Goal: Task Accomplishment & Management: Manage account settings

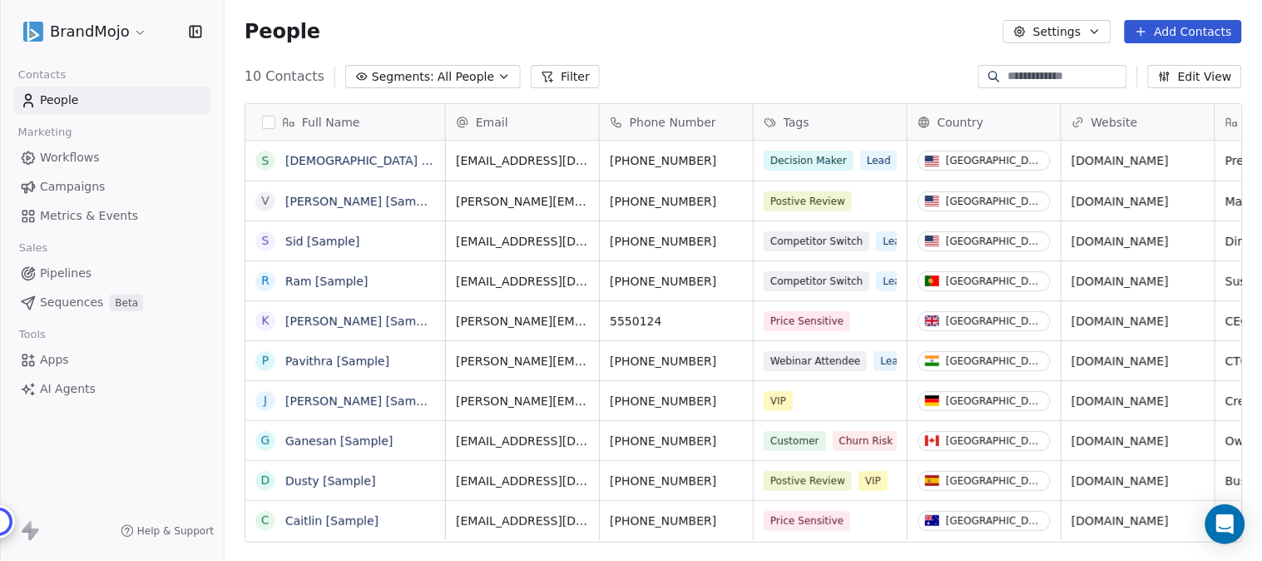
click at [141, 27] on html "BrandMojo Contacts People Marketing Workflows Campaigns Metrics & Events Sales …" at bounding box center [631, 280] width 1262 height 561
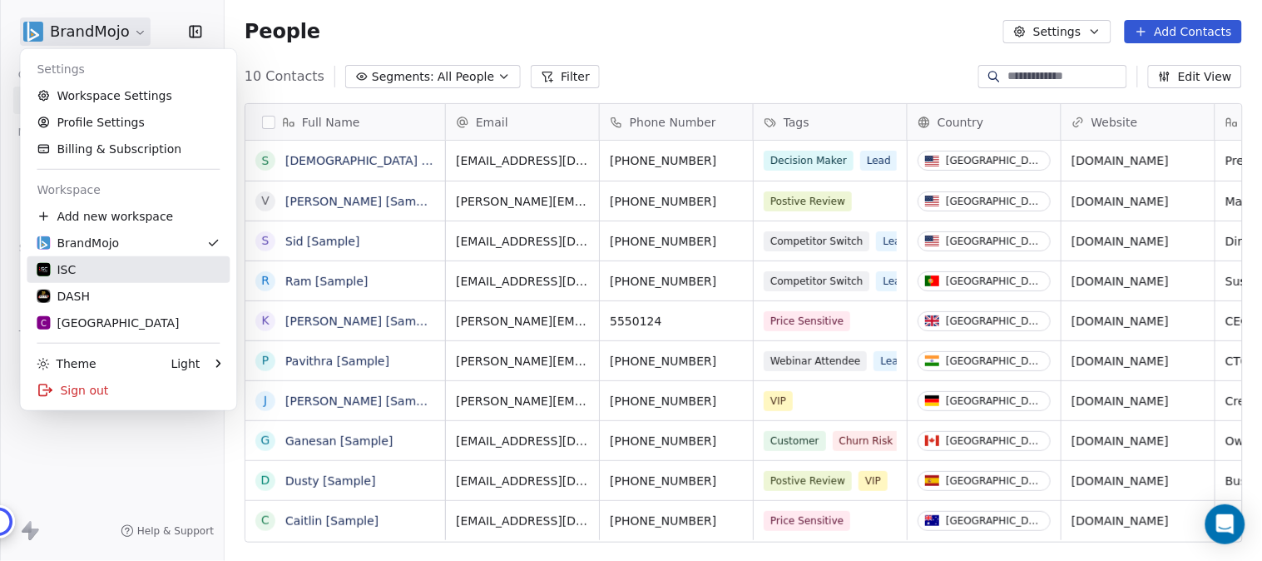
click at [62, 270] on div "ISC" at bounding box center [56, 269] width 39 height 17
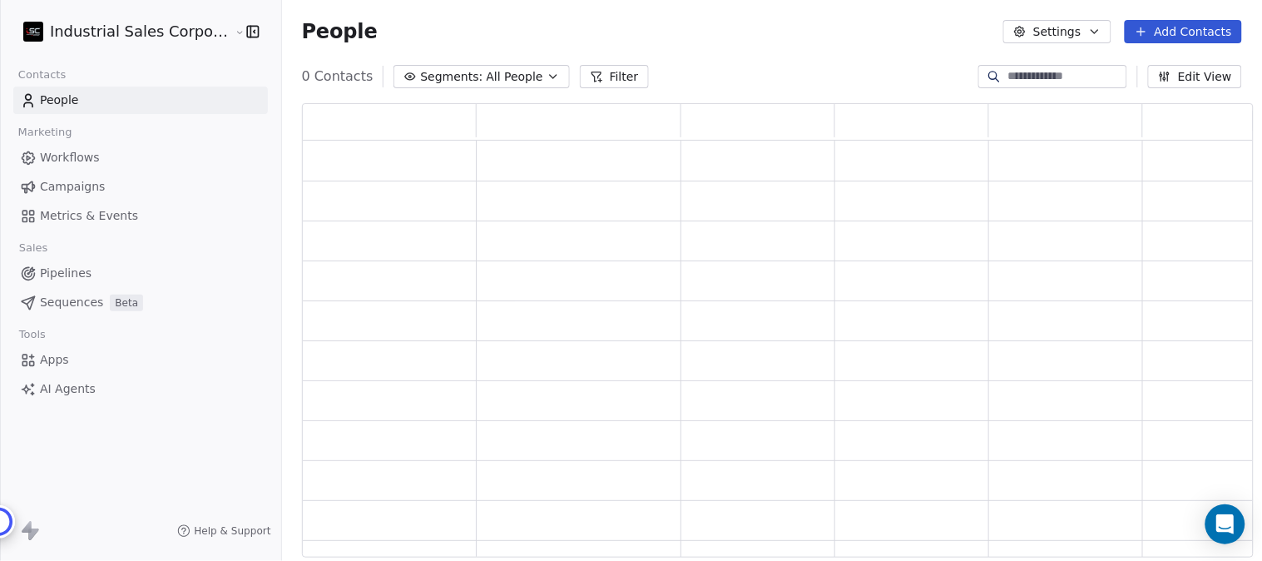
scroll to position [439, 938]
click at [93, 158] on span "Workflows" at bounding box center [70, 157] width 60 height 17
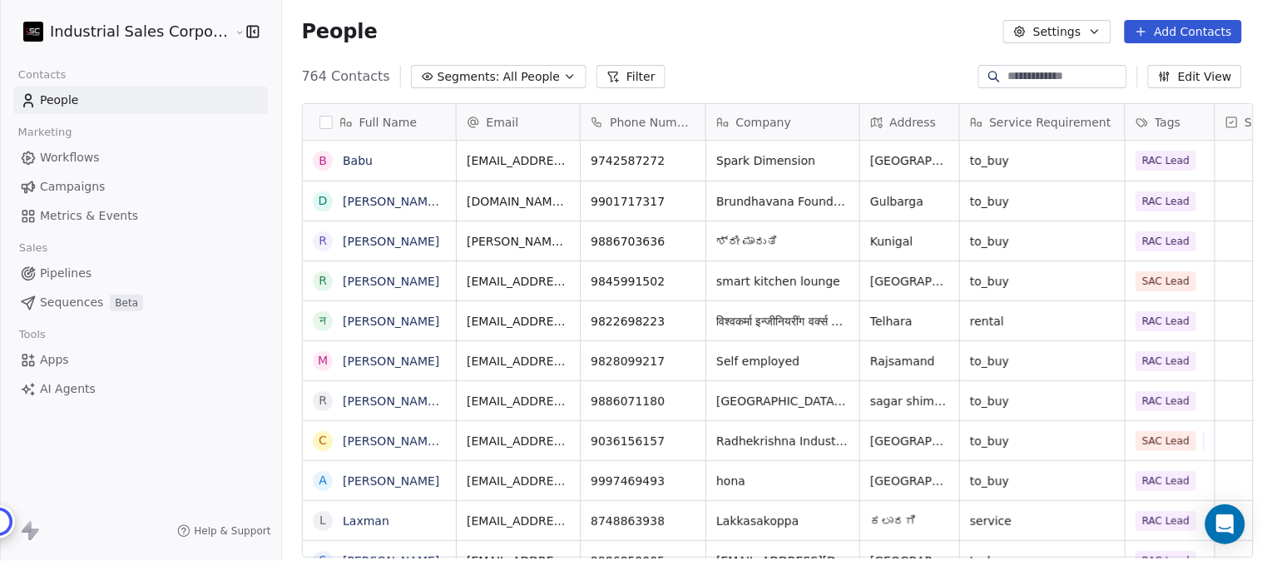
scroll to position [479, 978]
click at [101, 211] on span "Metrics & Events" at bounding box center [89, 215] width 98 height 17
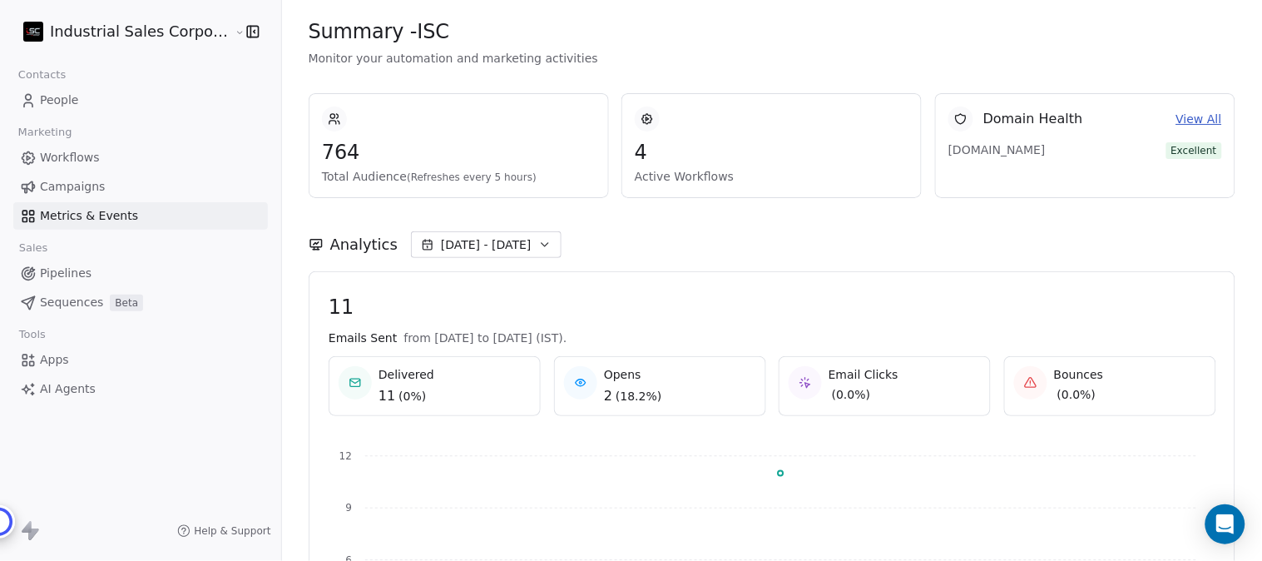
click at [510, 245] on button "Sep 19 - Sep 19" at bounding box center [486, 244] width 151 height 27
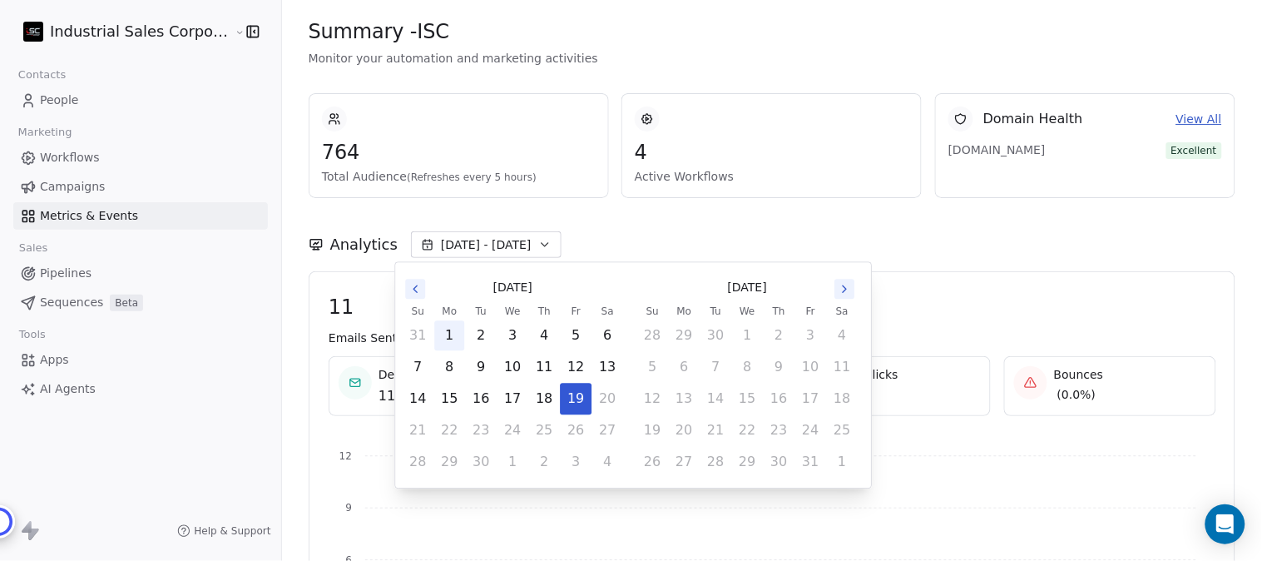
click at [447, 335] on button "1" at bounding box center [449, 335] width 30 height 30
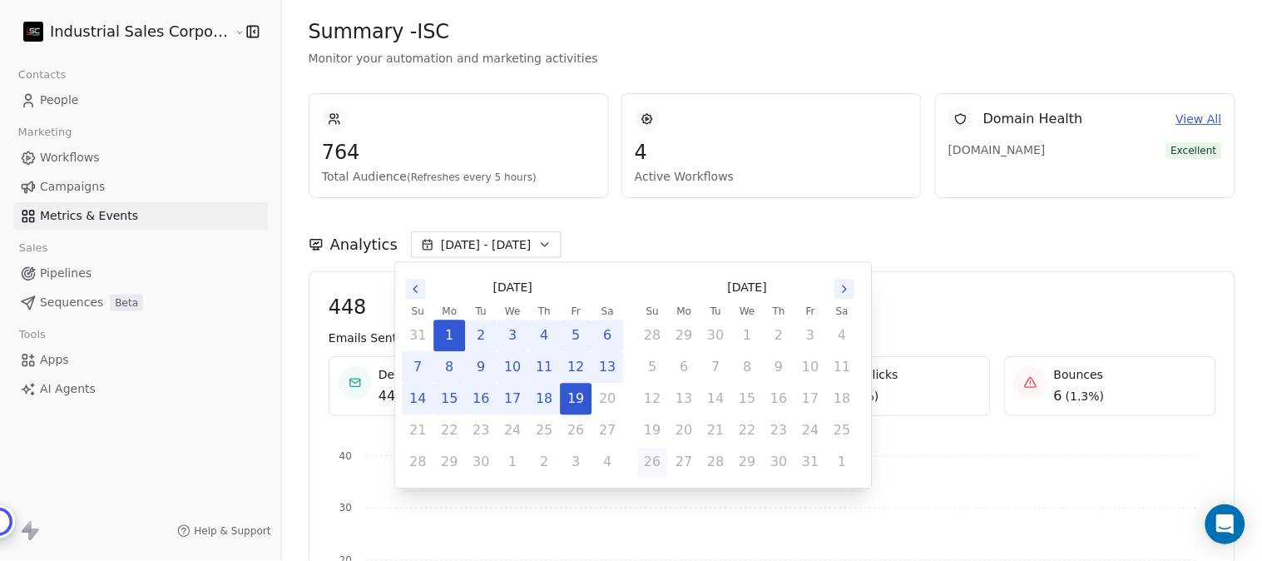
click at [567, 397] on button "19" at bounding box center [576, 399] width 30 height 30
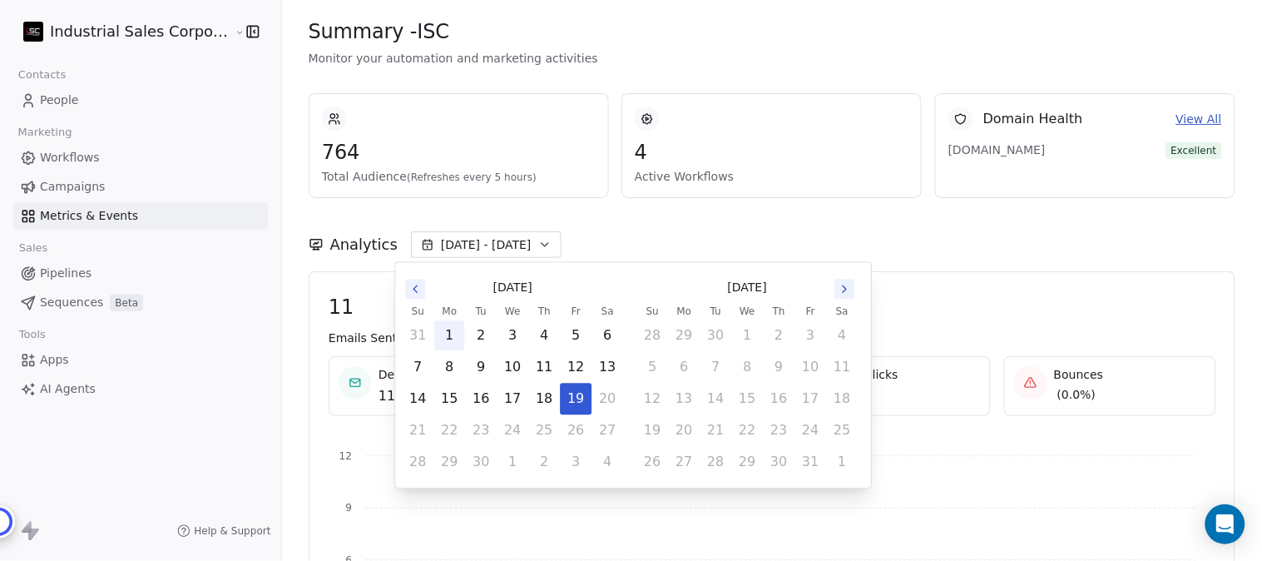
click at [448, 335] on button "1" at bounding box center [449, 335] width 30 height 30
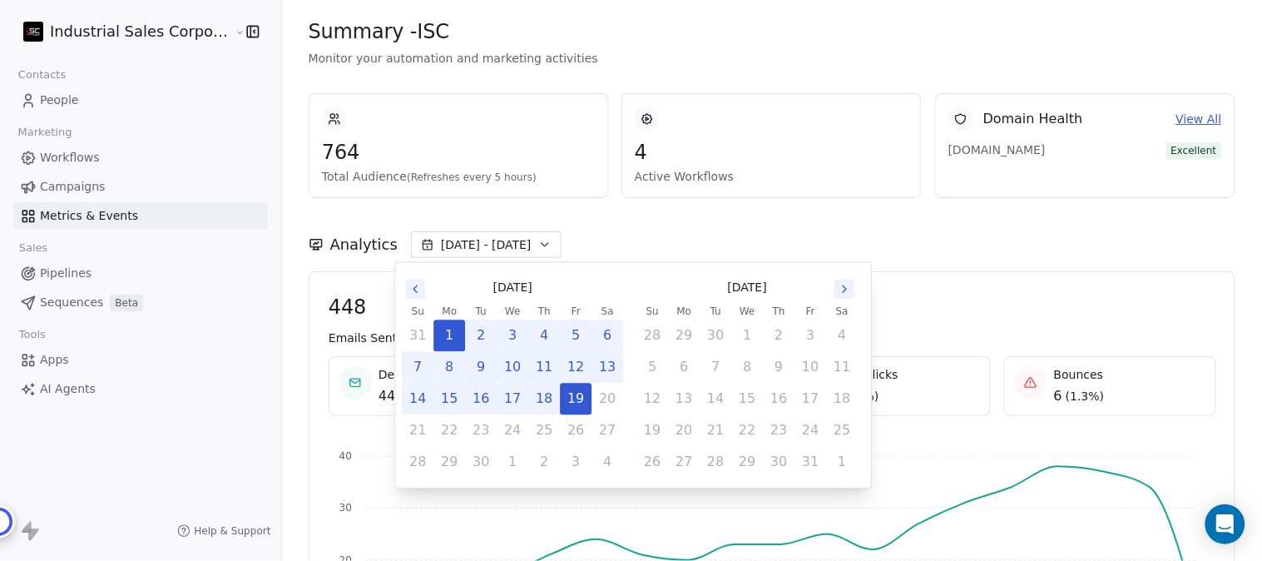
click at [720, 239] on div "Analytics Sep 01 - Sep 19" at bounding box center [772, 244] width 927 height 27
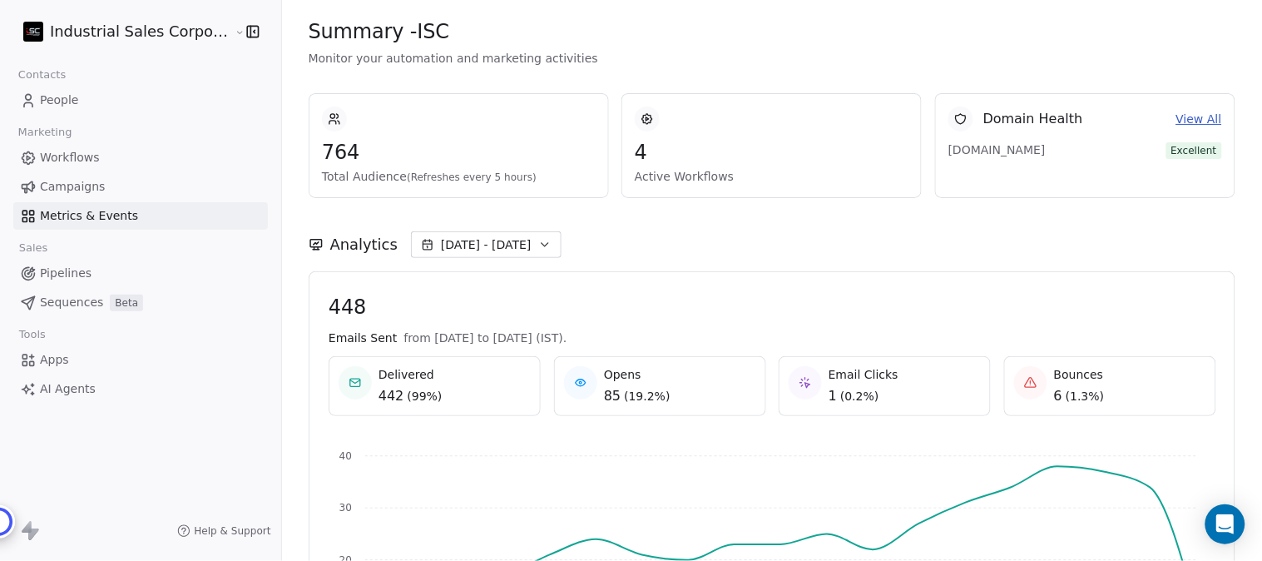
click at [642, 114] on icon at bounding box center [647, 119] width 10 height 10
click at [1191, 118] on link "View All" at bounding box center [1199, 119] width 46 height 17
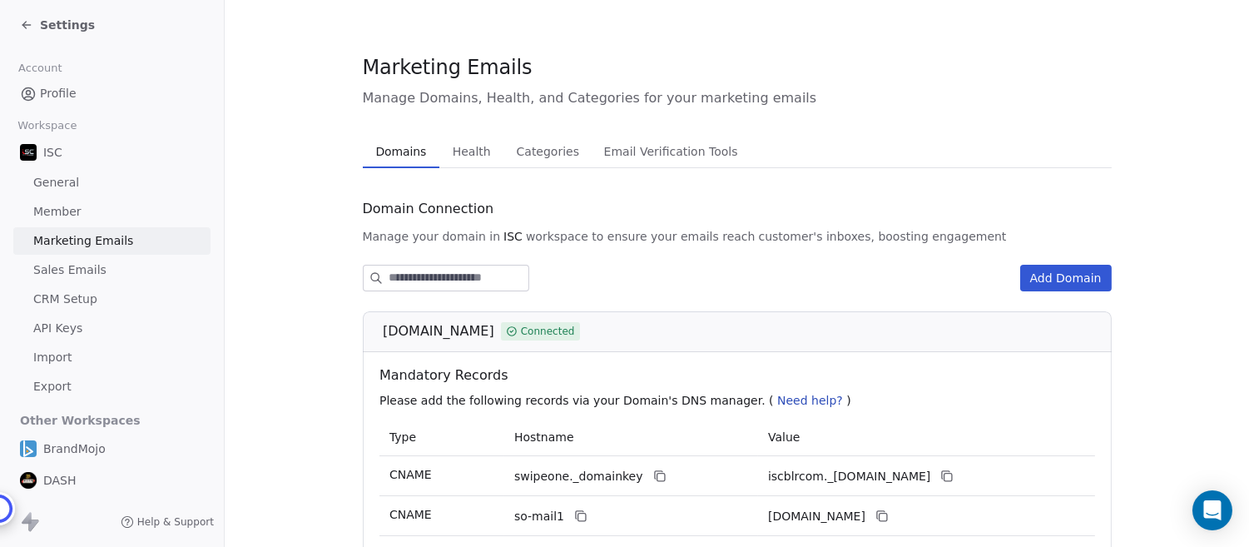
click at [23, 22] on icon at bounding box center [23, 23] width 3 height 3
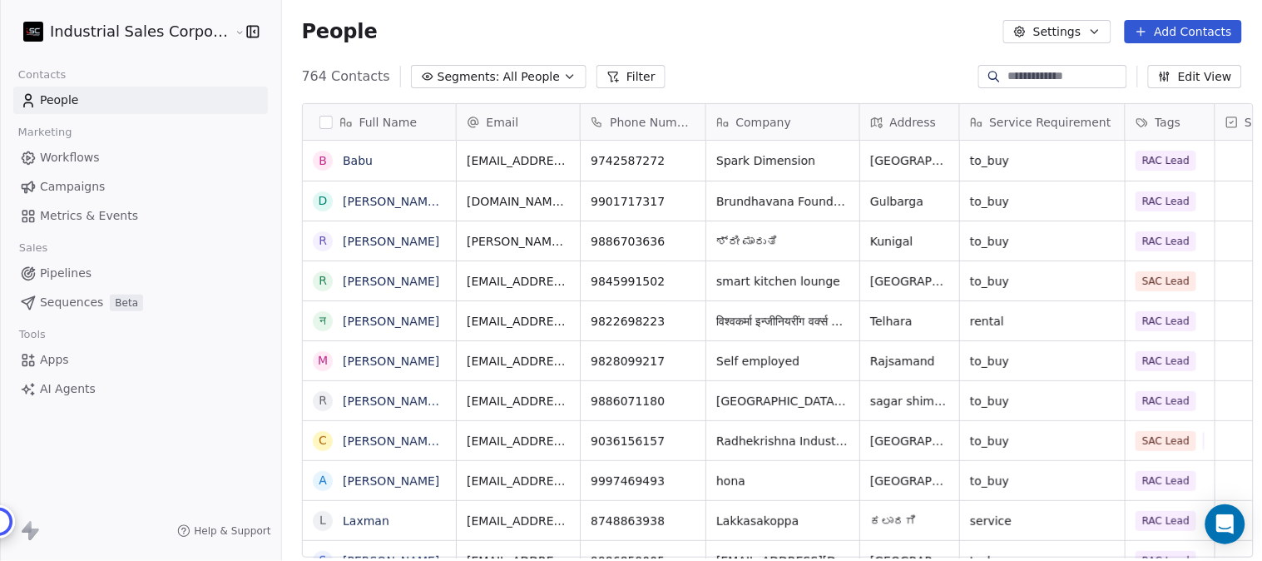
scroll to position [479, 978]
click at [80, 214] on span "Metrics & Events" at bounding box center [89, 215] width 98 height 17
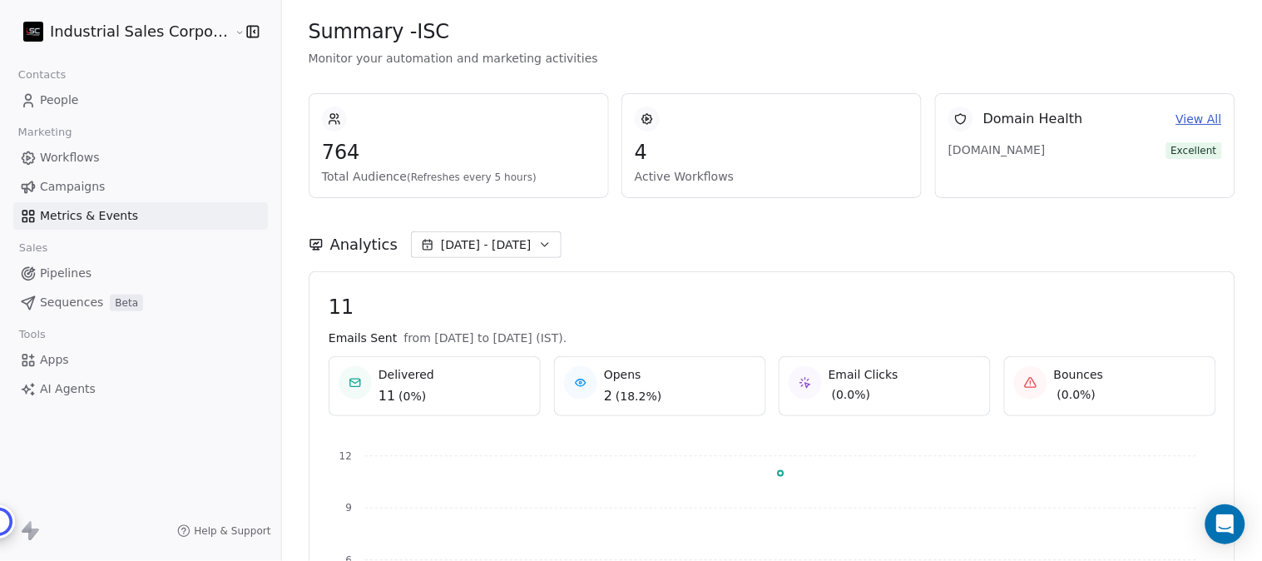
click at [62, 359] on span "Apps" at bounding box center [54, 359] width 29 height 17
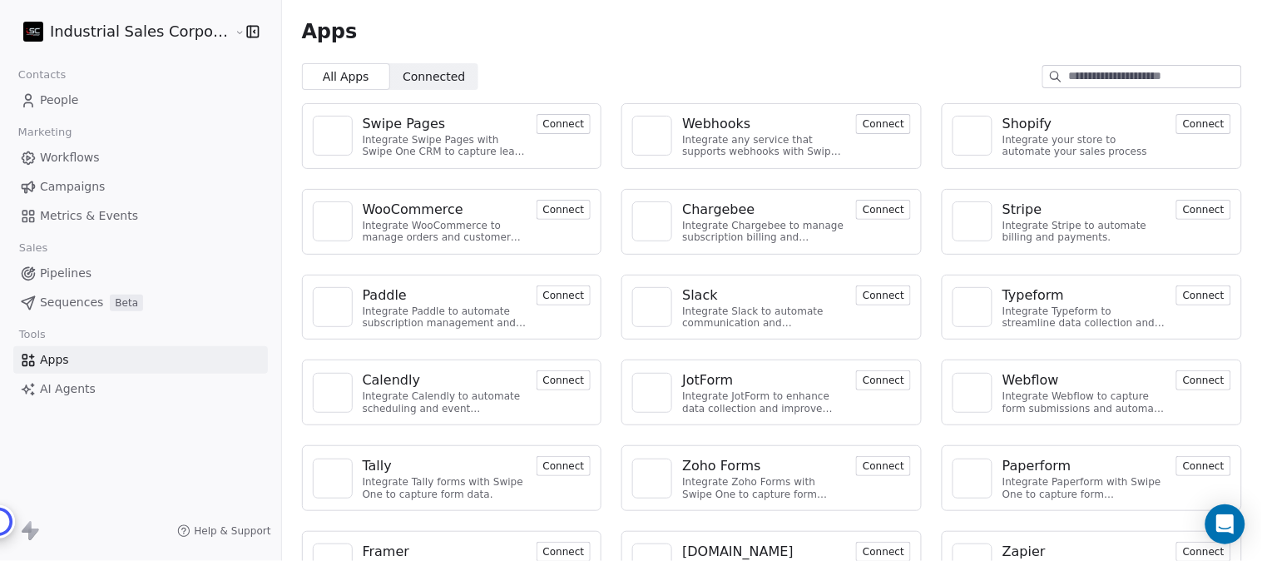
click at [433, 72] on span "Connected" at bounding box center [434, 76] width 62 height 17
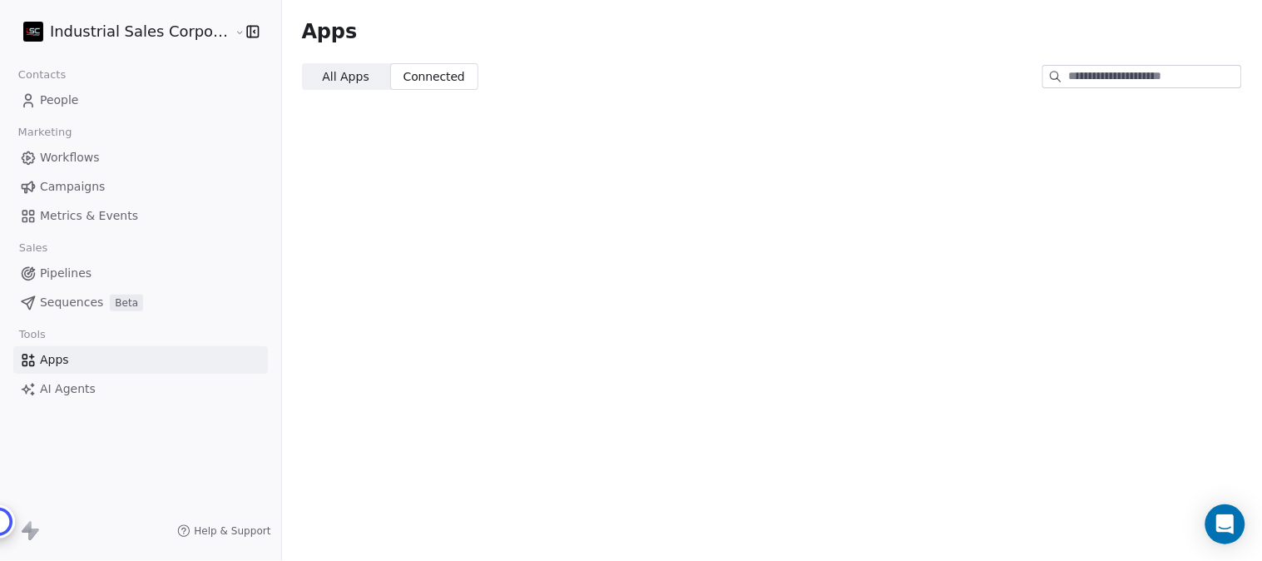
click at [322, 72] on span "All Apps" at bounding box center [345, 76] width 47 height 17
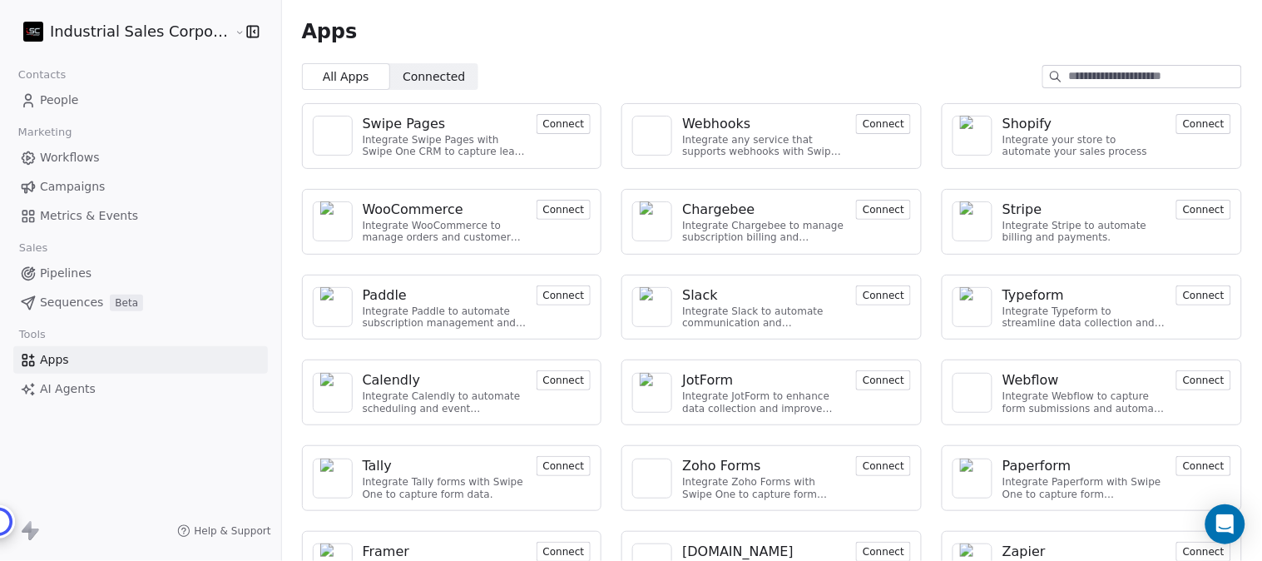
click at [180, 25] on html "Industrial Sales Corporation (ISC) Contacts People Marketing Workflows Campaign…" at bounding box center [631, 280] width 1262 height 561
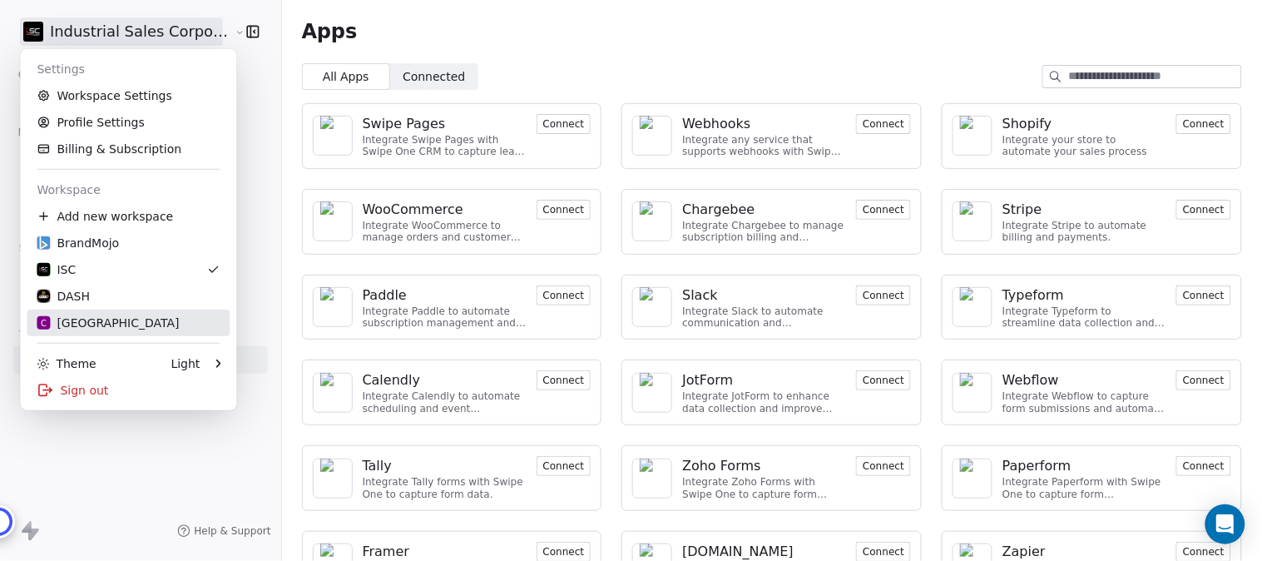
click at [147, 324] on div "C Chitrakoota School" at bounding box center [108, 322] width 142 height 17
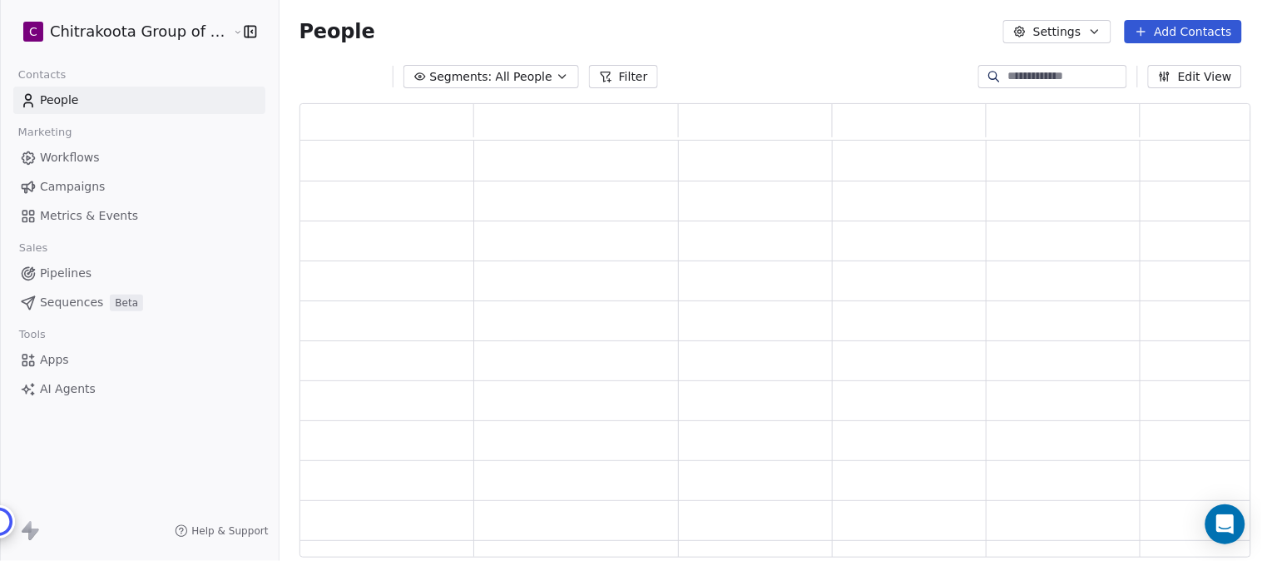
scroll to position [439, 937]
click at [53, 360] on span "Apps" at bounding box center [54, 359] width 29 height 17
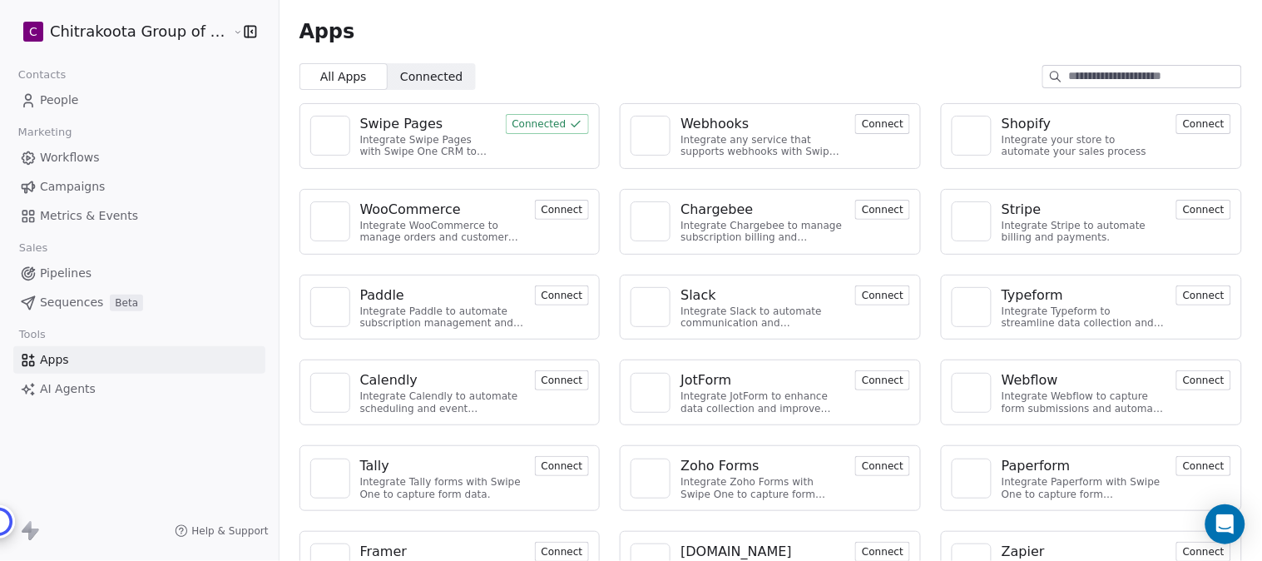
click at [443, 75] on span "Connected" at bounding box center [431, 76] width 62 height 17
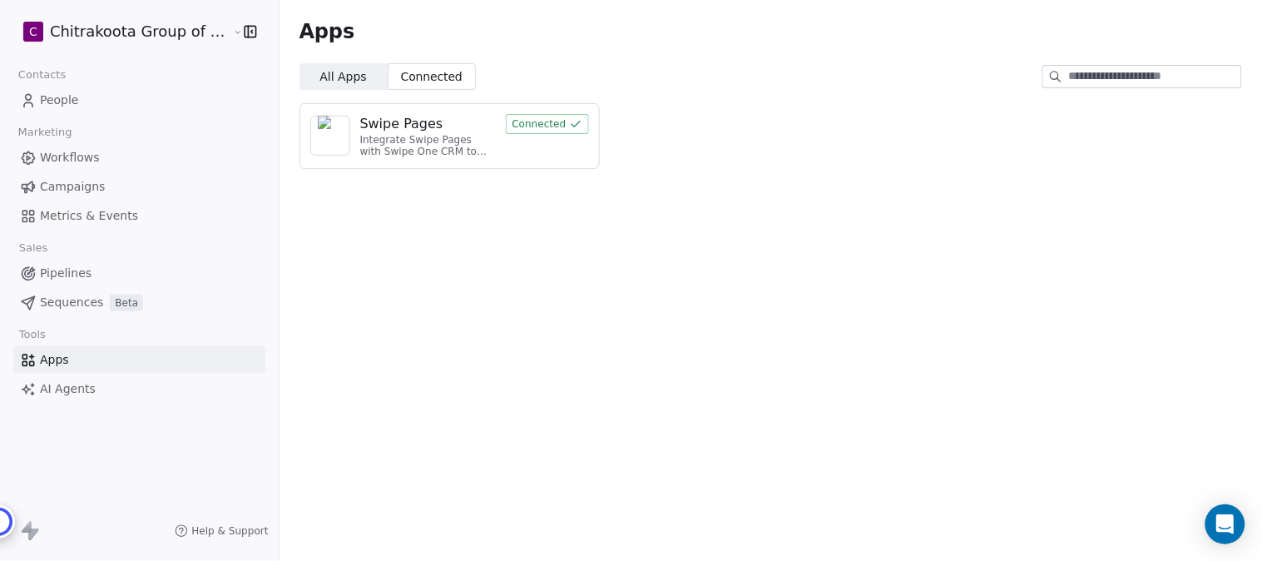
click at [443, 140] on div "Integrate Swipe Pages with Swipe One CRM to capture lead data." at bounding box center [428, 146] width 136 height 24
click at [478, 129] on div "Swipe Pages" at bounding box center [428, 124] width 136 height 20
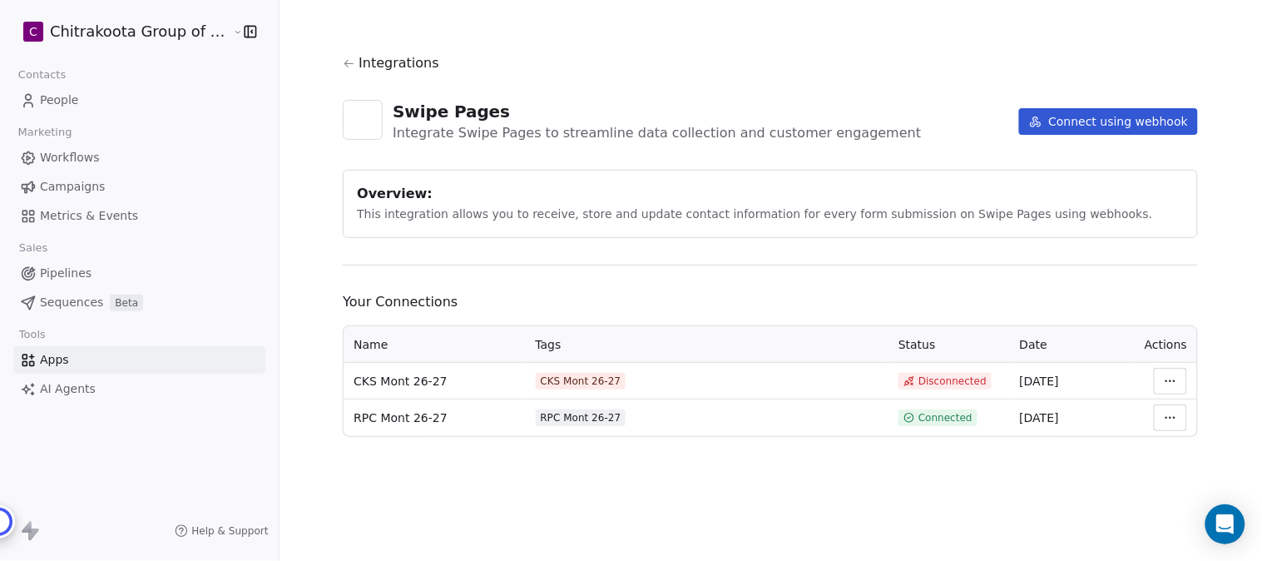
click at [1163, 413] on html "C Chitrakoota Group of Institutions Contacts People Marketing Workflows Campaig…" at bounding box center [631, 280] width 1262 height 561
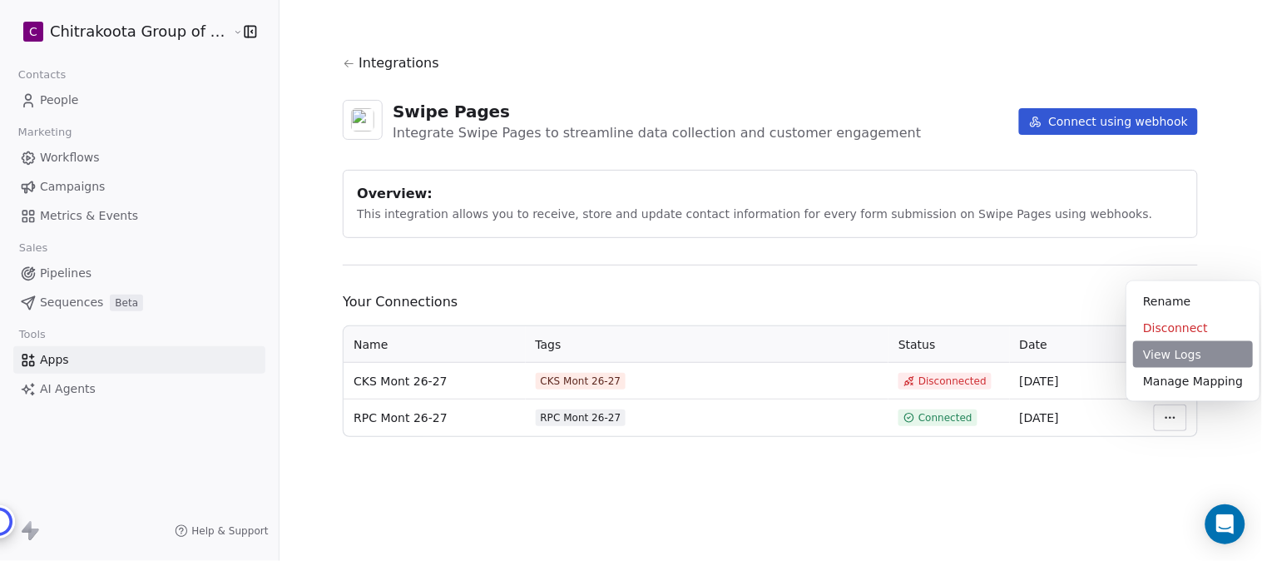
click at [1166, 350] on div "View Logs" at bounding box center [1193, 354] width 120 height 27
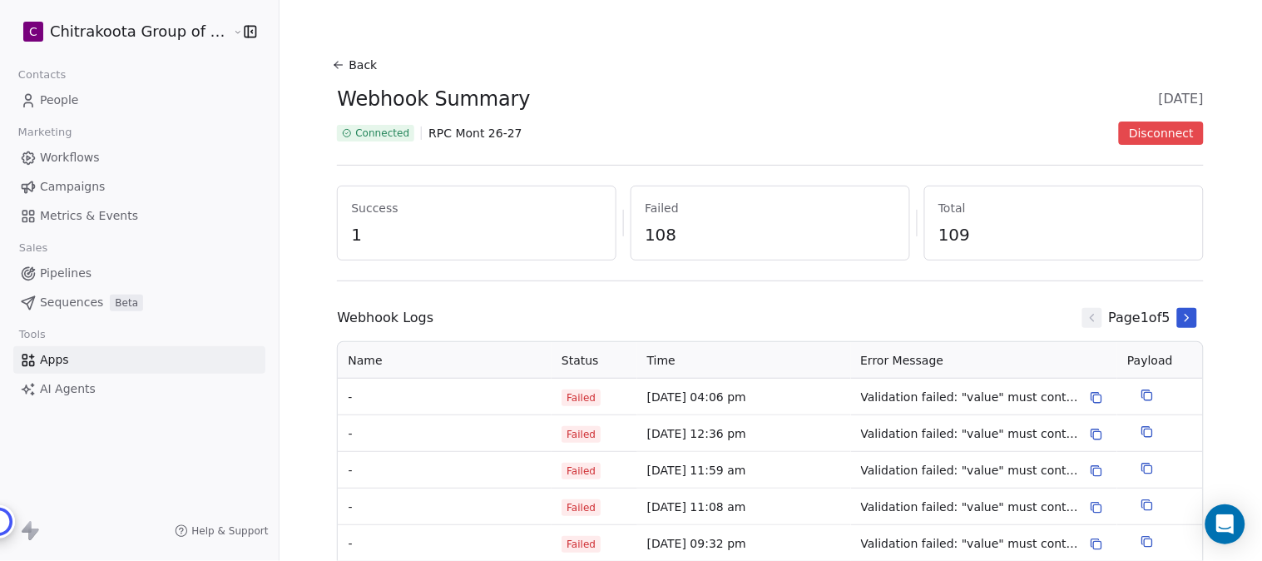
click at [349, 60] on button "Back" at bounding box center [356, 65] width 53 height 30
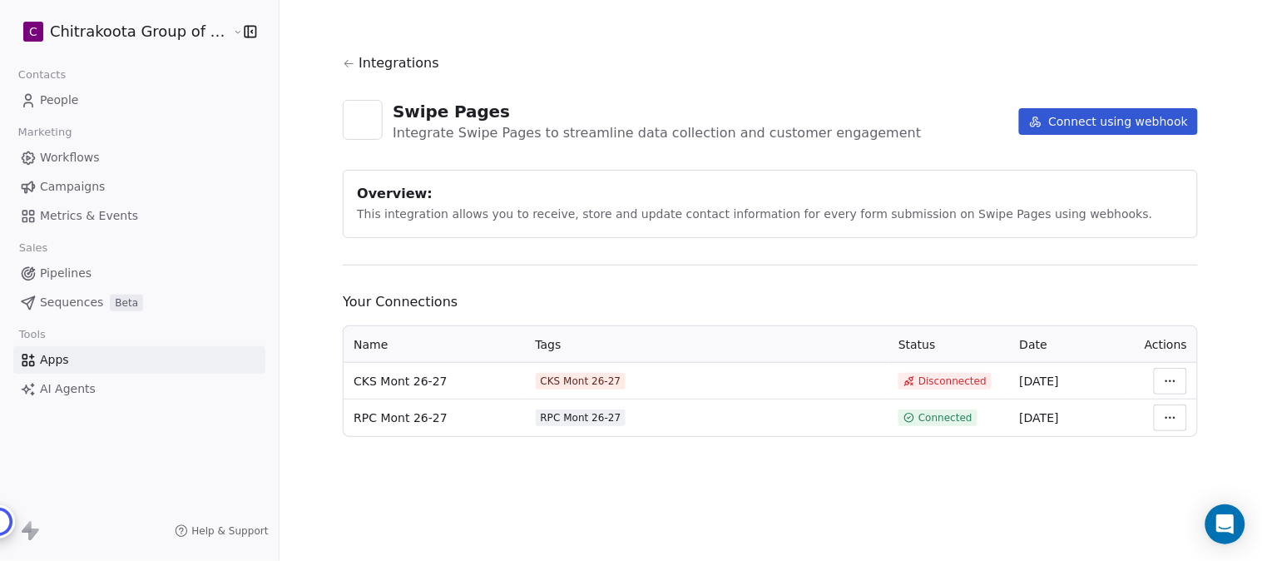
click at [344, 65] on icon at bounding box center [349, 63] width 12 height 12
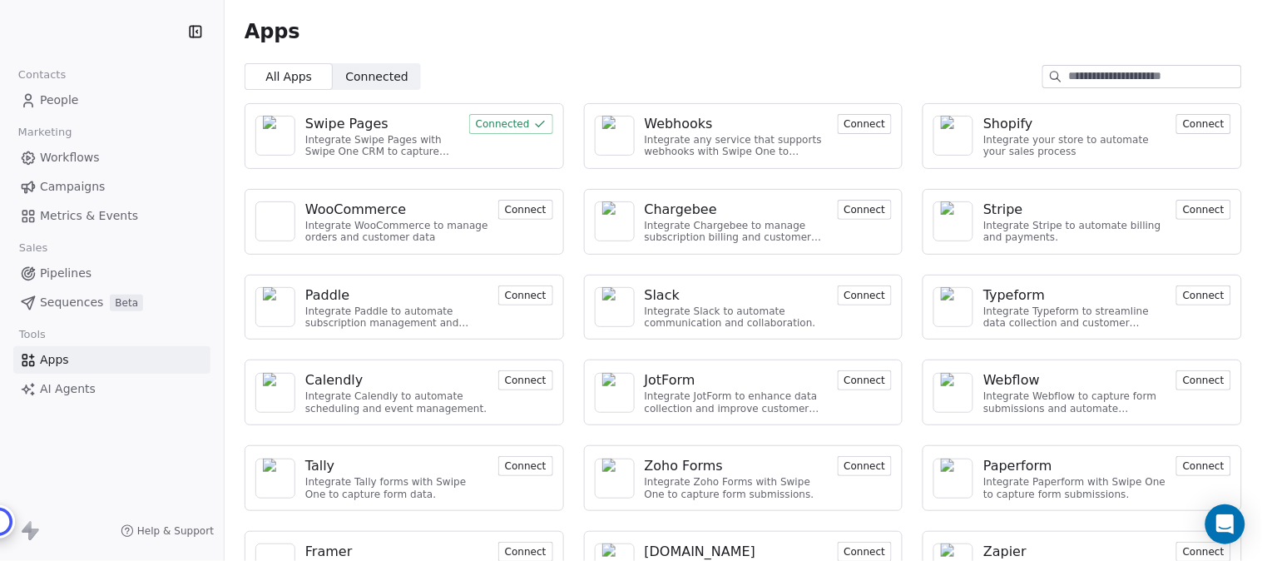
click at [380, 78] on span "Connected Connected" at bounding box center [377, 76] width 88 height 27
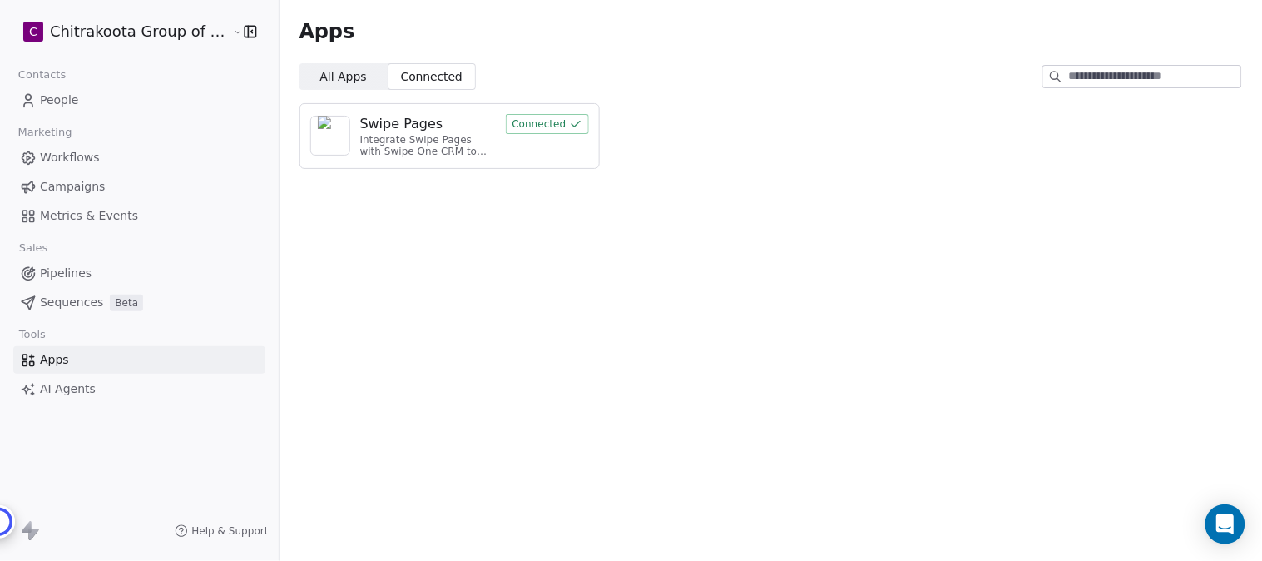
click at [401, 126] on div "Swipe Pages" at bounding box center [401, 124] width 83 height 20
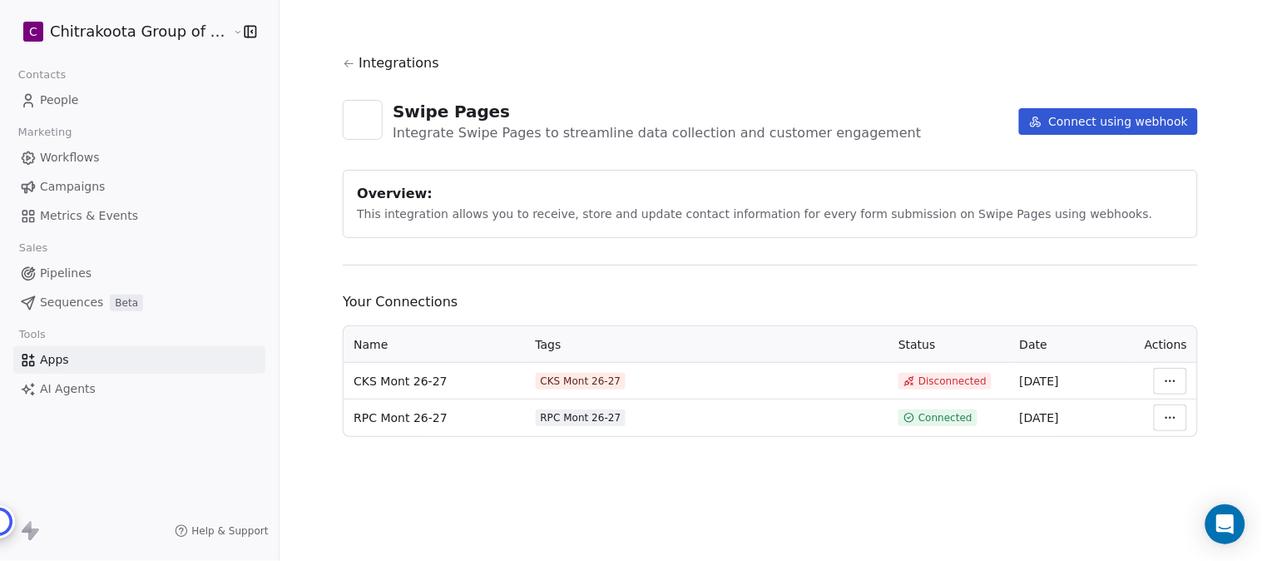
click at [1174, 420] on html "C Chitrakoota Group of Institutions Contacts People Marketing Workflows Campaig…" at bounding box center [631, 280] width 1262 height 561
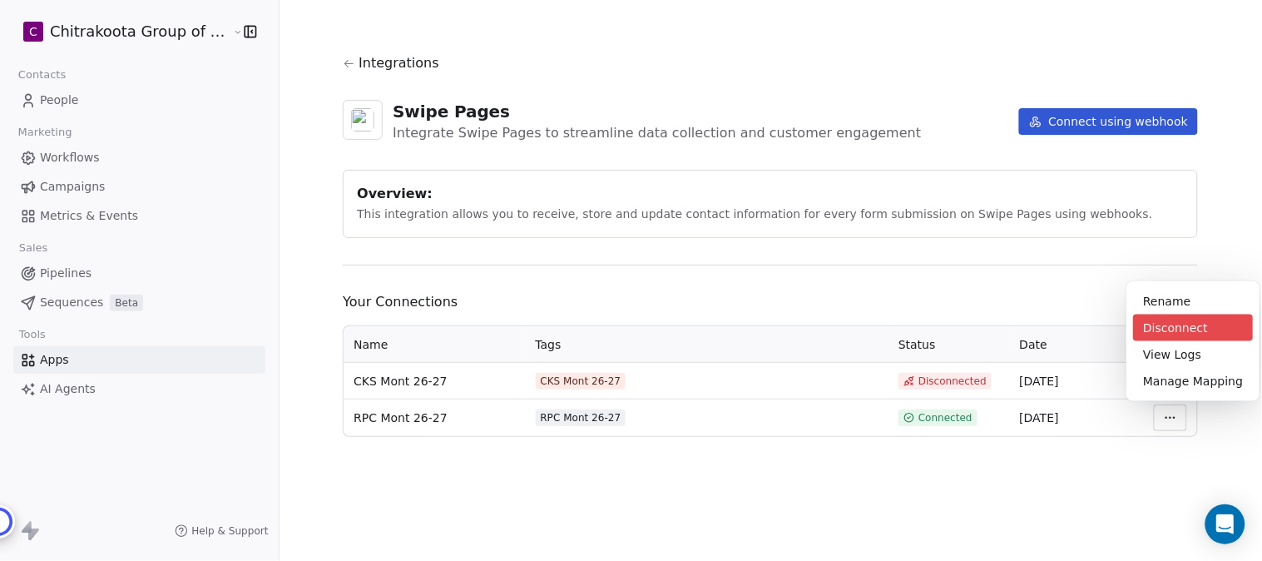
click at [1179, 323] on div "Disconnect" at bounding box center [1193, 327] width 120 height 27
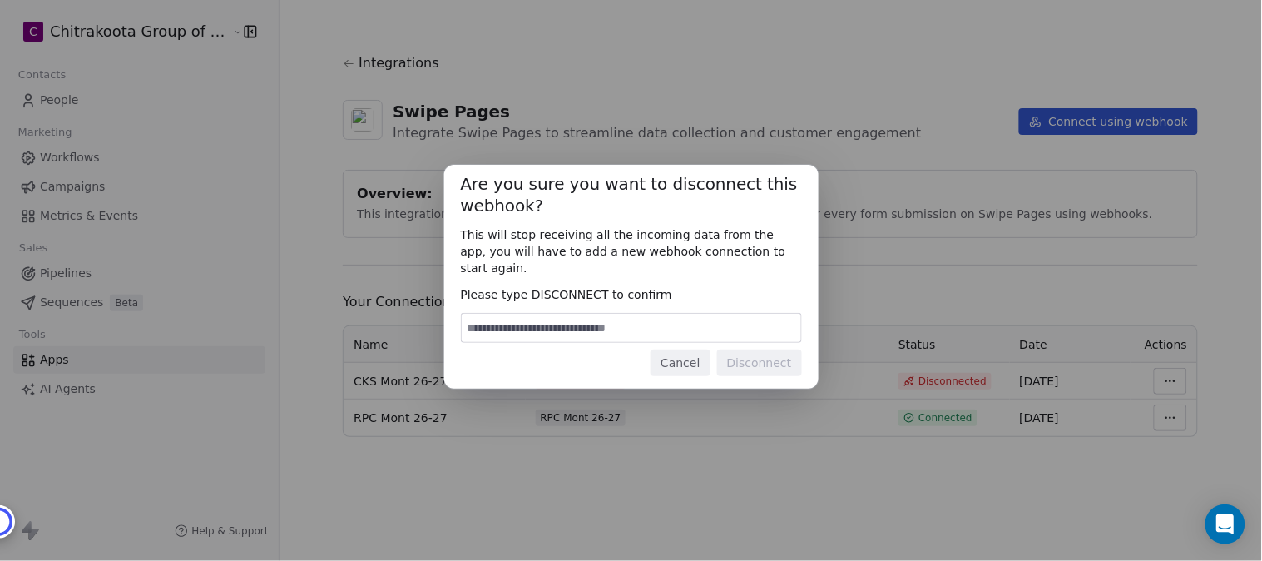
click at [662, 322] on input at bounding box center [631, 328] width 339 height 28
type input "**********"
click at [775, 363] on button "Disconnect" at bounding box center [759, 362] width 85 height 27
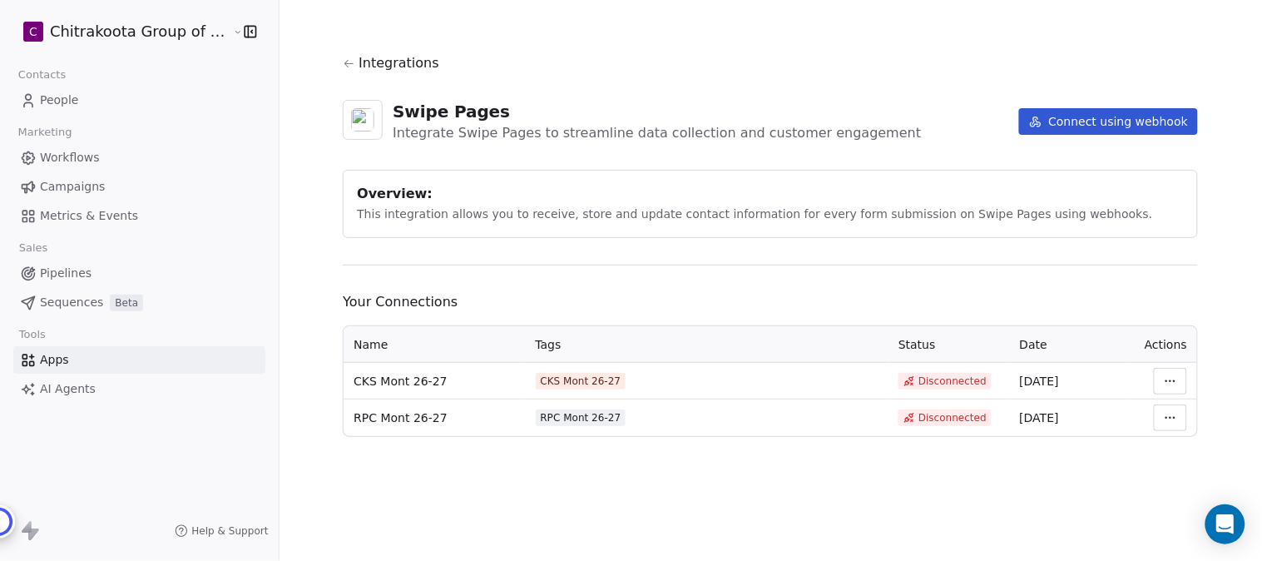
click at [1161, 418] on html "C Chitrakoota Group of Institutions Contacts People Marketing Workflows Campaig…" at bounding box center [631, 280] width 1262 height 561
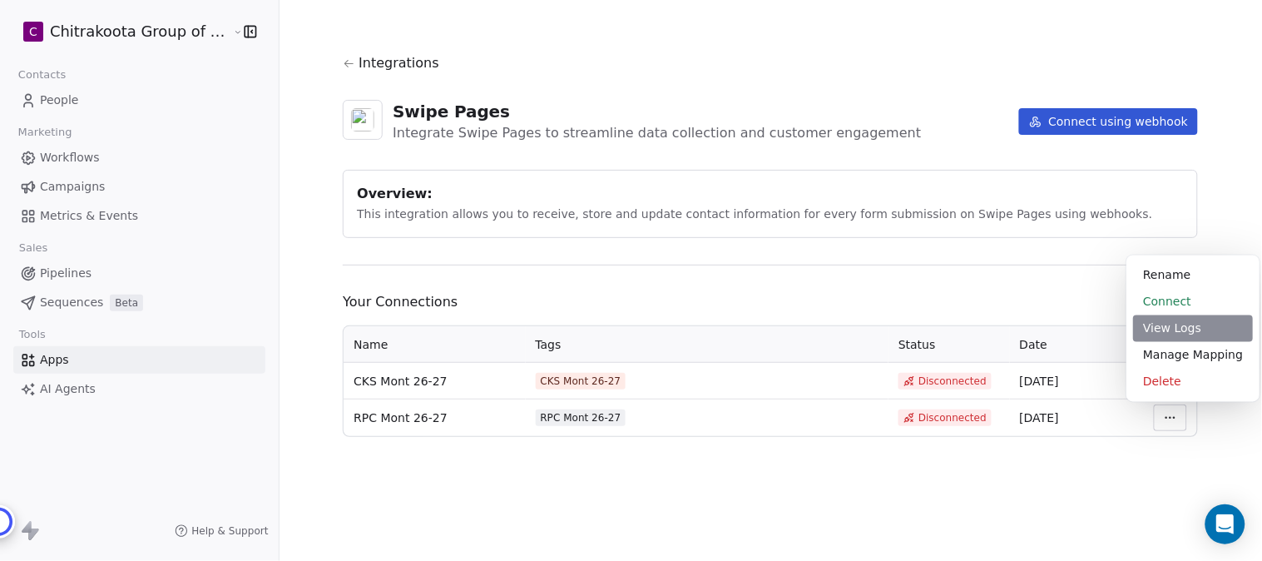
click at [1177, 324] on div "View Logs" at bounding box center [1193, 328] width 120 height 27
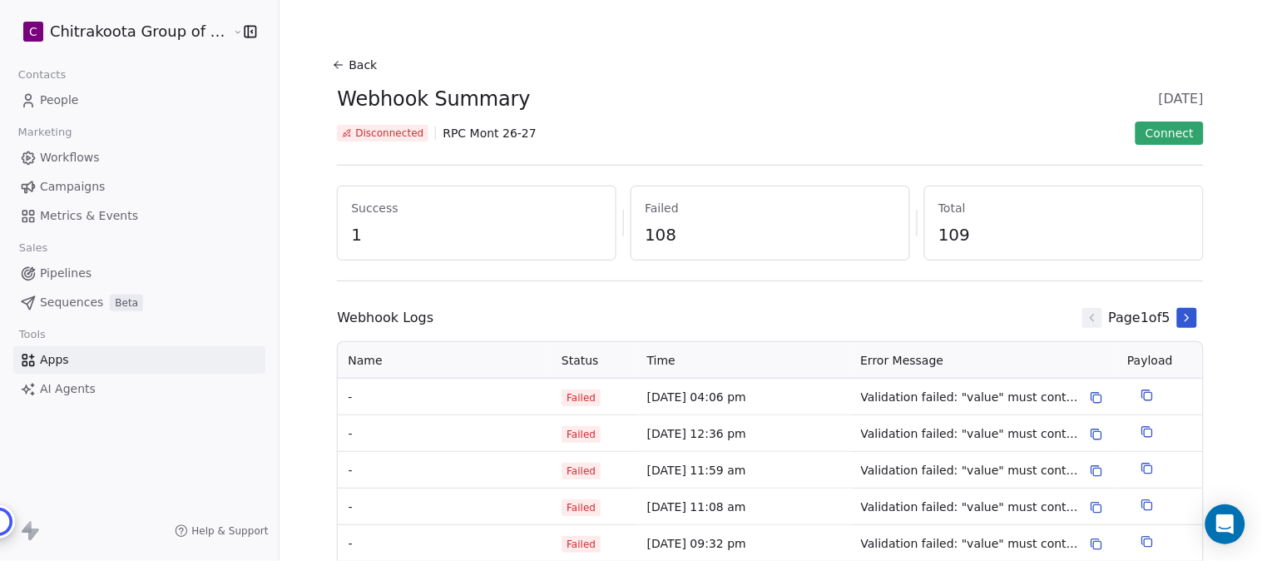
click at [335, 63] on icon at bounding box center [336, 63] width 3 height 3
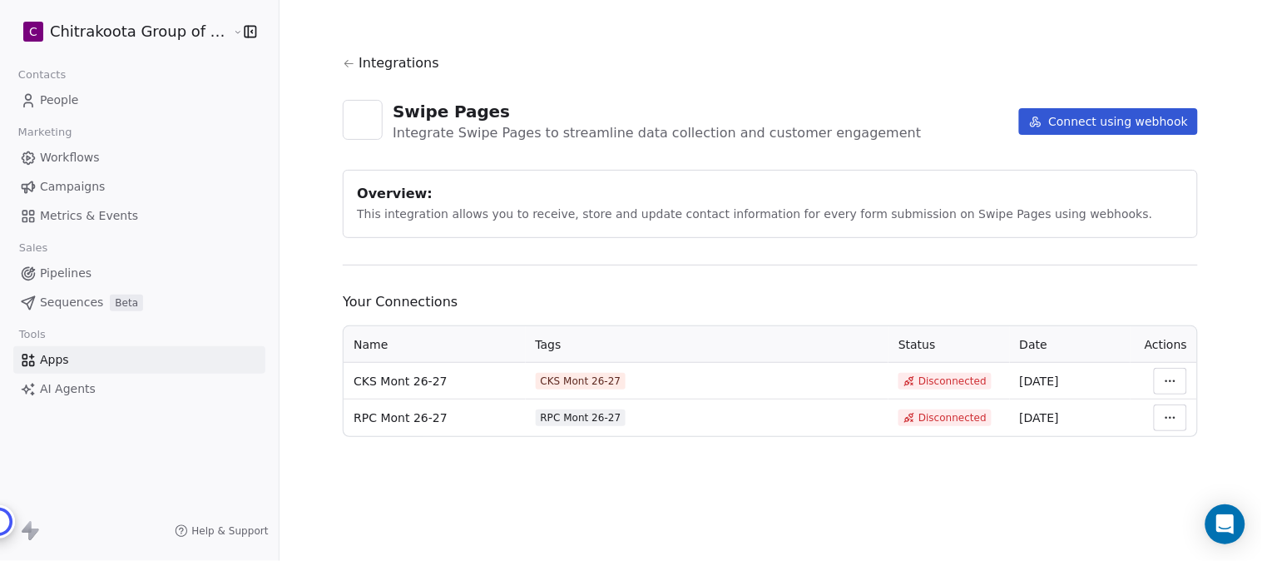
click at [72, 96] on span "People" at bounding box center [59, 100] width 39 height 17
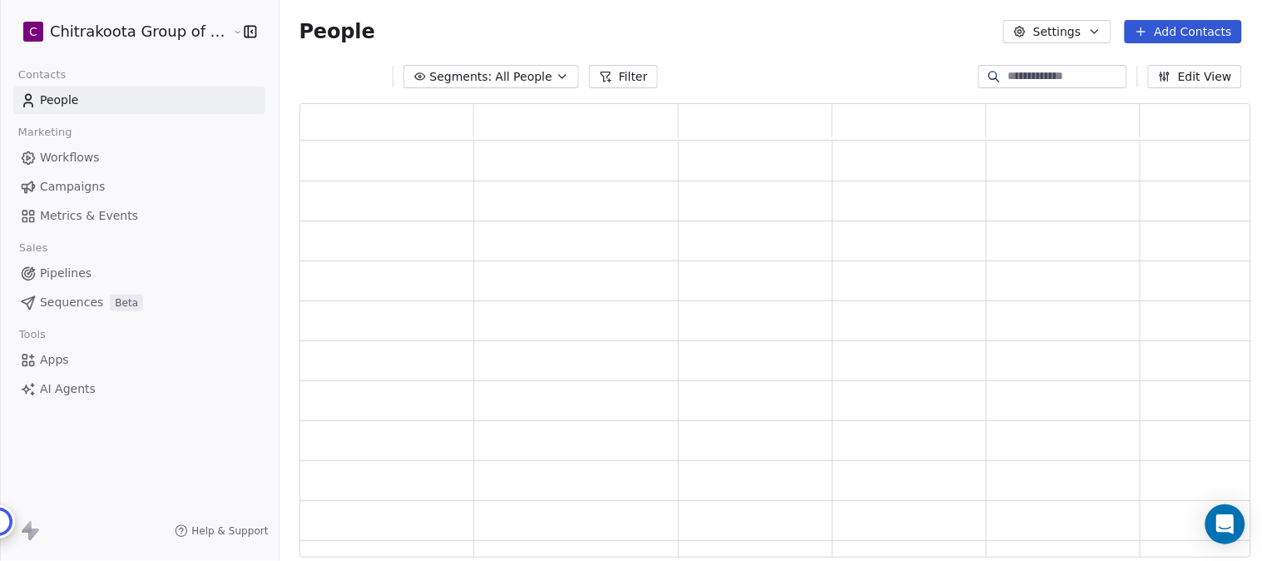
scroll to position [439, 937]
click at [539, 73] on button "Segments: All People" at bounding box center [492, 76] width 176 height 23
click at [543, 73] on html "C Chitrakoota Group of Institutions Contacts People Marketing Workflows Campaig…" at bounding box center [631, 280] width 1262 height 561
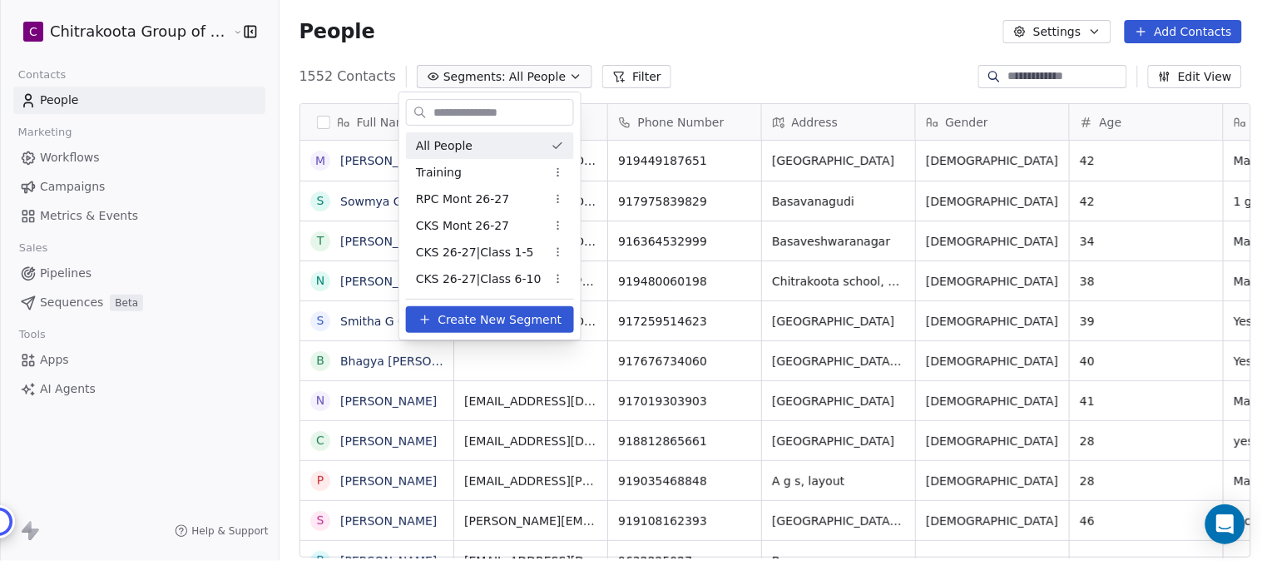
scroll to position [479, 978]
click at [484, 194] on span "RPC Mont 26-27" at bounding box center [463, 199] width 94 height 17
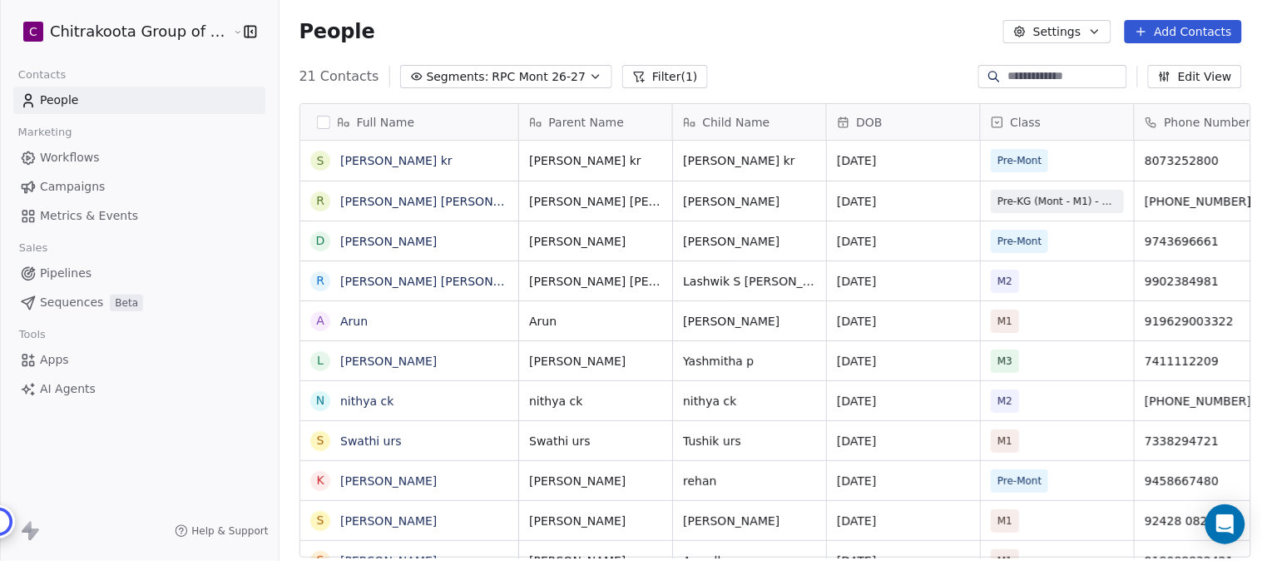
click at [65, 275] on span "Pipelines" at bounding box center [66, 273] width 52 height 17
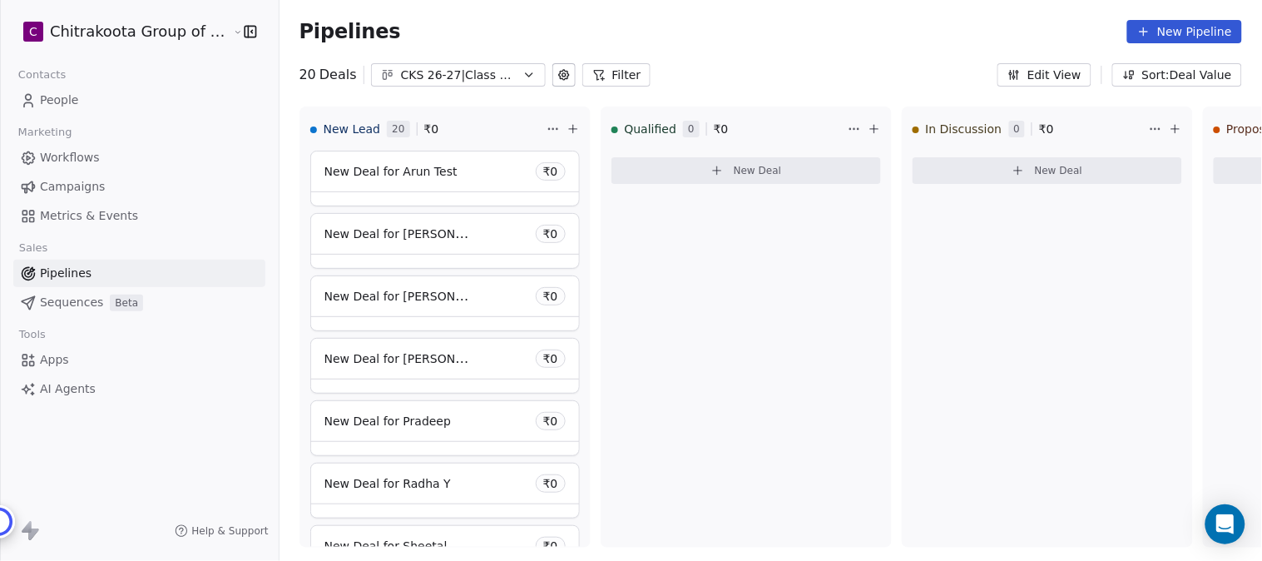
click at [526, 75] on icon "button" at bounding box center [529, 74] width 7 height 3
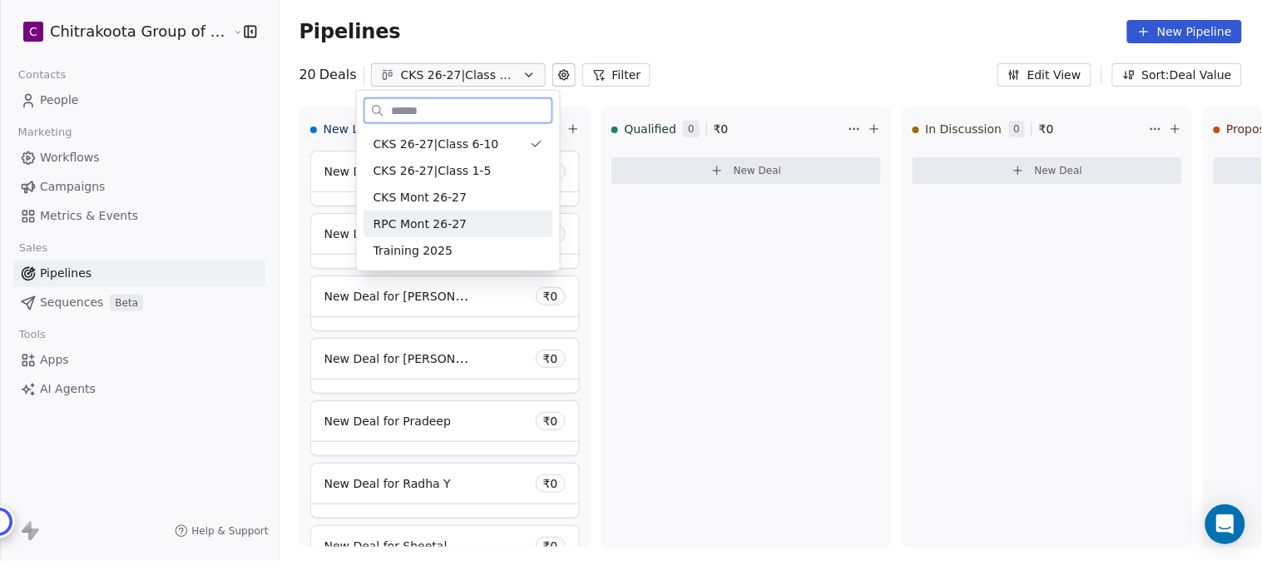
click at [430, 220] on span "RPC Mont 26-27" at bounding box center [421, 223] width 94 height 17
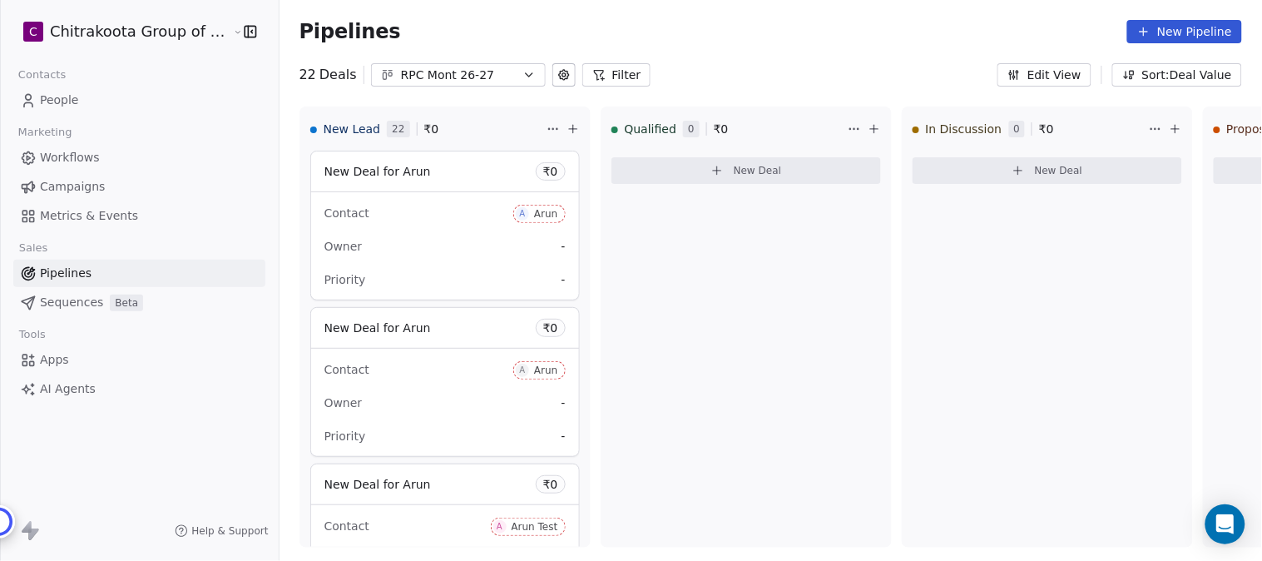
click at [64, 96] on span "People" at bounding box center [59, 100] width 39 height 17
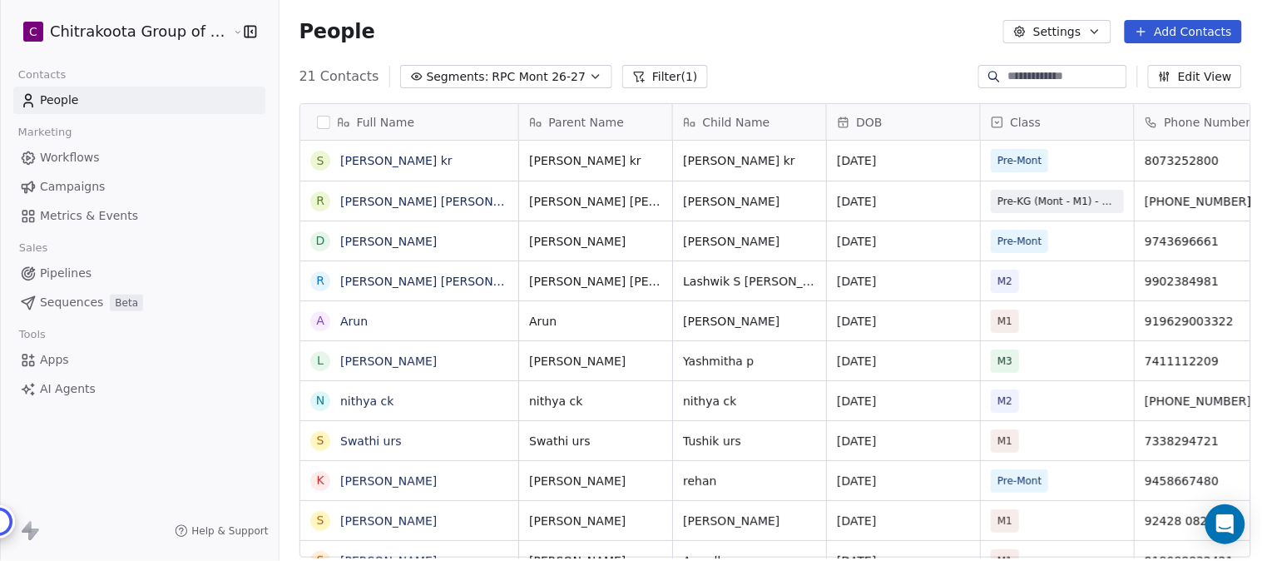
scroll to position [479, 978]
click at [1053, 82] on input at bounding box center [1066, 76] width 116 height 17
paste input "**********"
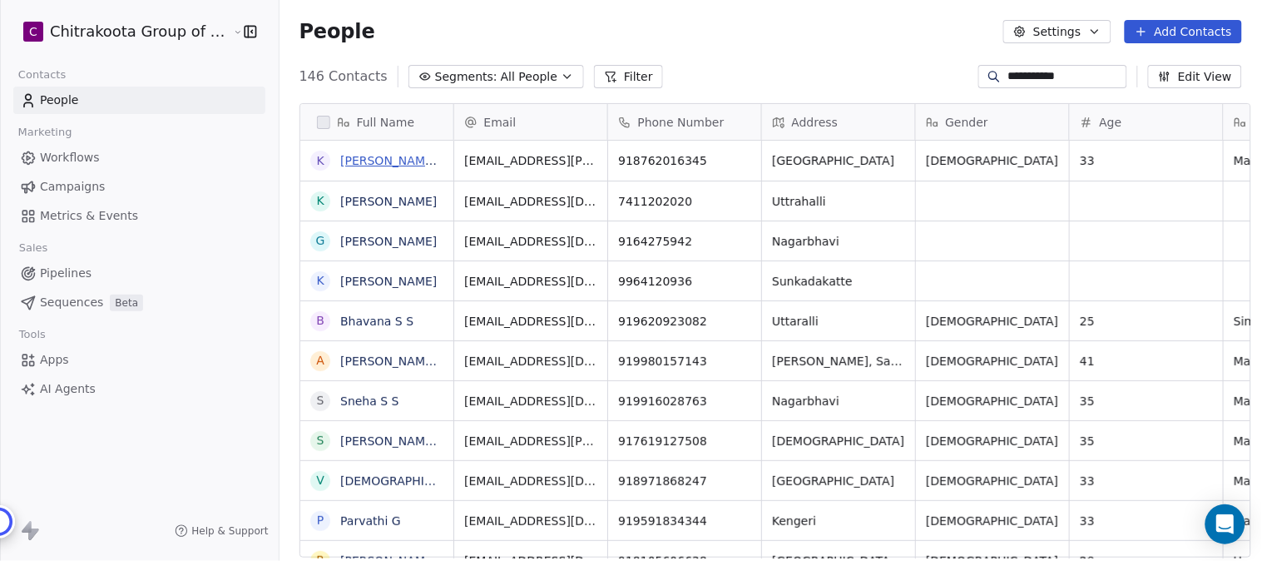
type input "**********"
click at [364, 161] on link "Krithika G S" at bounding box center [400, 160] width 121 height 13
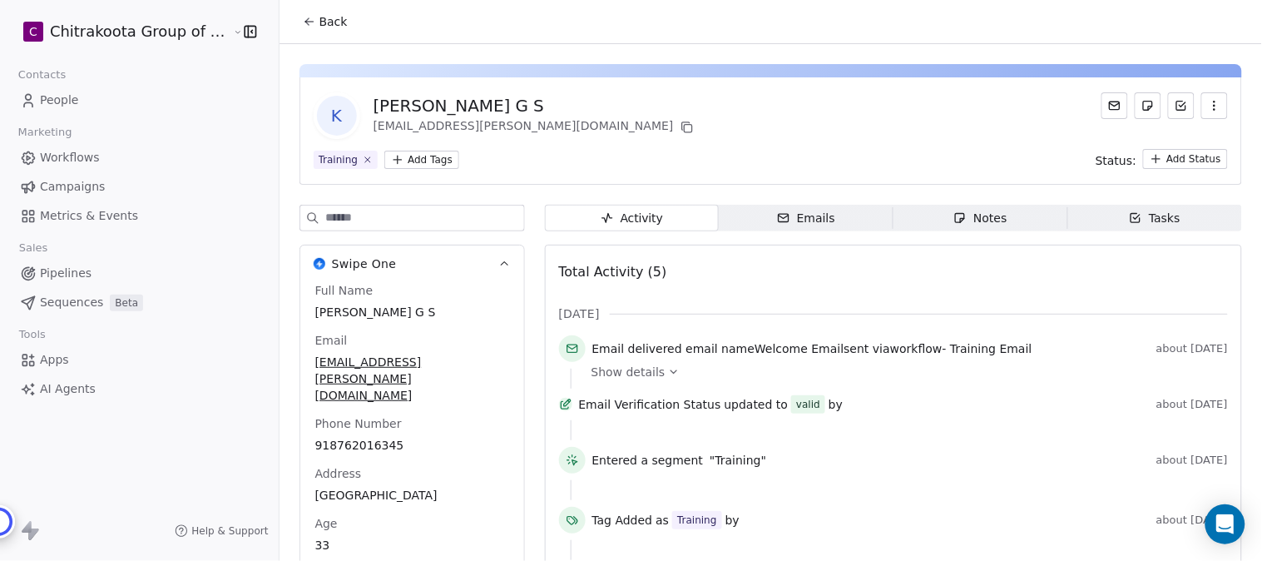
click at [319, 19] on span "Back" at bounding box center [333, 21] width 28 height 17
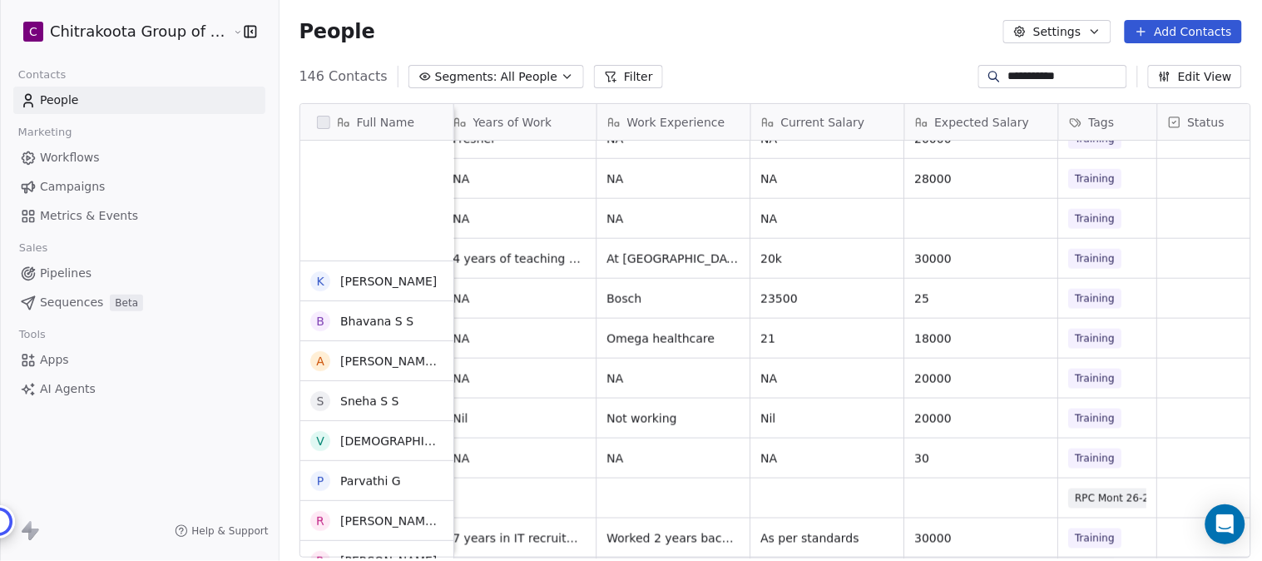
scroll to position [462, 0]
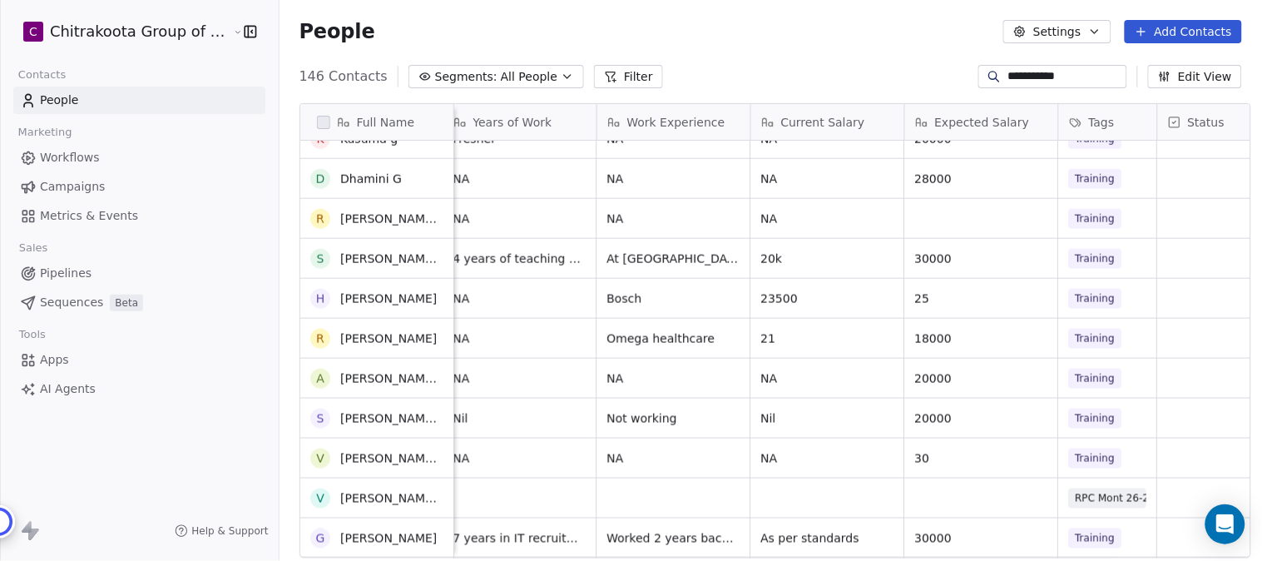
click at [957, 75] on div "**********" at bounding box center [771, 76] width 983 height 27
click at [835, 67] on div "146 Contacts Segments: All People Filter Edit View" at bounding box center [771, 76] width 983 height 27
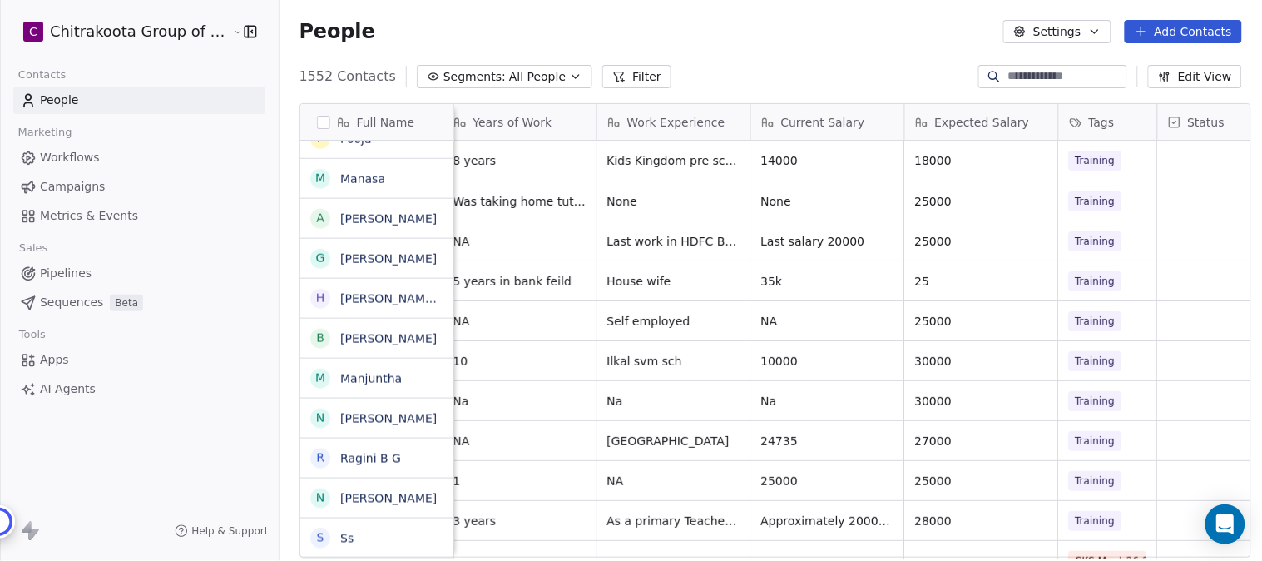
scroll to position [0, 0]
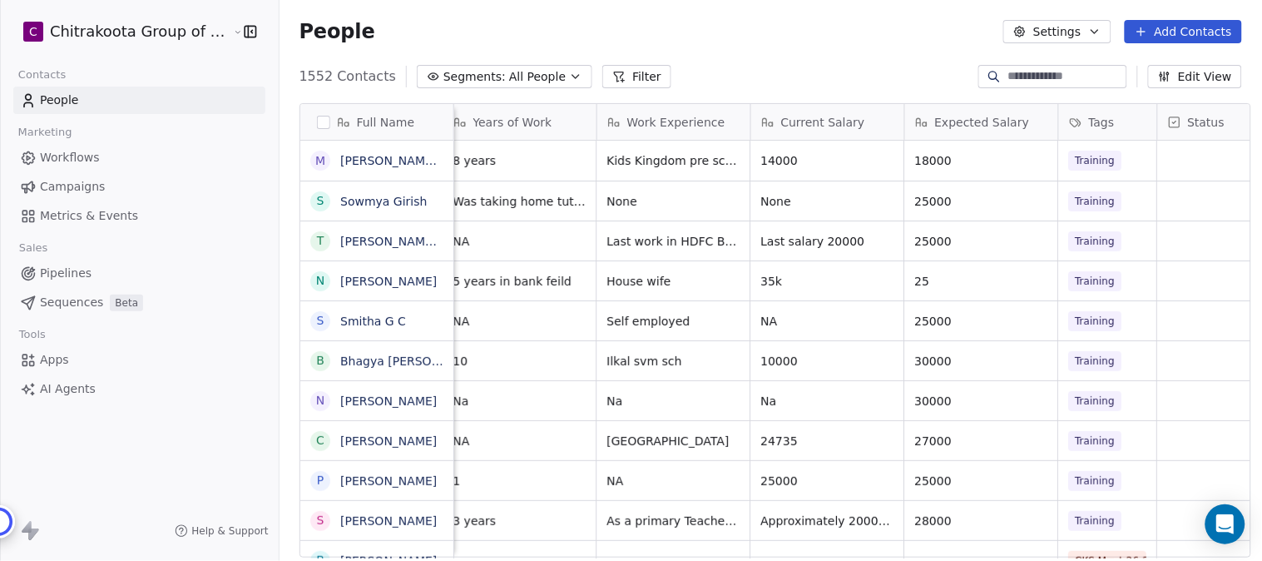
click at [572, 75] on icon "button" at bounding box center [575, 76] width 7 height 3
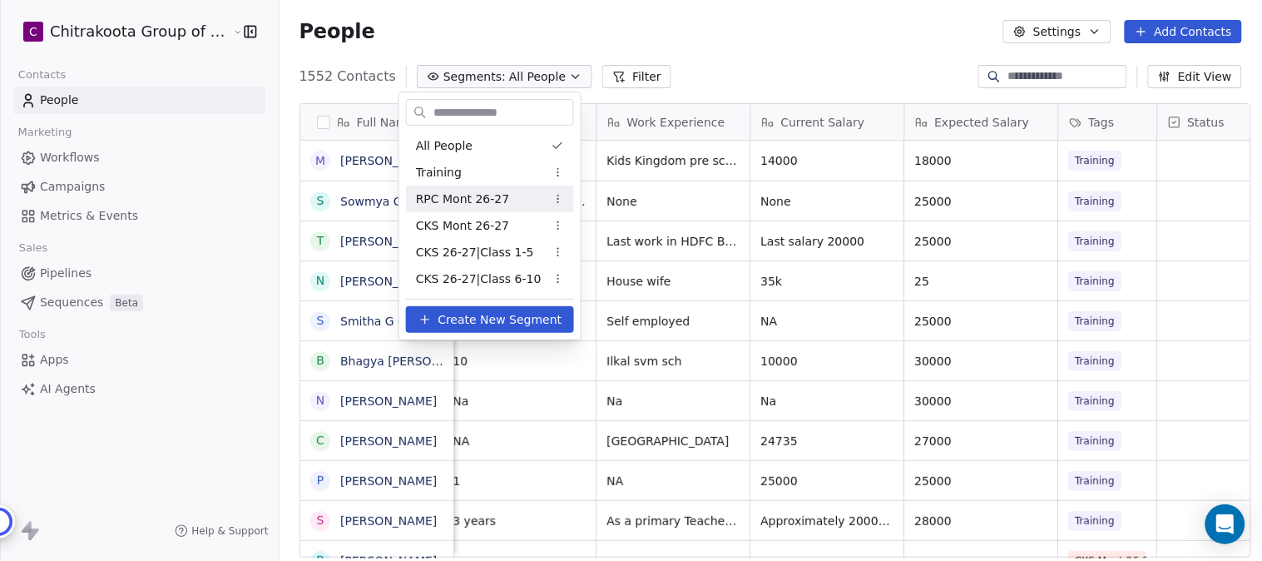
click at [466, 197] on span "RPC Mont 26-27" at bounding box center [463, 199] width 94 height 17
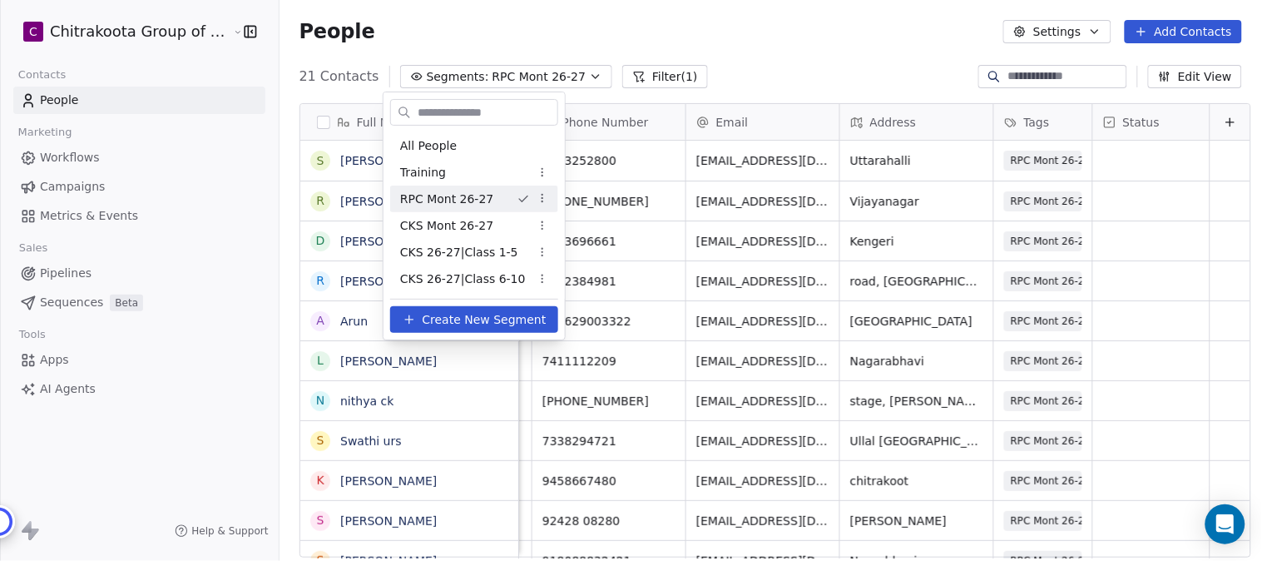
scroll to position [0, 616]
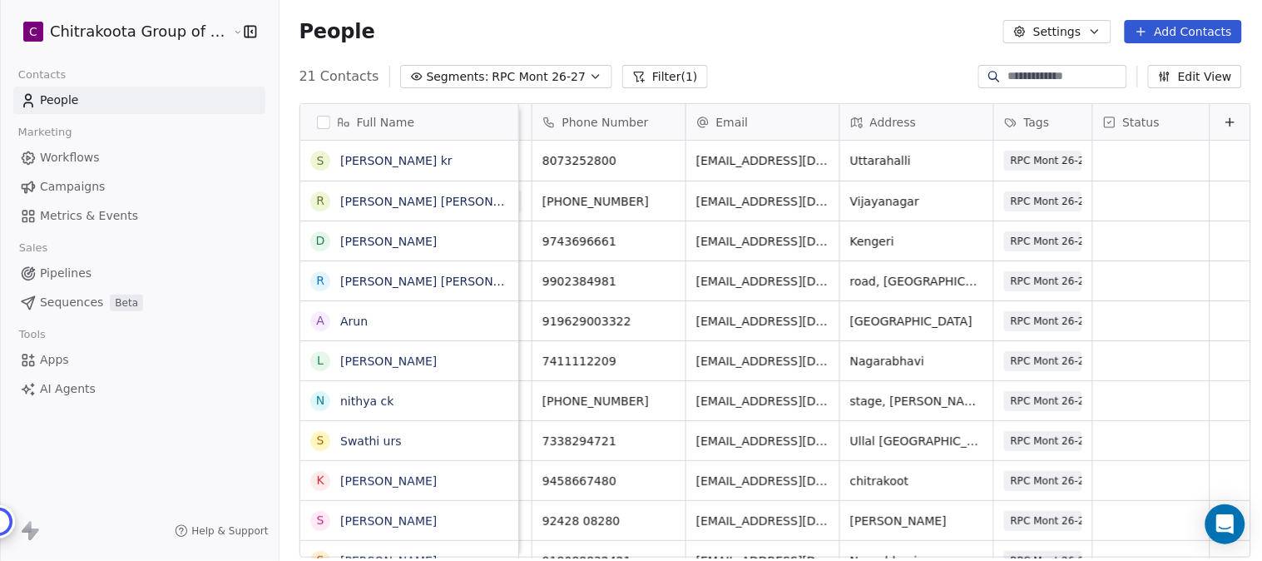
click at [558, 76] on span "RPC Mont 26-27" at bounding box center [540, 76] width 94 height 17
click at [557, 72] on html "C Chitrakoota Group of Institutions Contacts People Marketing Workflows Campaig…" at bounding box center [631, 280] width 1262 height 561
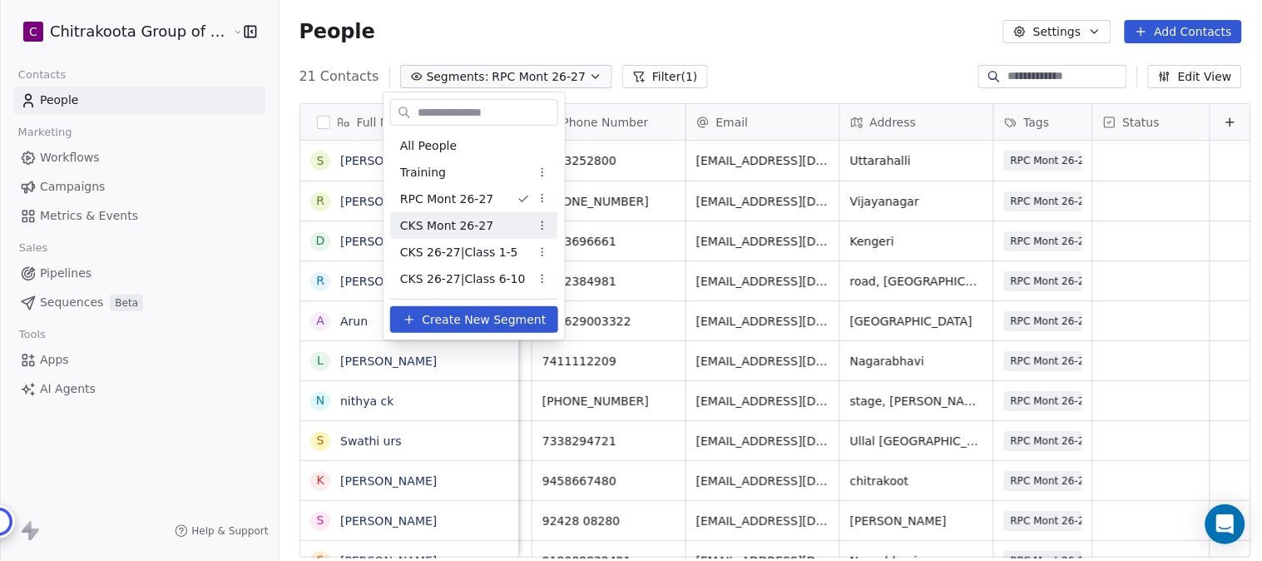
click at [468, 223] on span "CKS Mont 26-27" at bounding box center [446, 225] width 93 height 17
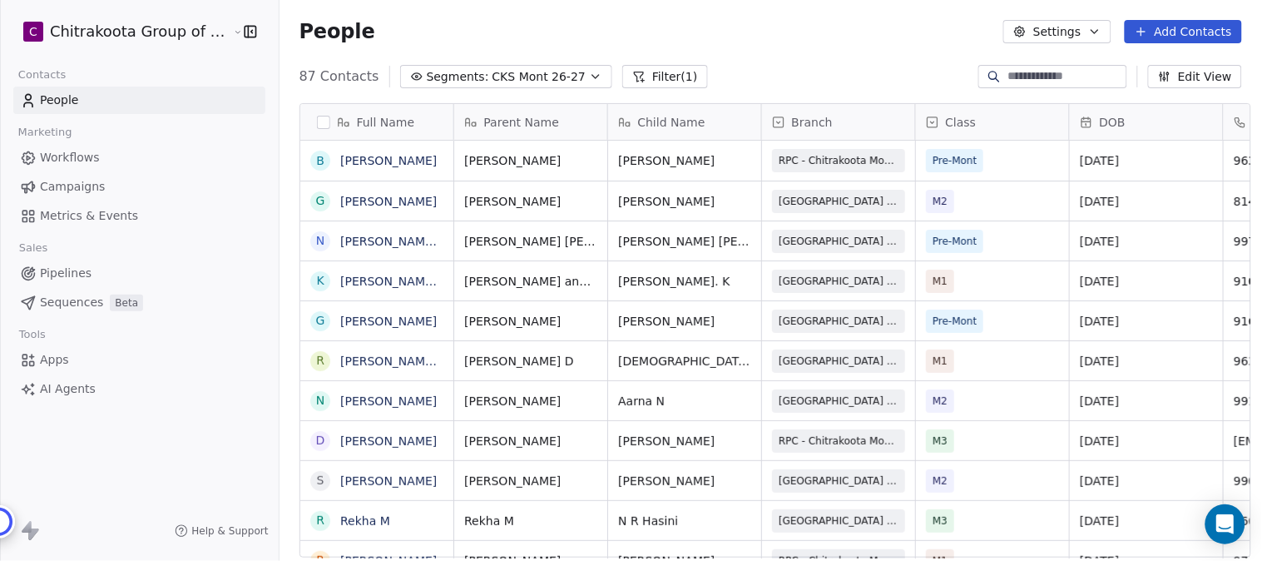
scroll to position [479, 978]
click at [589, 72] on icon "button" at bounding box center [595, 76] width 13 height 13
click at [569, 72] on html "C Chitrakoota Group of Institutions Contacts People Marketing Workflows Campaig…" at bounding box center [631, 280] width 1262 height 561
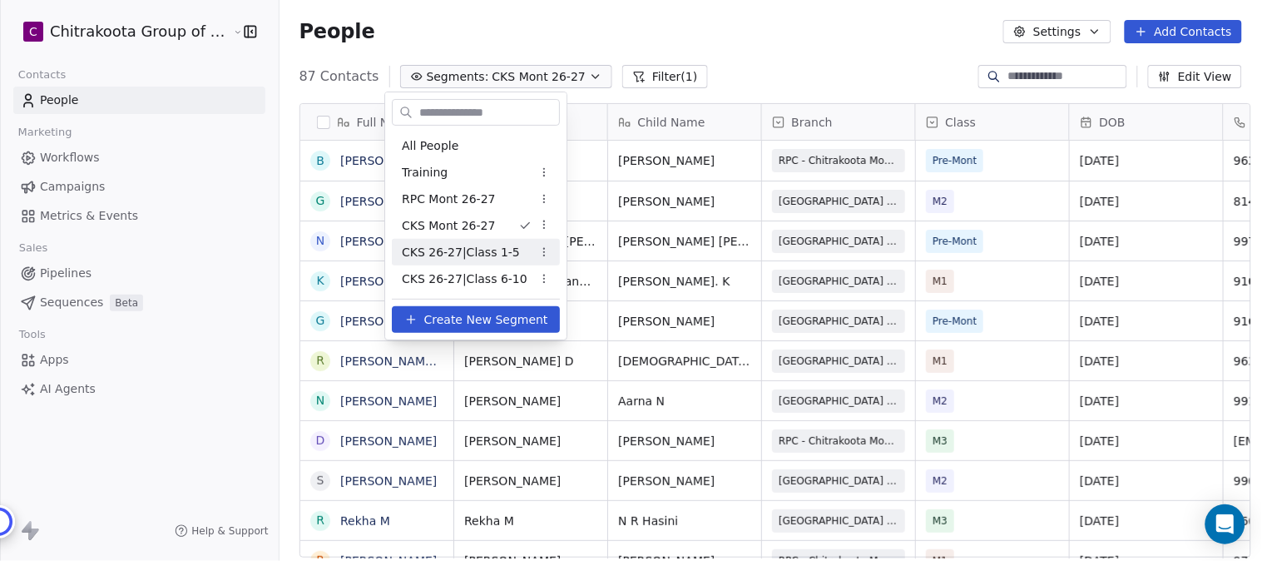
click at [477, 248] on span "CKS 26-27|Class 1-5" at bounding box center [461, 252] width 118 height 17
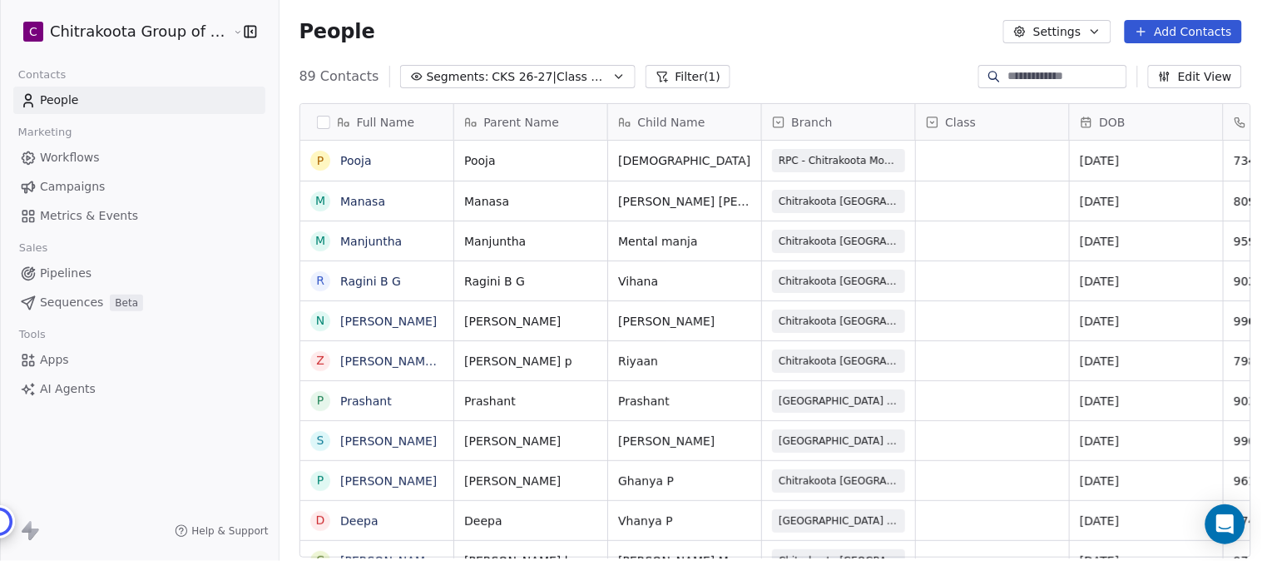
click at [612, 75] on icon "button" at bounding box center [618, 76] width 13 height 13
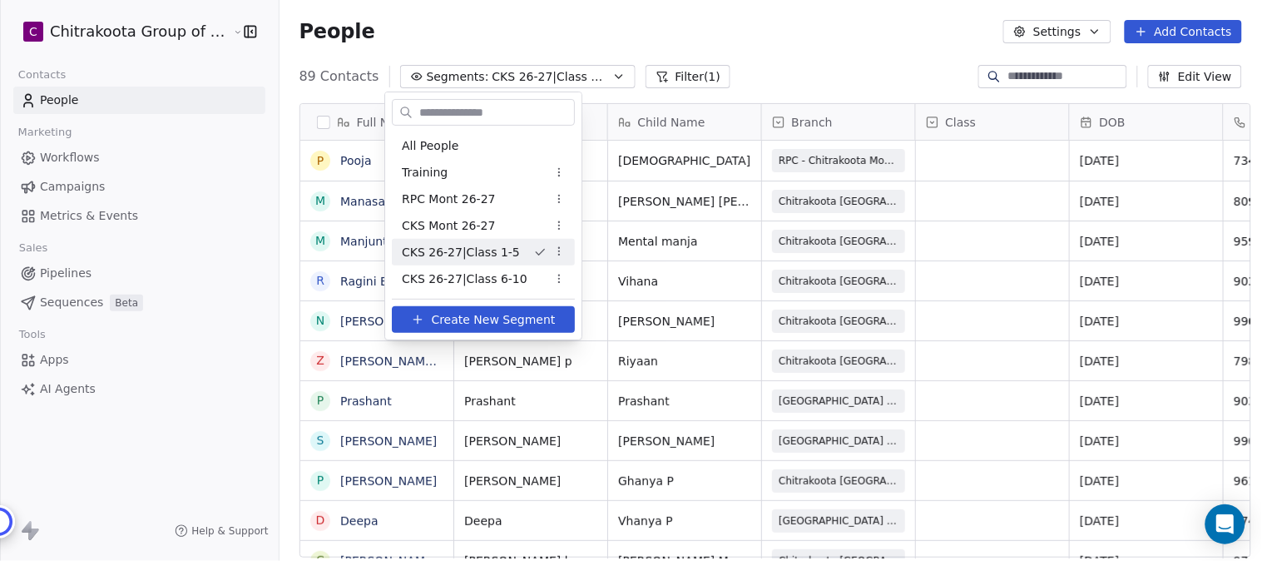
click at [753, 549] on html "C Chitrakoota Group of Institutions Contacts People Marketing Workflows Campaig…" at bounding box center [631, 280] width 1262 height 561
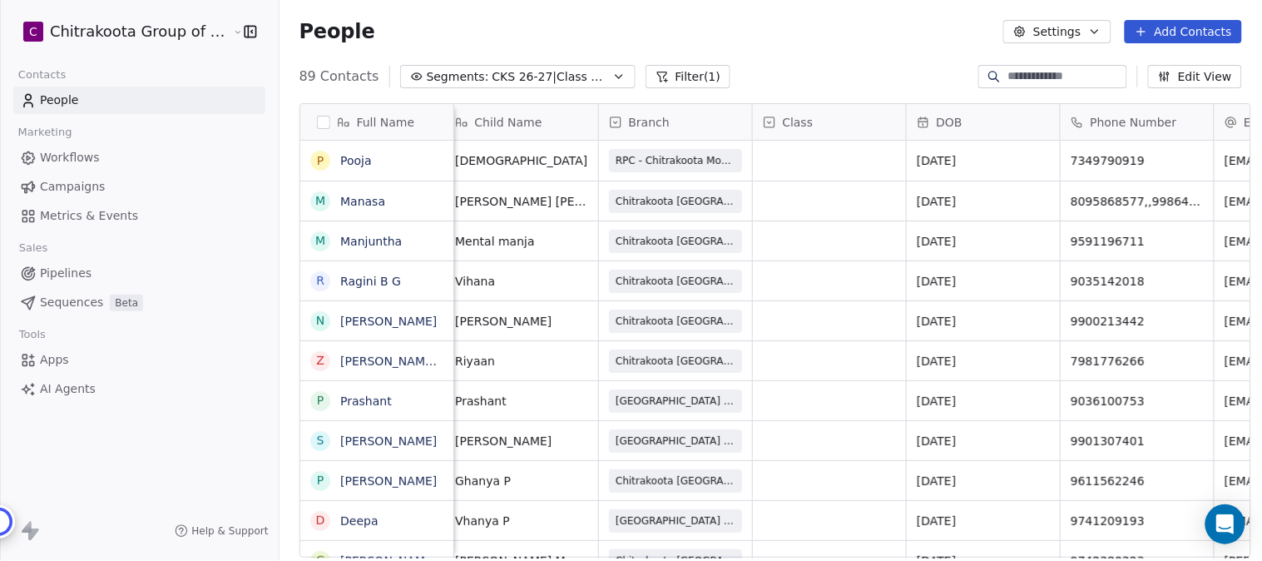
scroll to position [0, 0]
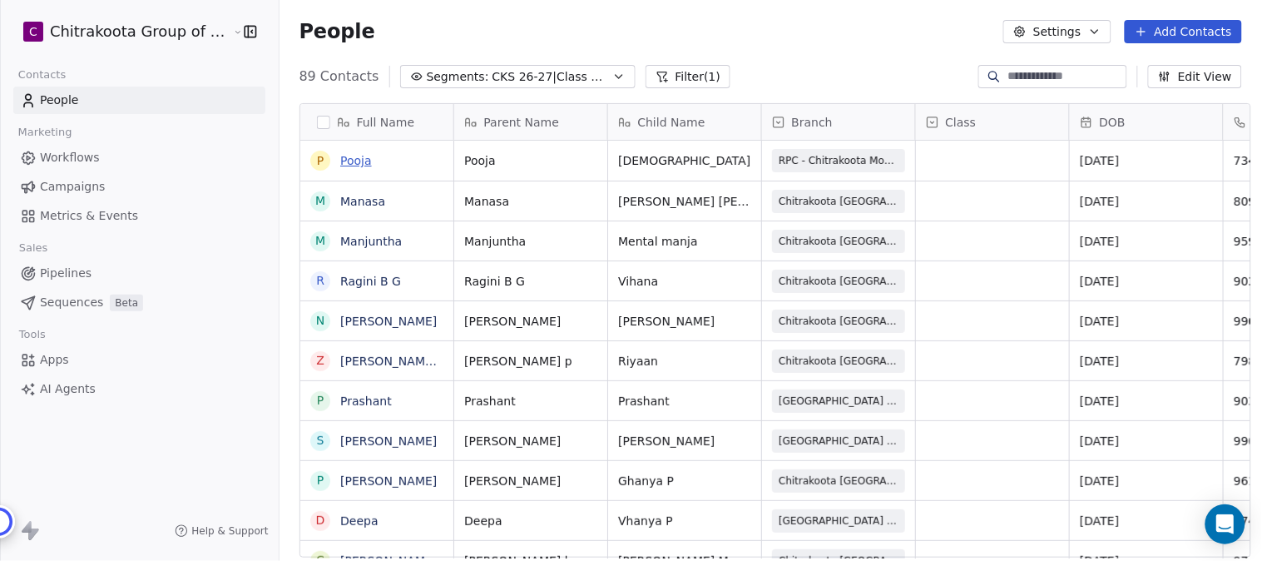
click at [341, 165] on link "Pooja" at bounding box center [356, 160] width 32 height 13
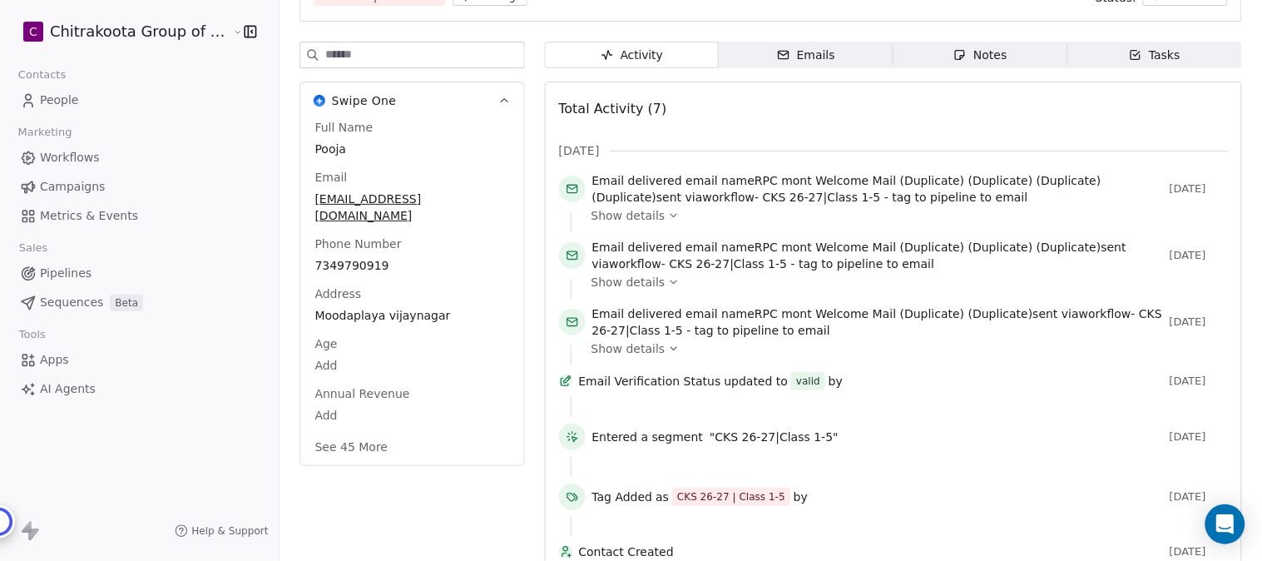
scroll to position [185, 0]
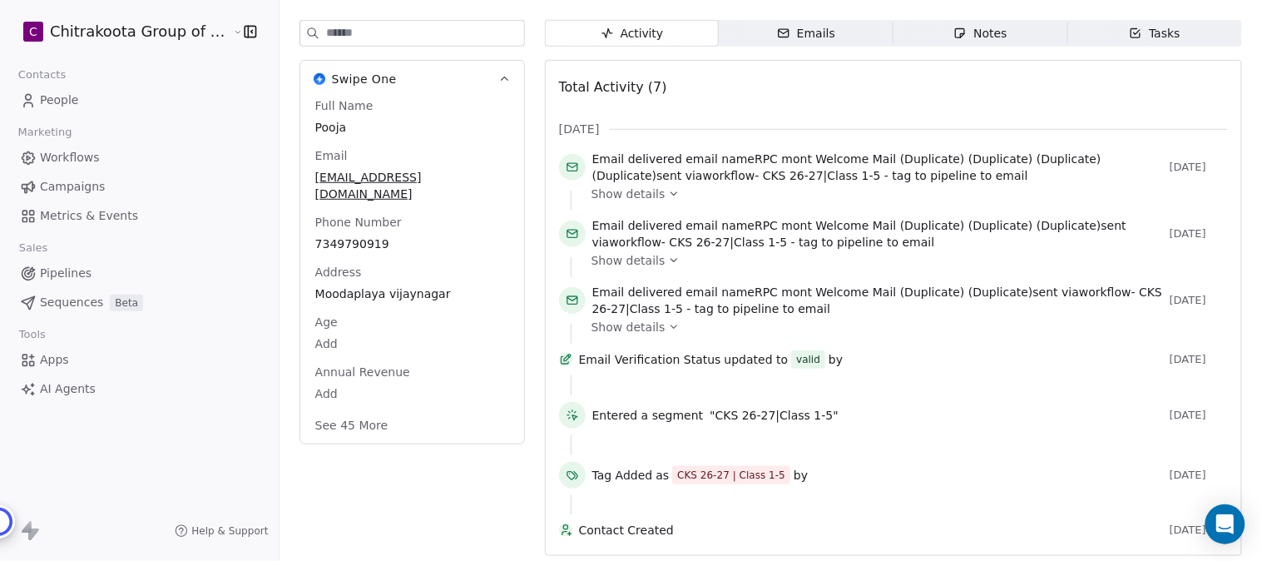
click at [351, 411] on button "See 45 More" at bounding box center [351, 425] width 93 height 30
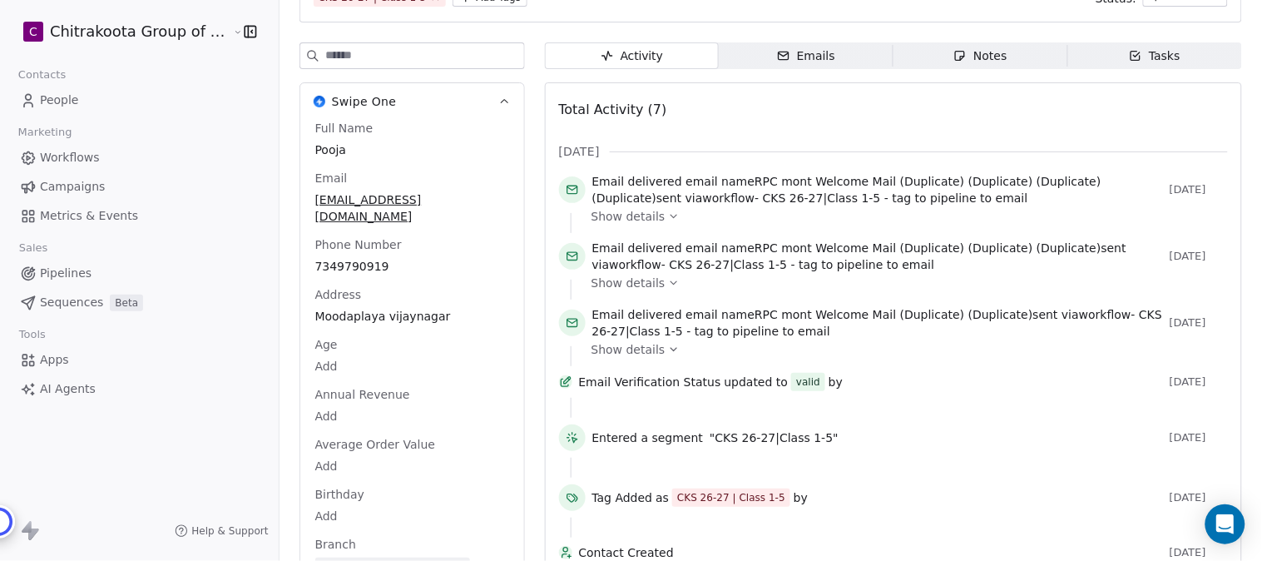
scroll to position [0, 0]
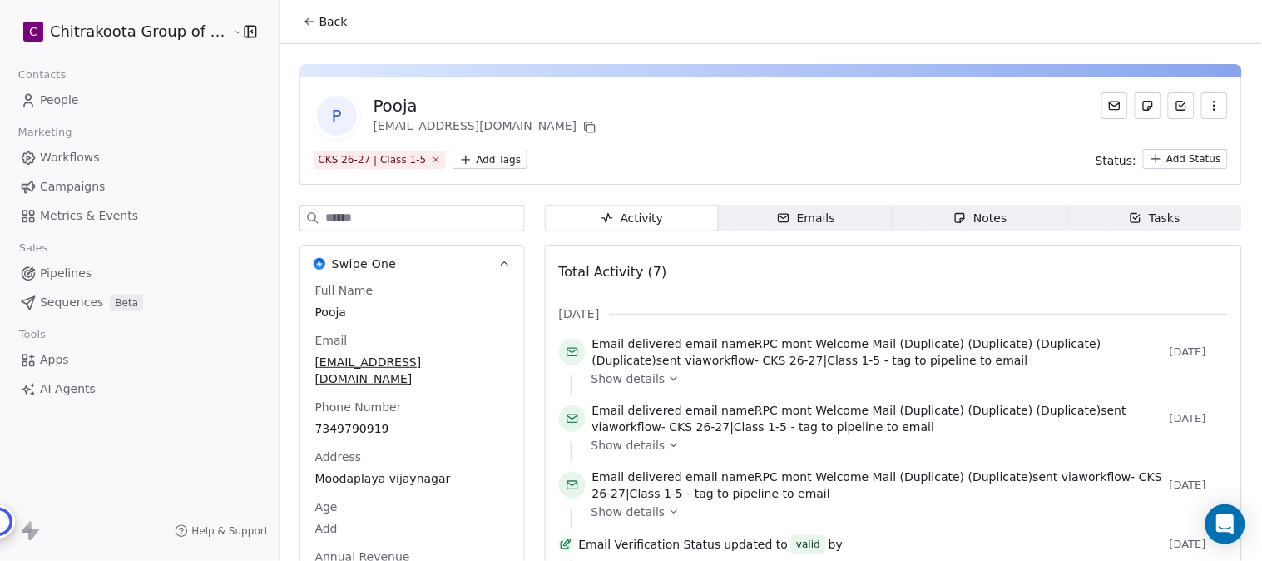
click at [309, 18] on button "Back" at bounding box center [325, 22] width 65 height 30
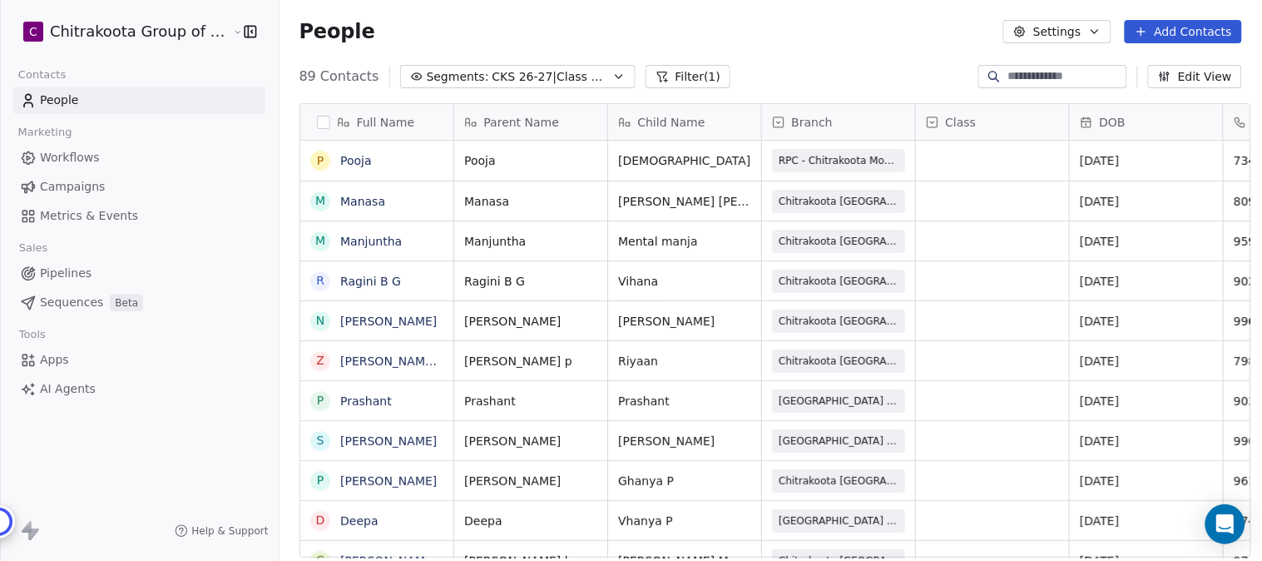
scroll to position [479, 978]
click at [612, 79] on icon "button" at bounding box center [618, 76] width 13 height 13
click at [575, 77] on html "C Chitrakoota Group of Institutions Contacts People Marketing Workflows Campaig…" at bounding box center [631, 280] width 1262 height 561
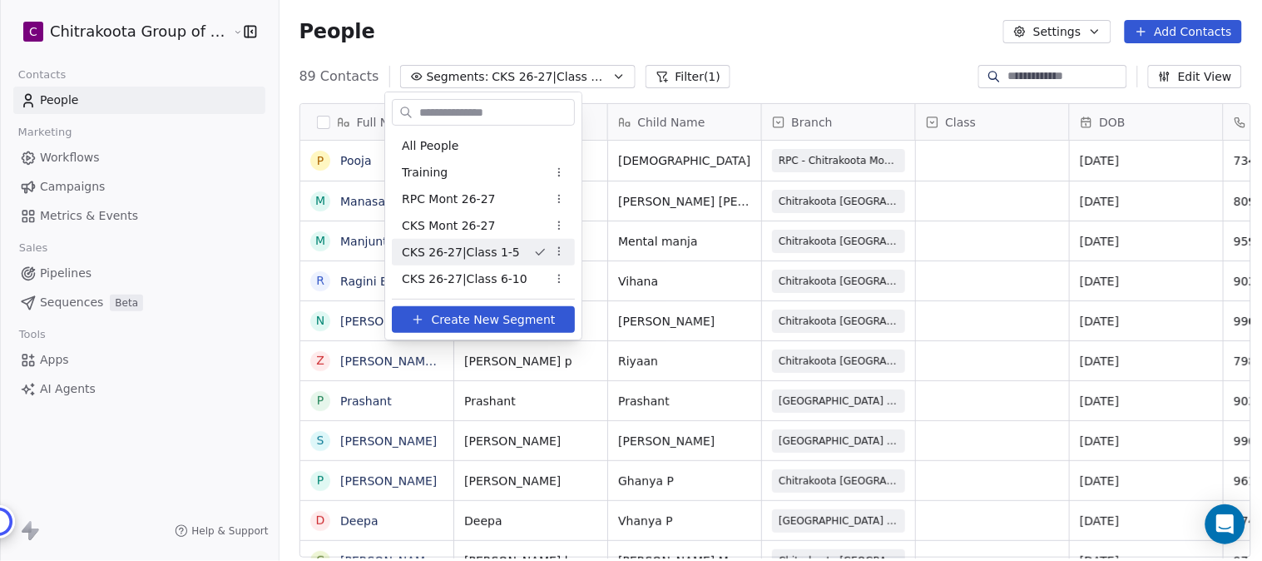
click at [575, 77] on span "CKS 26-27|Class 1-5" at bounding box center [551, 76] width 116 height 17
click at [478, 276] on span "CKS 26-27|Class 6-10" at bounding box center [465, 278] width 126 height 17
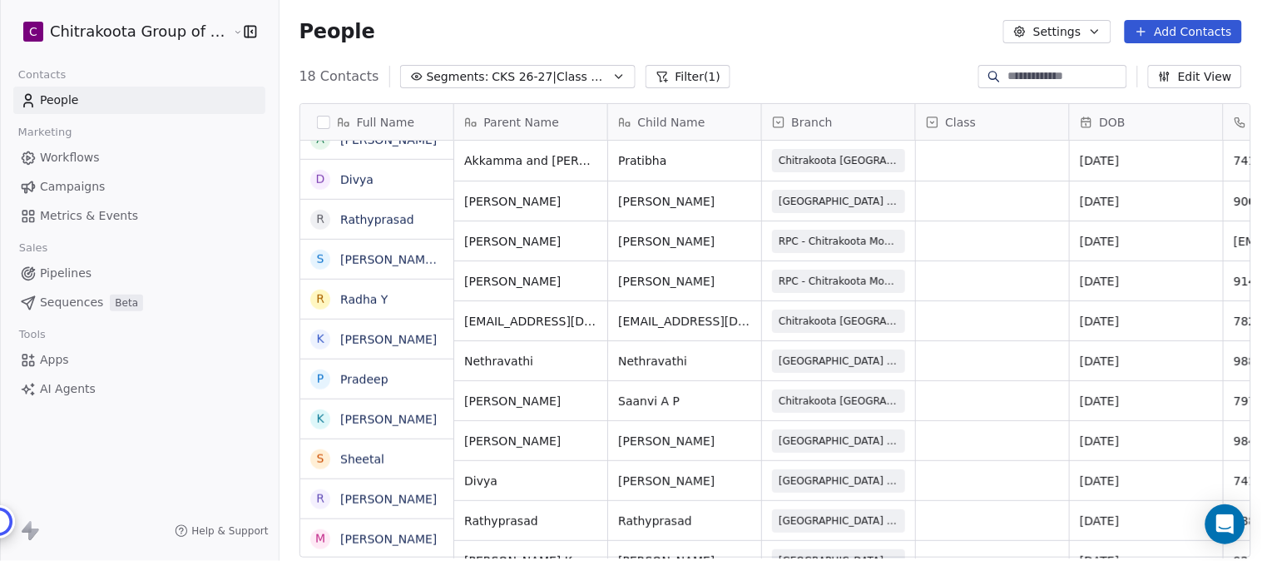
scroll to position [0, 0]
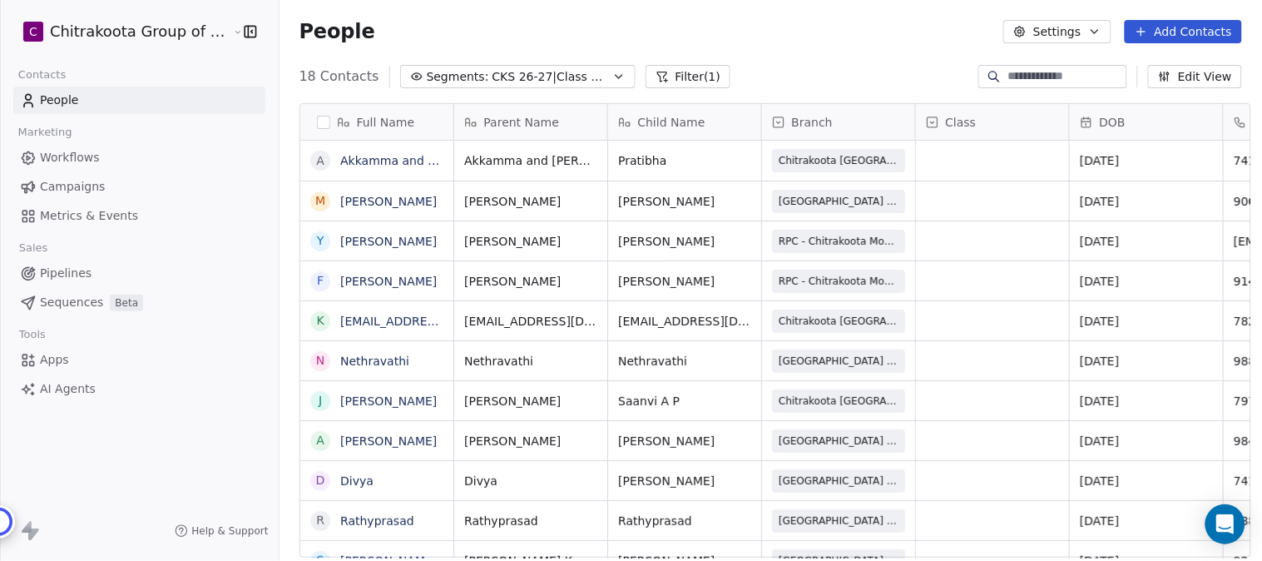
click at [612, 79] on icon "button" at bounding box center [618, 76] width 13 height 13
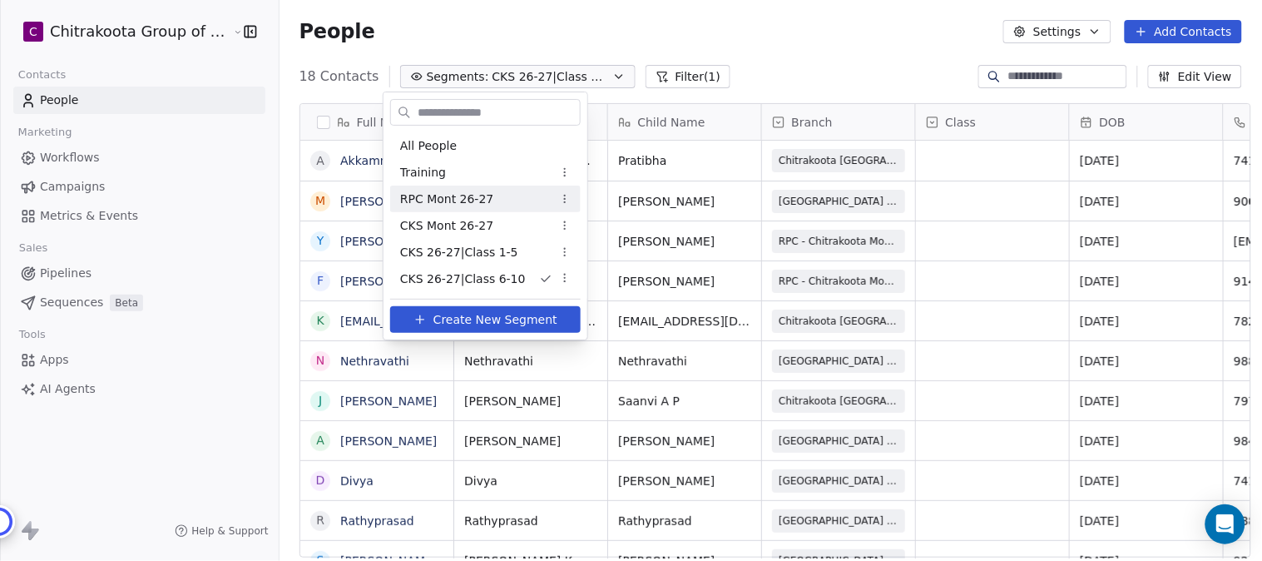
click at [438, 200] on span "RPC Mont 26-27" at bounding box center [447, 199] width 94 height 17
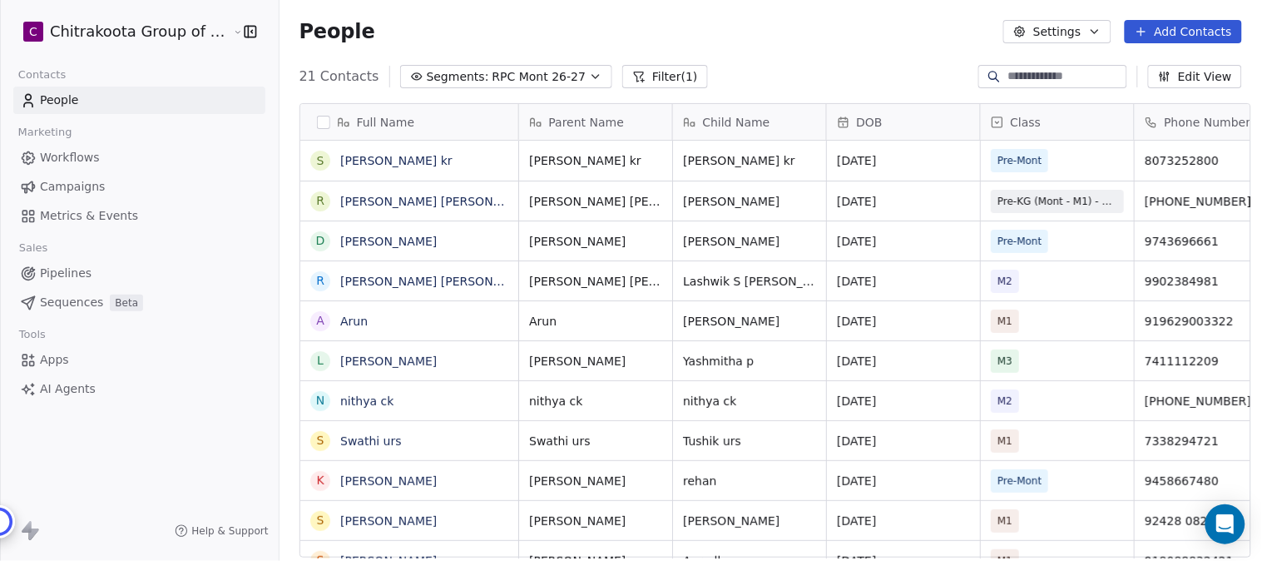
scroll to position [479, 978]
click at [650, 72] on button "Filter (1)" at bounding box center [665, 76] width 86 height 23
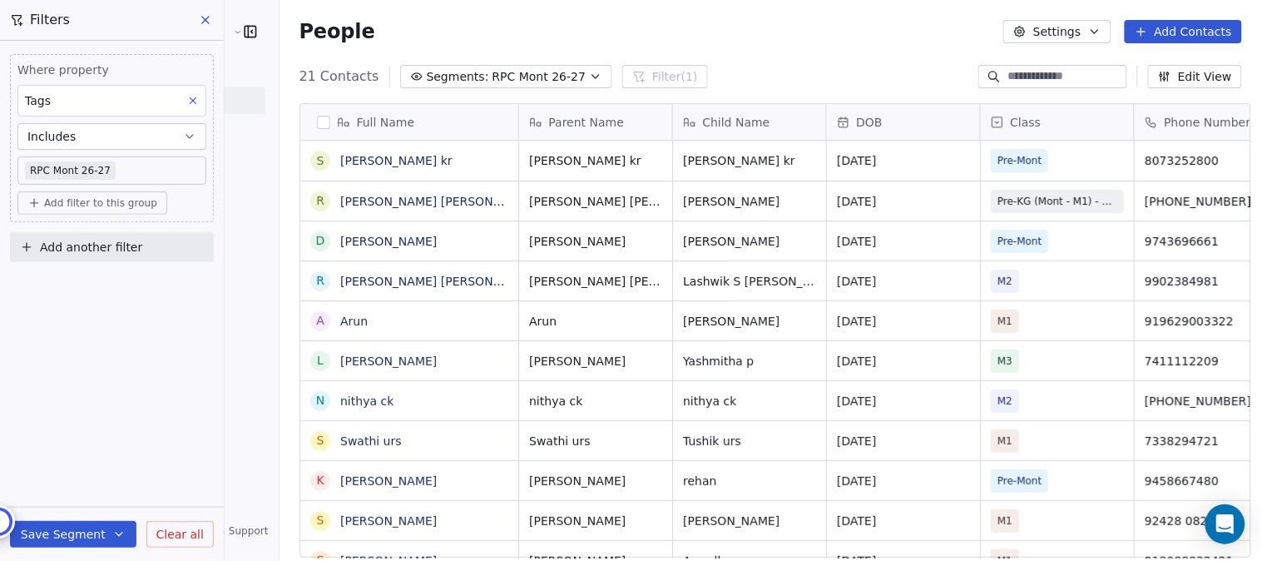
drag, startPoint x: 123, startPoint y: 169, endPoint x: 205, endPoint y: 20, distance: 170.2
click at [3, 168] on html "C Chitrakoota Group of Institutions Contacts People Marketing Workflows Campaig…" at bounding box center [631, 280] width 1262 height 561
click at [685, 30] on html "C Chitrakoota Group of Institutions Contacts People Marketing Workflows Campaig…" at bounding box center [631, 280] width 1262 height 561
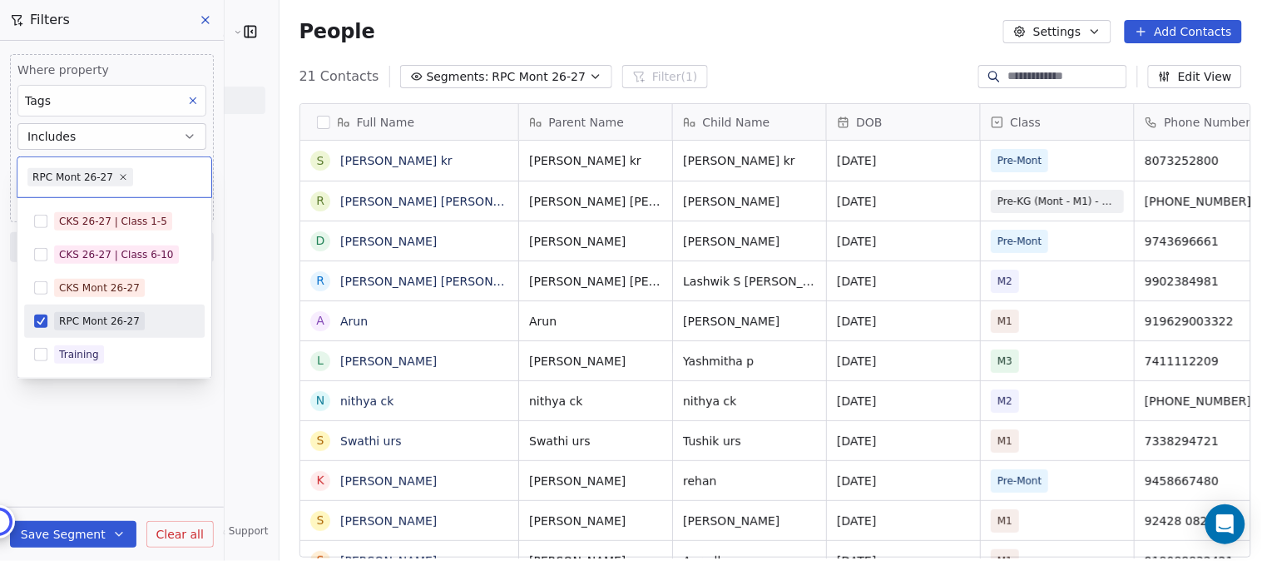
drag, startPoint x: 155, startPoint y: 319, endPoint x: 57, endPoint y: 319, distance: 98.2
click at [57, 319] on div "RPC Mont 26-27" at bounding box center [124, 321] width 141 height 18
click at [39, 322] on button "Suggestions" at bounding box center [40, 320] width 13 height 13
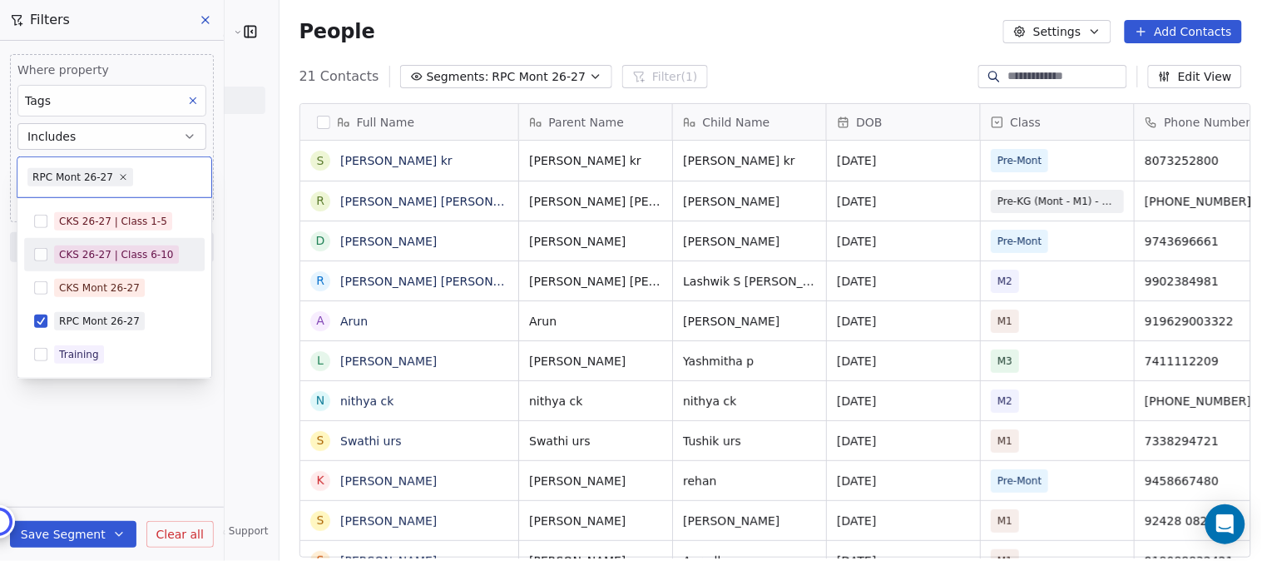
click at [203, 23] on html "C Chitrakoota Group of Institutions Contacts People Marketing Workflows Campaig…" at bounding box center [631, 280] width 1262 height 561
click at [206, 17] on icon at bounding box center [205, 19] width 13 height 13
click at [203, 17] on icon at bounding box center [205, 19] width 13 height 13
click at [639, 18] on div "People Settings Add Contacts" at bounding box center [771, 31] width 983 height 63
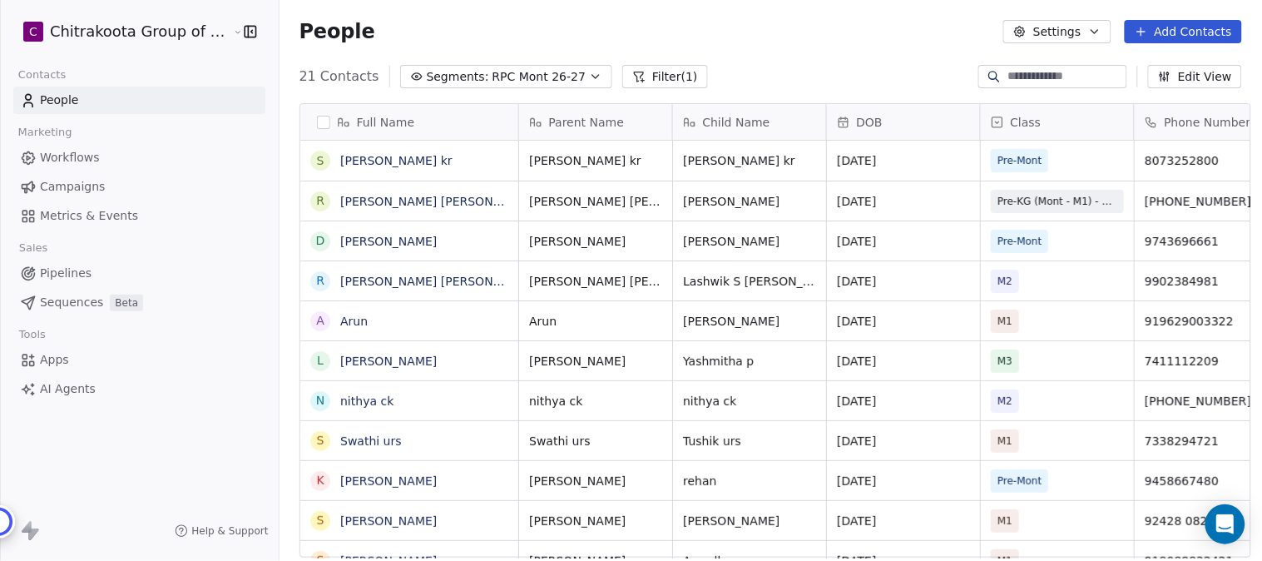
click at [235, 28] on button "button" at bounding box center [246, 31] width 23 height 17
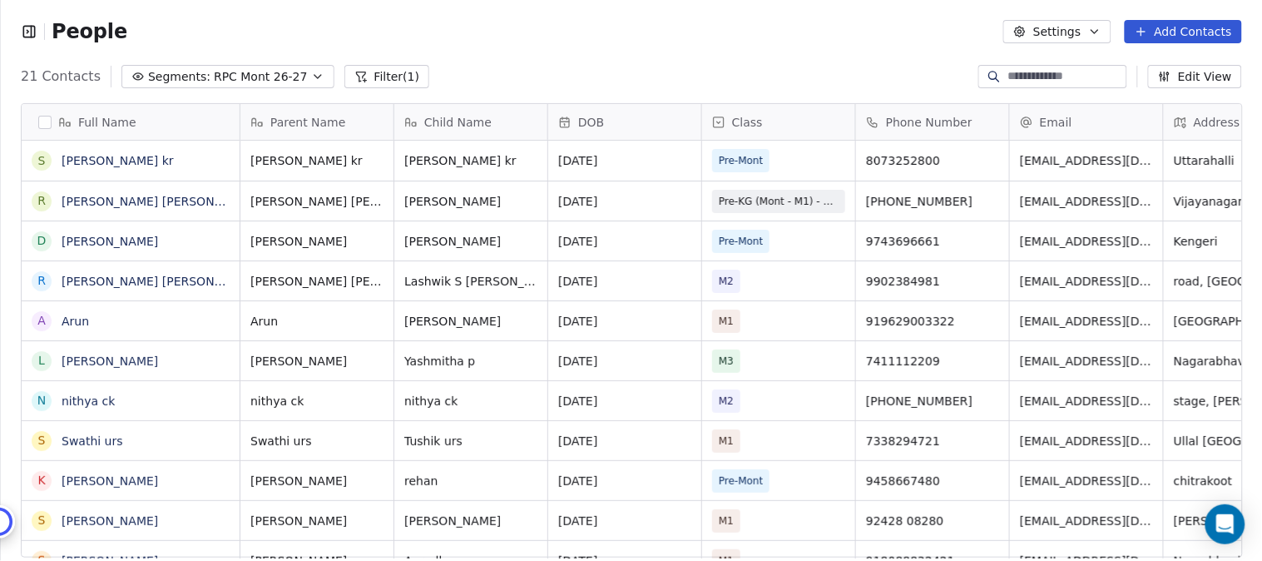
click at [26, 28] on icon "button" at bounding box center [29, 31] width 17 height 17
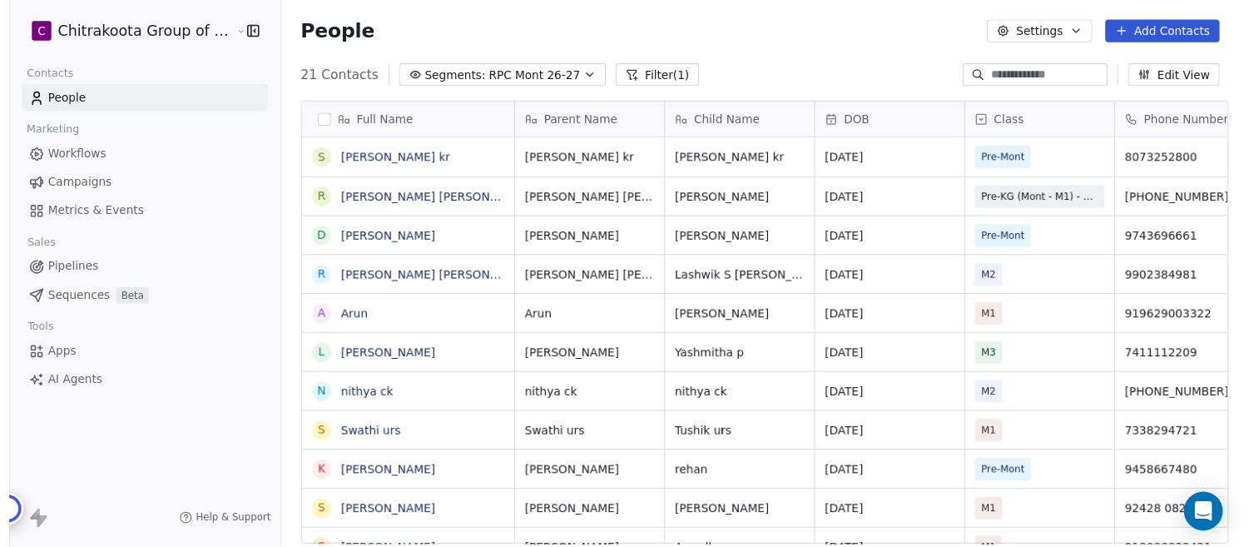
scroll to position [15, 14]
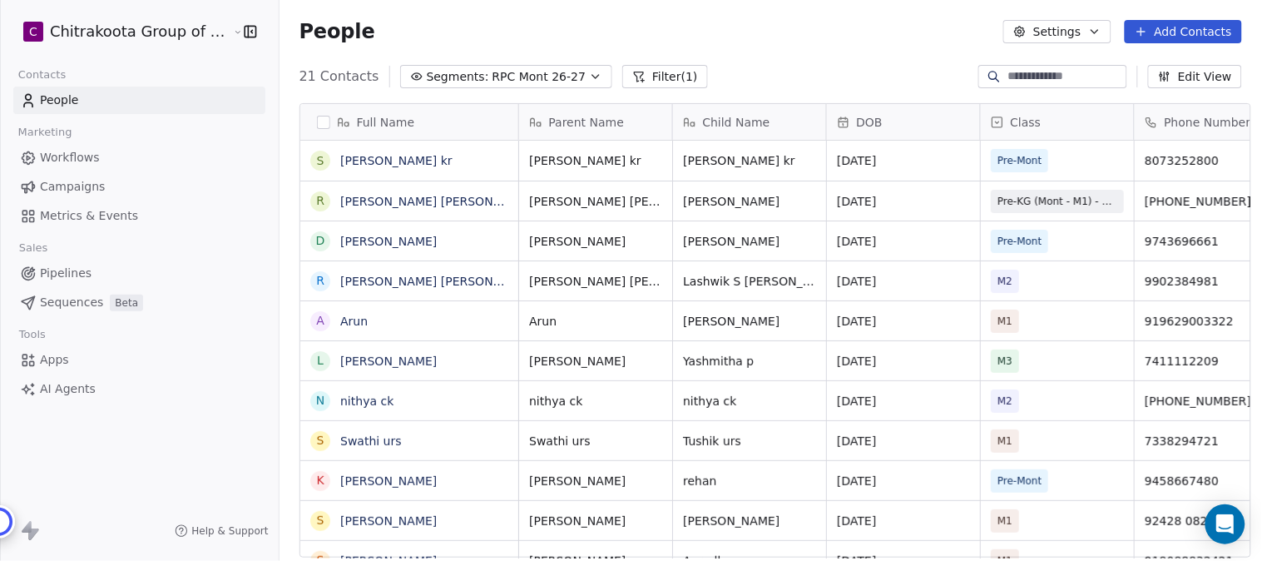
click at [1096, 33] on icon "button" at bounding box center [1094, 31] width 13 height 13
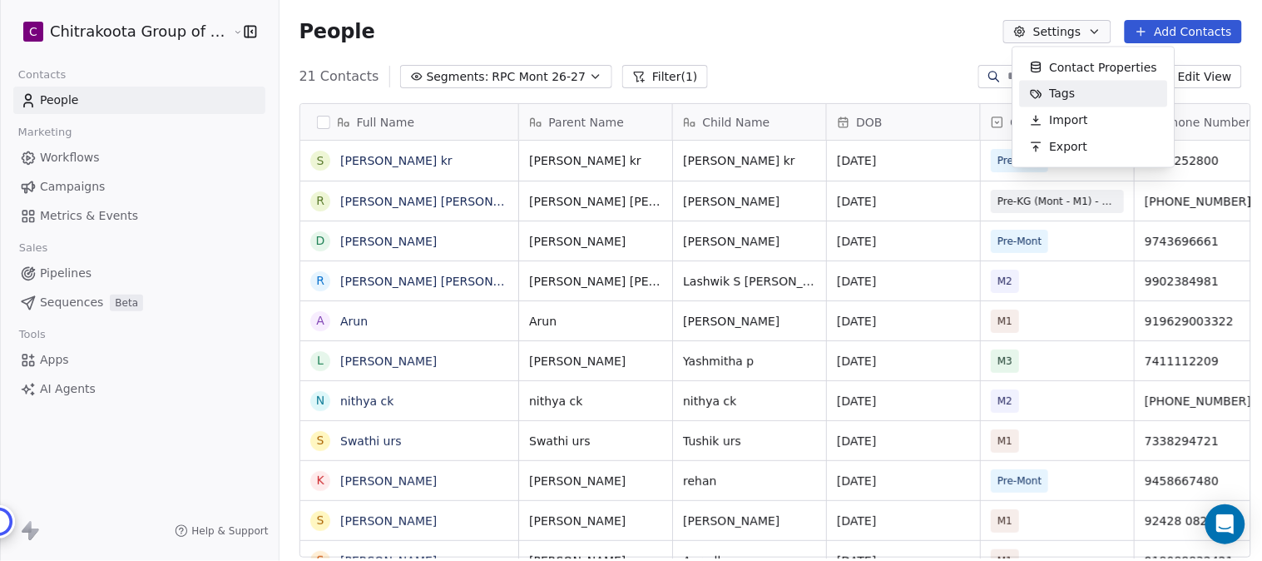
click at [1057, 89] on span "Tags" at bounding box center [1063, 93] width 26 height 17
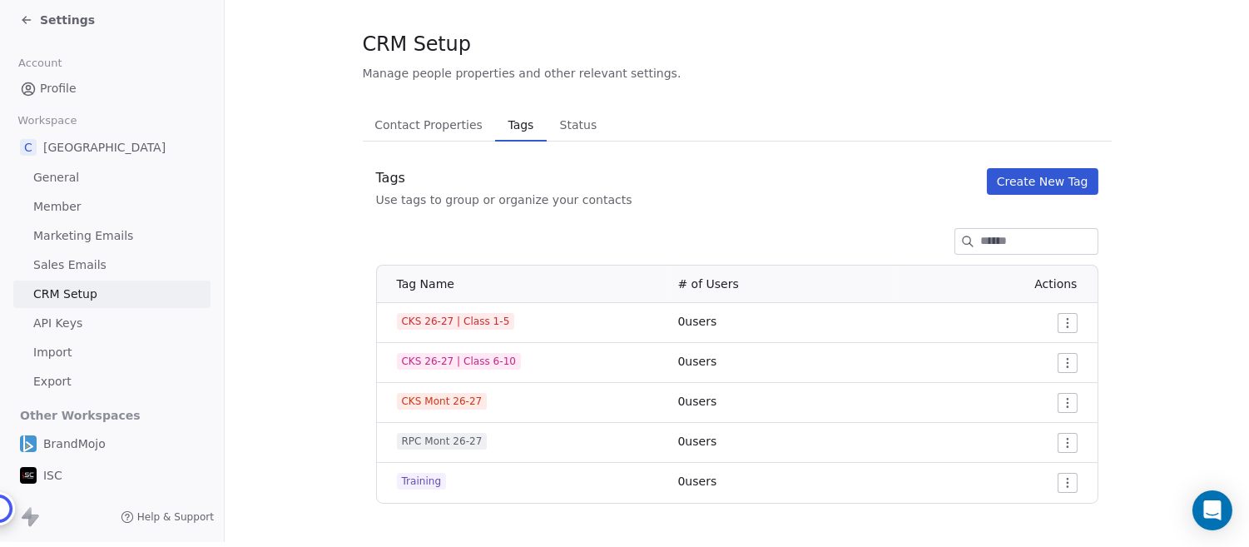
scroll to position [17, 0]
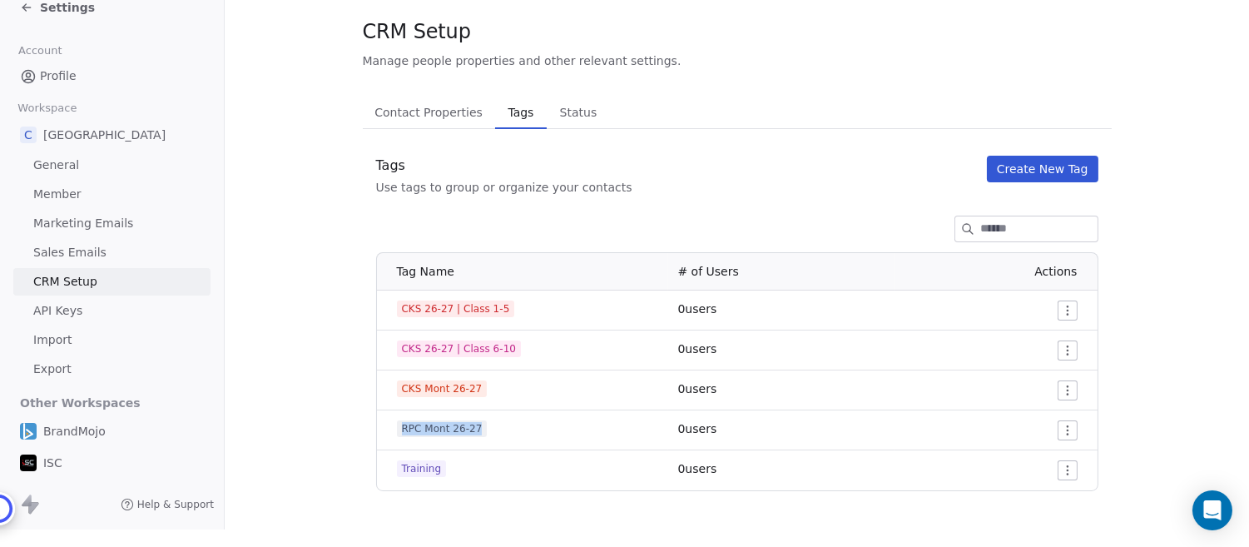
drag, startPoint x: 401, startPoint y: 426, endPoint x: 480, endPoint y: 427, distance: 79.0
click at [480, 427] on span "RPC Mont 26-27" at bounding box center [442, 428] width 91 height 17
copy span "RPC Mont 26-27"
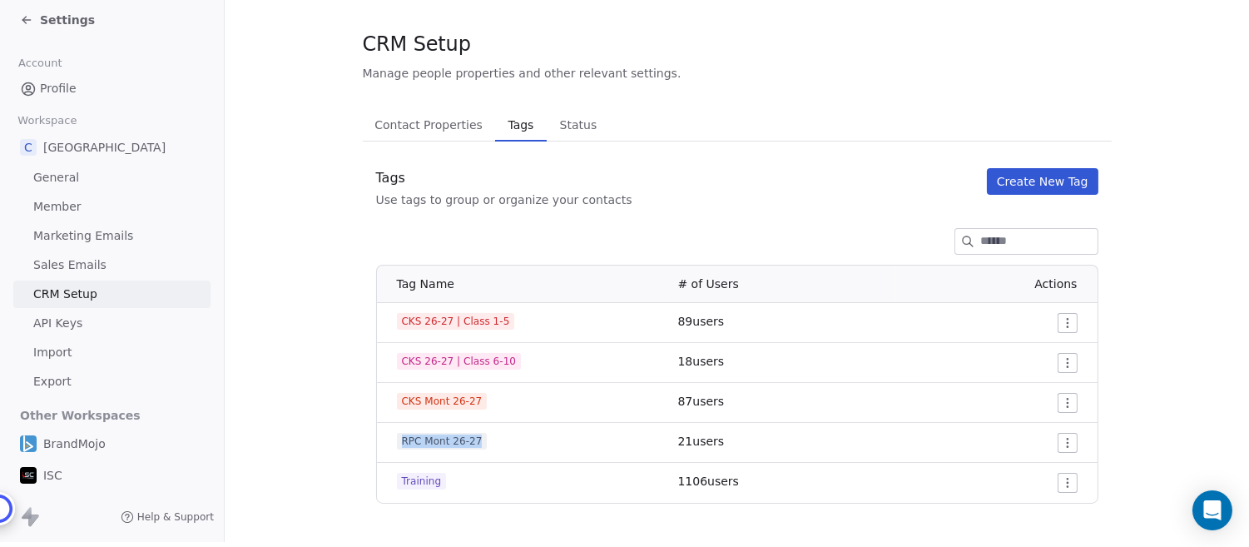
click at [30, 13] on icon at bounding box center [26, 19] width 13 height 13
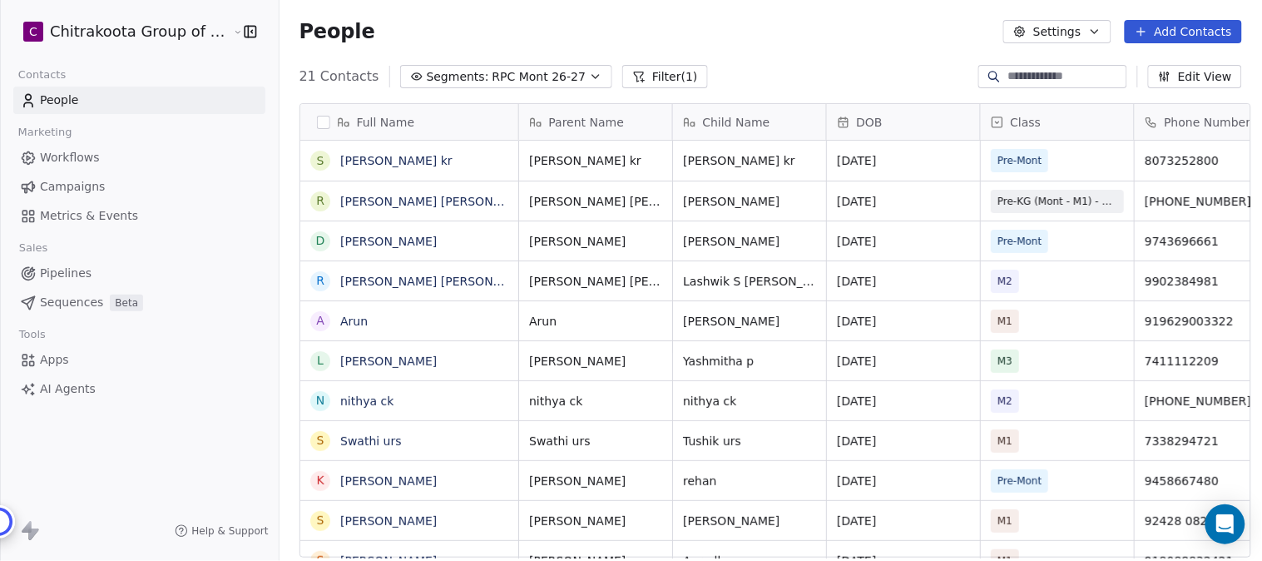
drag, startPoint x: 545, startPoint y: 73, endPoint x: 562, endPoint y: 72, distance: 17.5
click at [545, 73] on span "RPC Mont 26-27" at bounding box center [540, 76] width 94 height 17
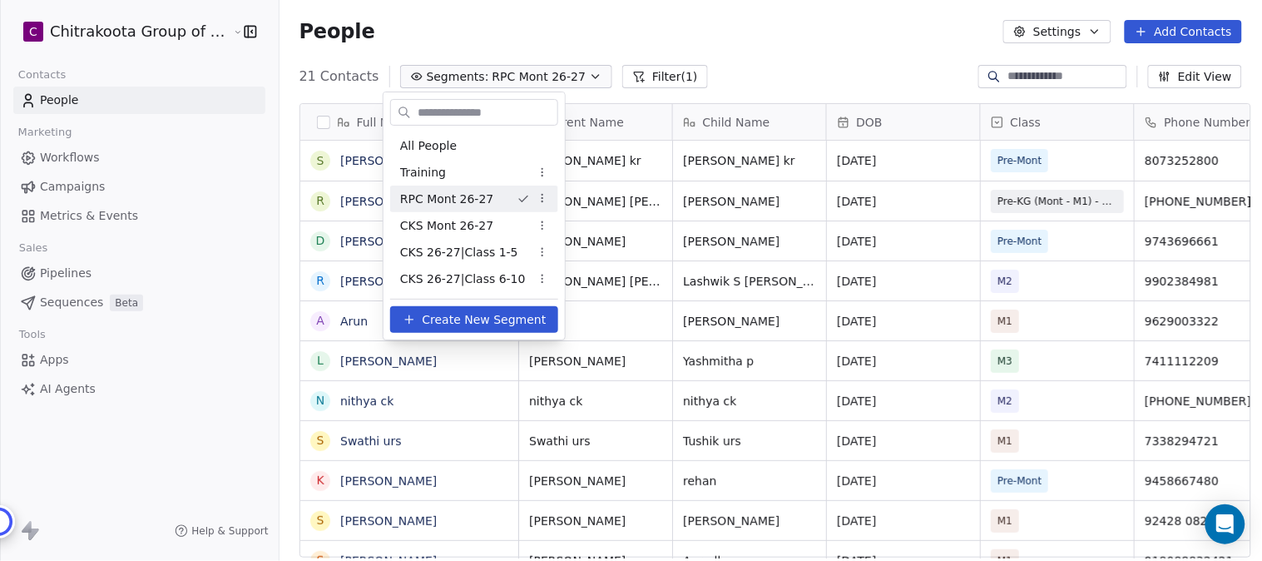
scroll to position [479, 978]
click at [438, 228] on span "CKS Mont 26-27" at bounding box center [446, 225] width 93 height 17
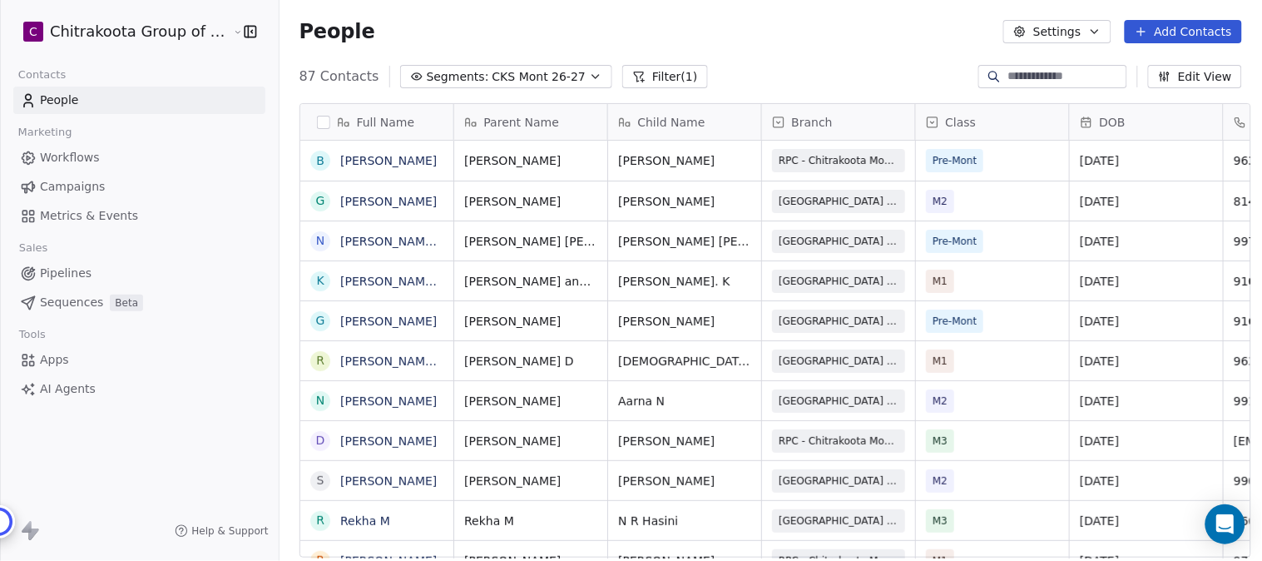
scroll to position [0, 0]
click at [186, 37] on html "C Chitrakoota Group of Institutions Contacts People Marketing Workflows Campaig…" at bounding box center [631, 280] width 1262 height 561
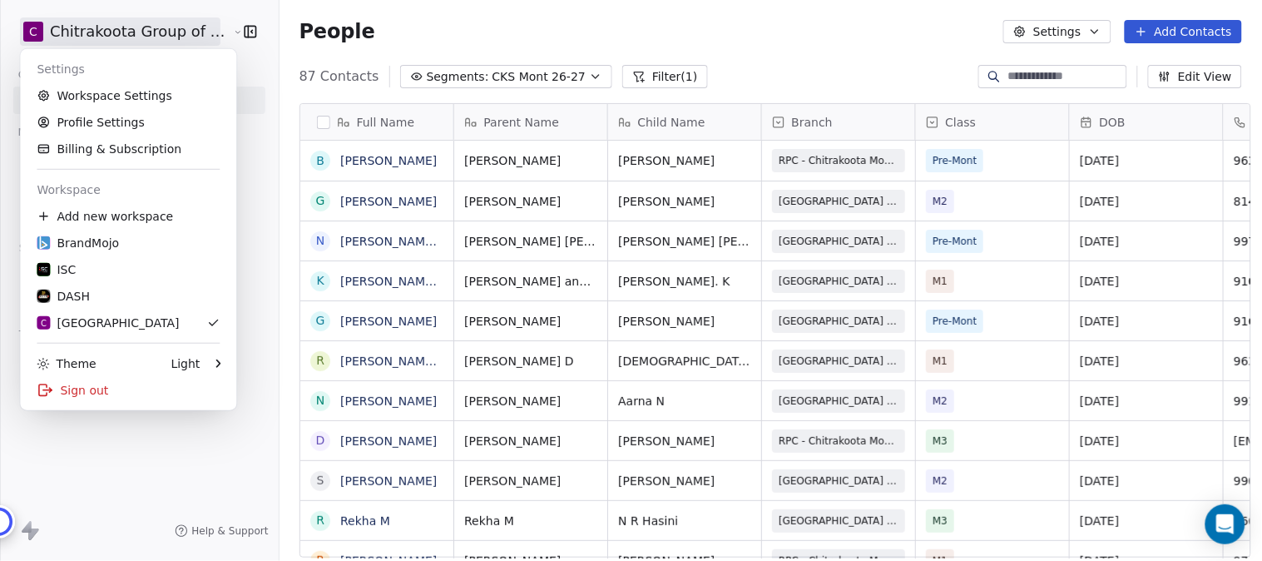
click at [1224, 526] on html "C Chitrakoota Group of Institutions Contacts People Marketing Workflows Campaig…" at bounding box center [631, 280] width 1262 height 561
click at [1229, 525] on icon "Open Intercom Messenger" at bounding box center [1224, 524] width 19 height 22
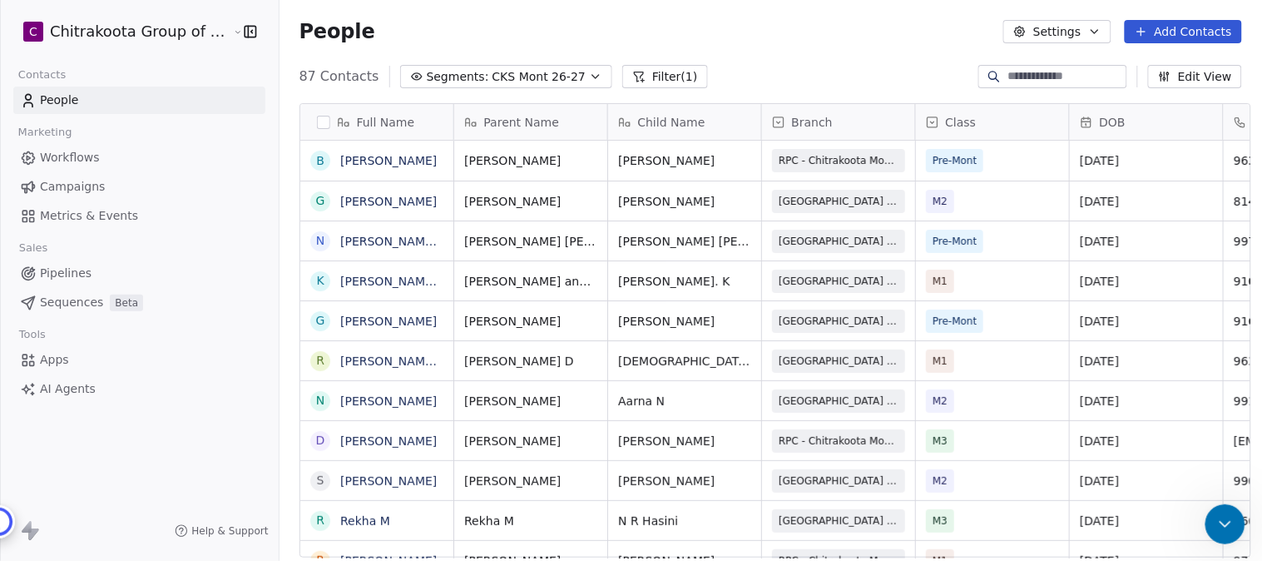
type textarea "**********"
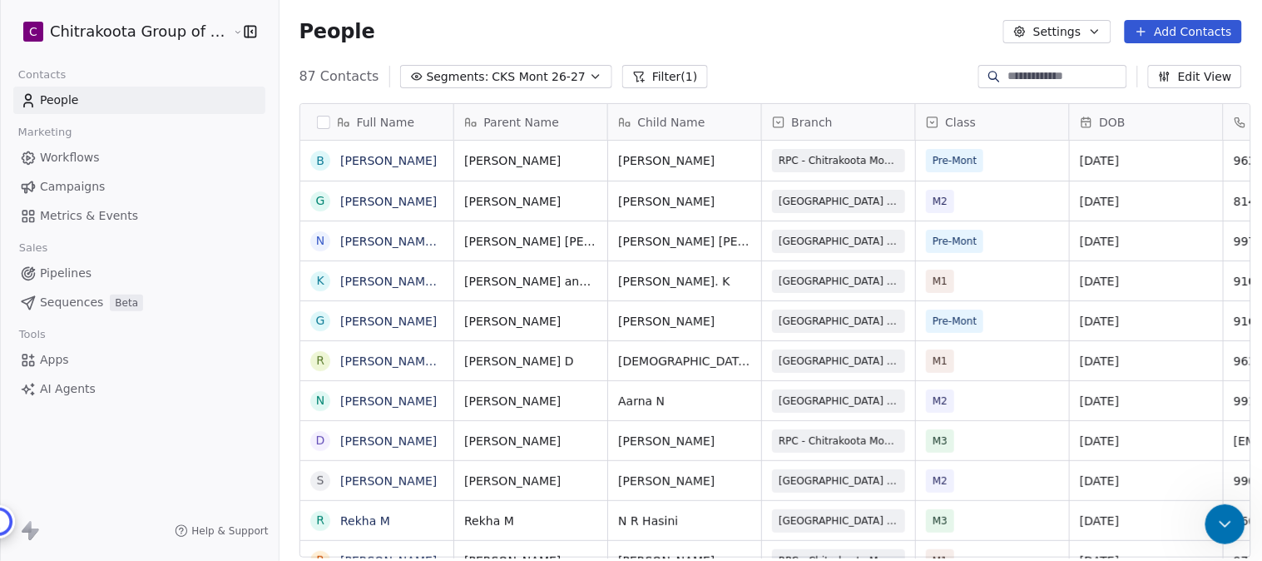
scroll to position [3033, 0]
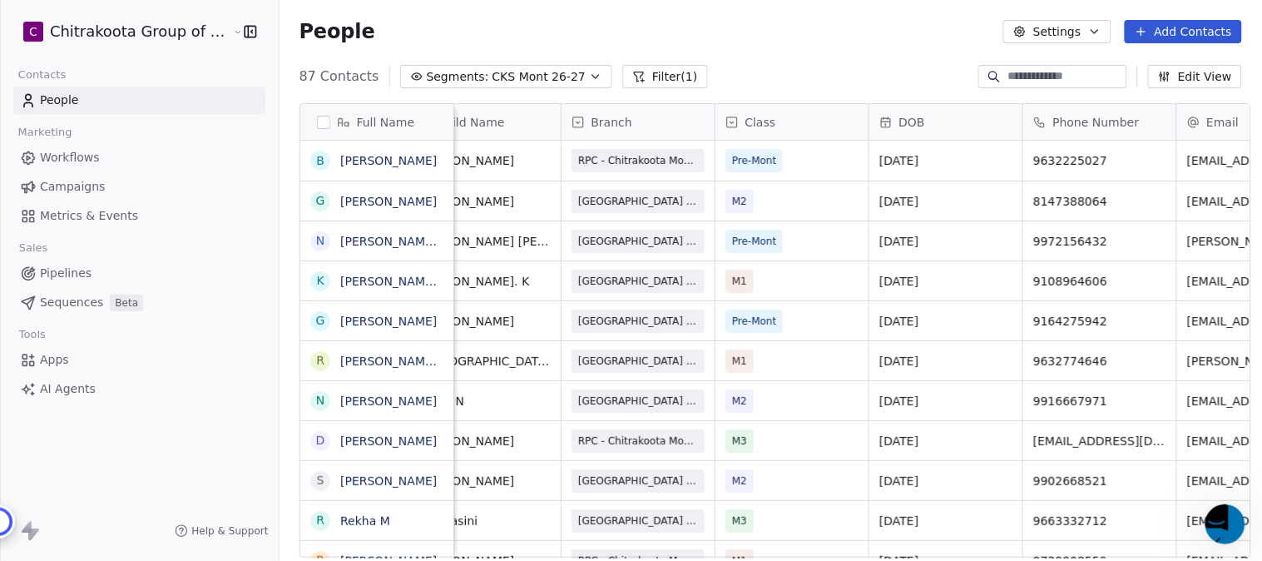
scroll to position [0, 200]
click at [589, 72] on icon "button" at bounding box center [595, 76] width 13 height 13
click at [567, 75] on html "C Chitrakoota Group of Institutions Contacts People Marketing Workflows Campaig…" at bounding box center [631, 344] width 1262 height 688
click at [478, 75] on html "C Chitrakoota Group of Institutions Contacts People Marketing Workflows Campaig…" at bounding box center [631, 344] width 1262 height 688
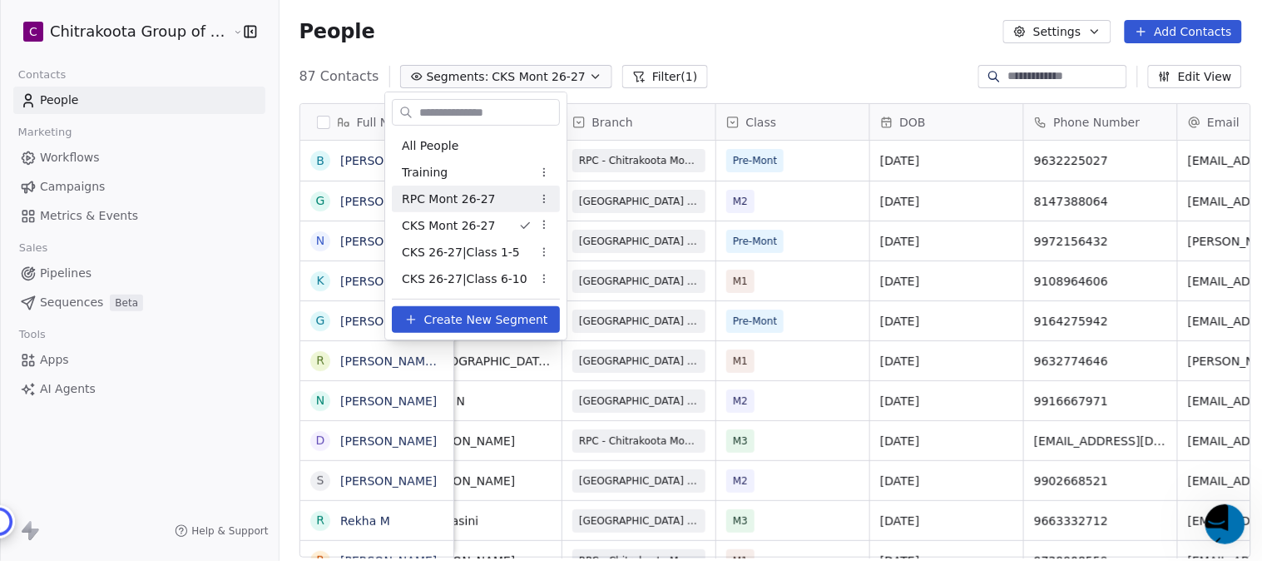
click at [460, 201] on span "RPC Mont 26-27" at bounding box center [449, 199] width 94 height 17
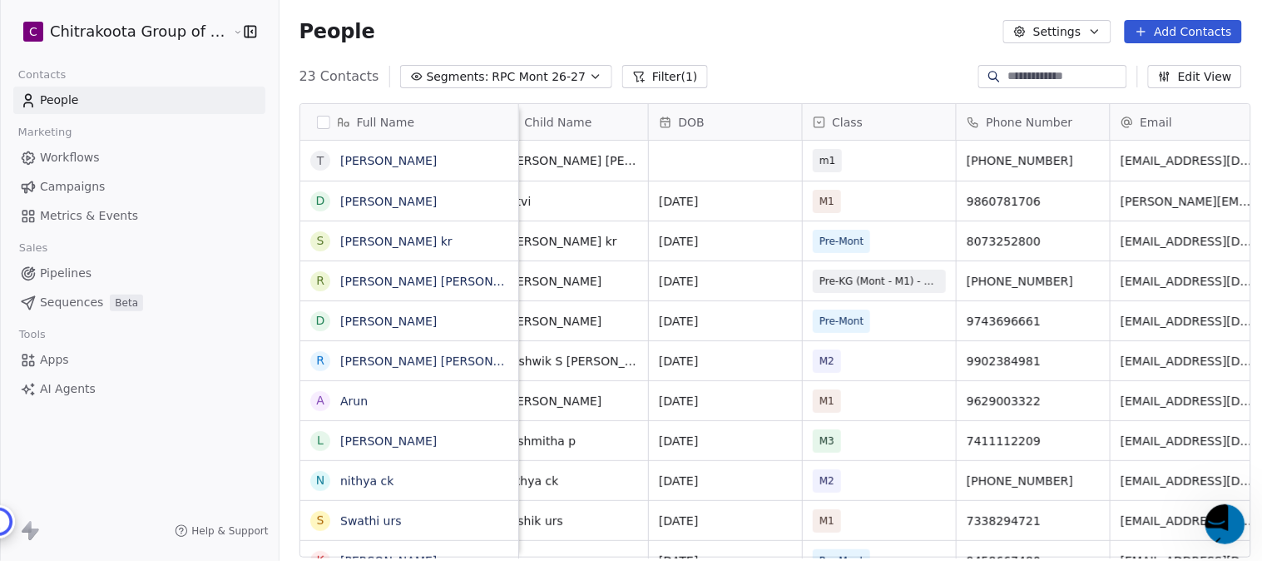
scroll to position [0, 0]
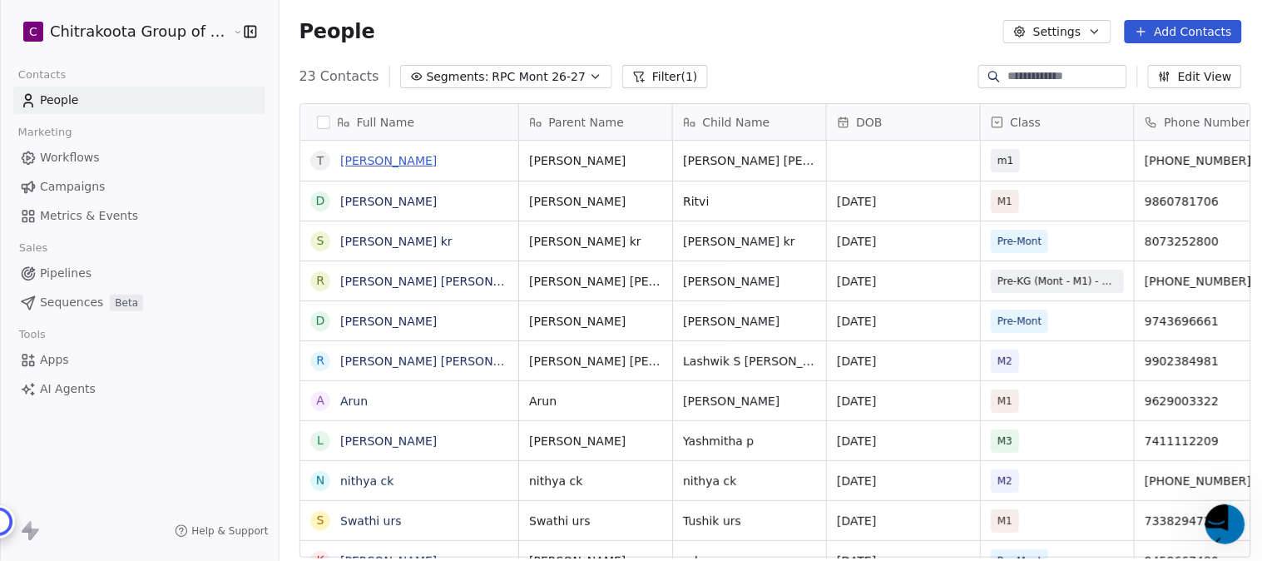
click at [393, 159] on link "Tejashree Dhiraj" at bounding box center [388, 160] width 97 height 13
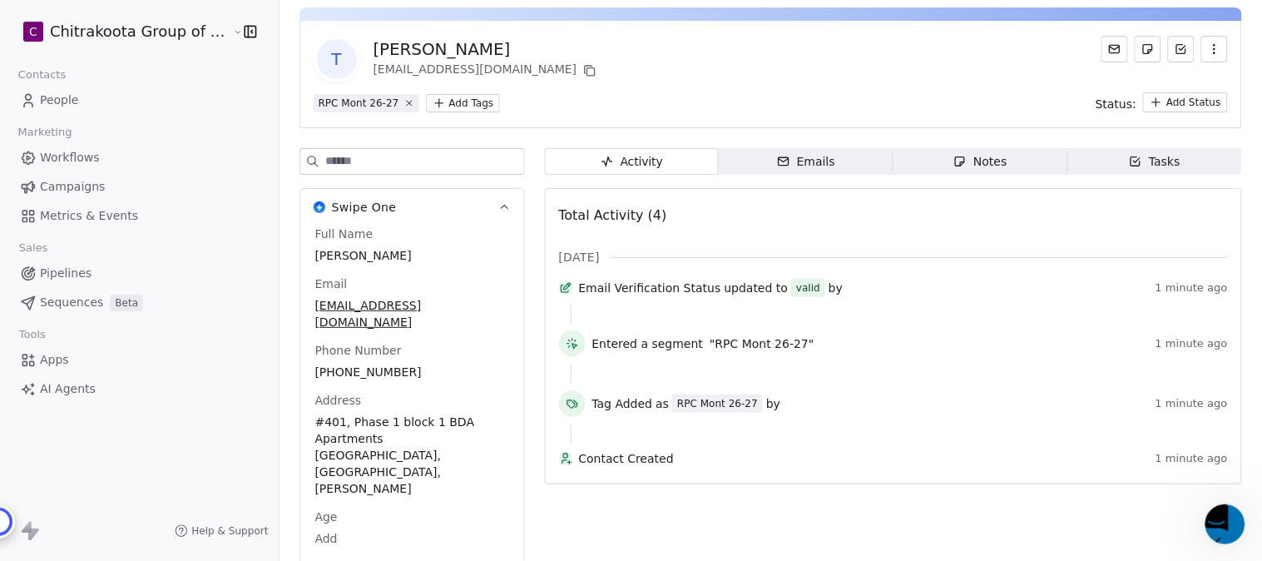
scroll to position [94, 0]
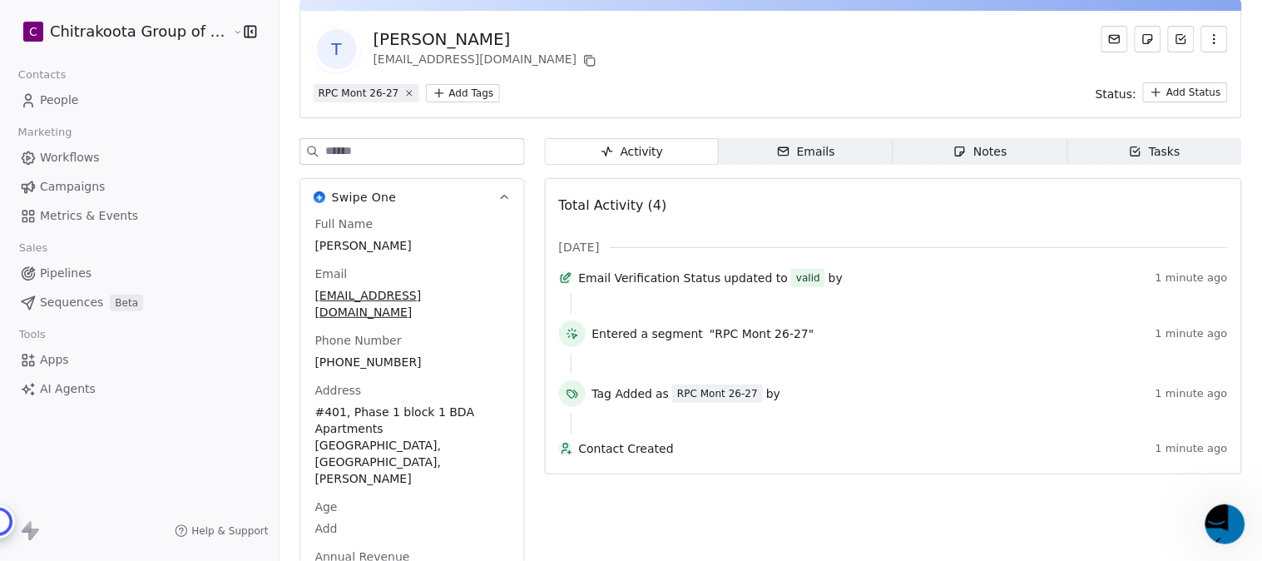
scroll to position [0, 0]
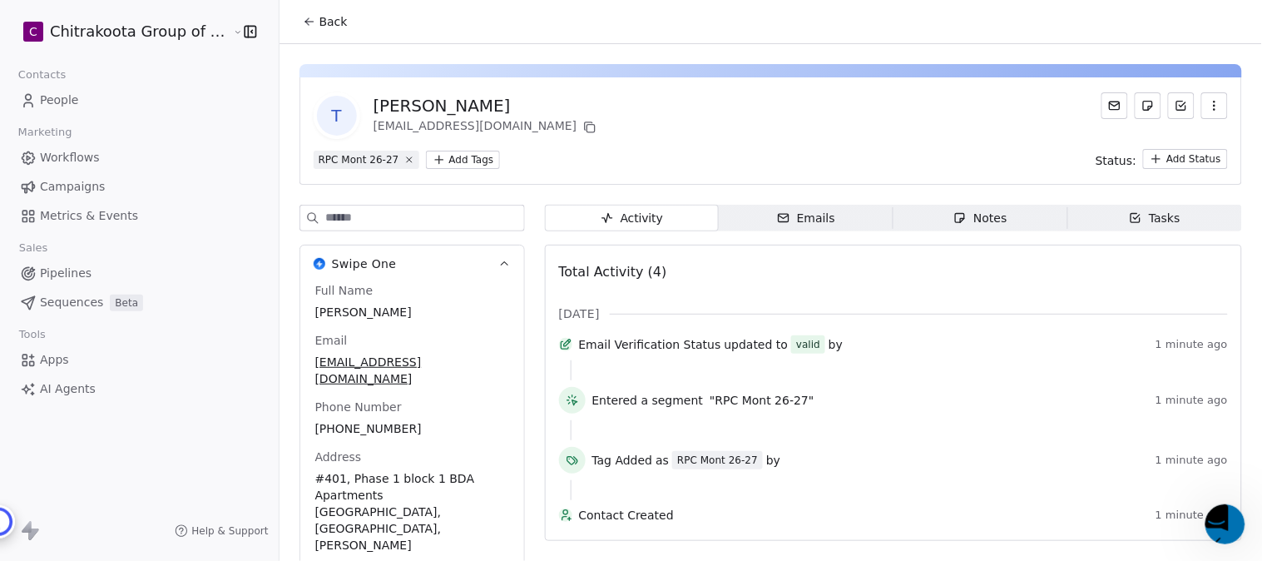
click at [304, 26] on icon at bounding box center [309, 21] width 13 height 13
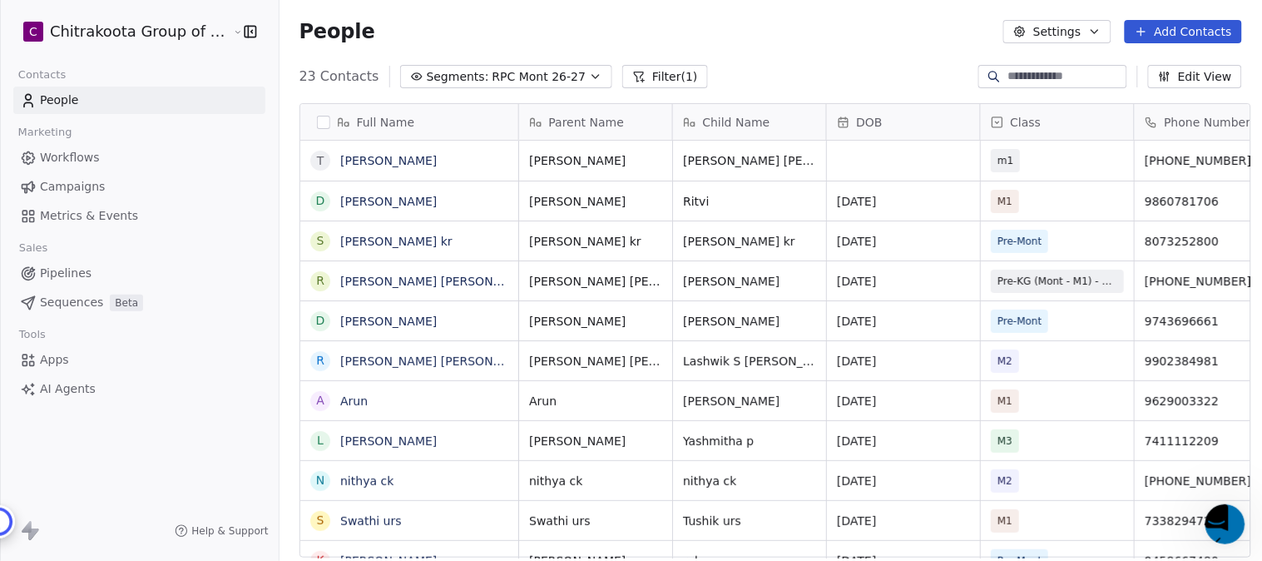
scroll to position [479, 978]
click at [1200, 73] on button "Edit View" at bounding box center [1195, 76] width 94 height 23
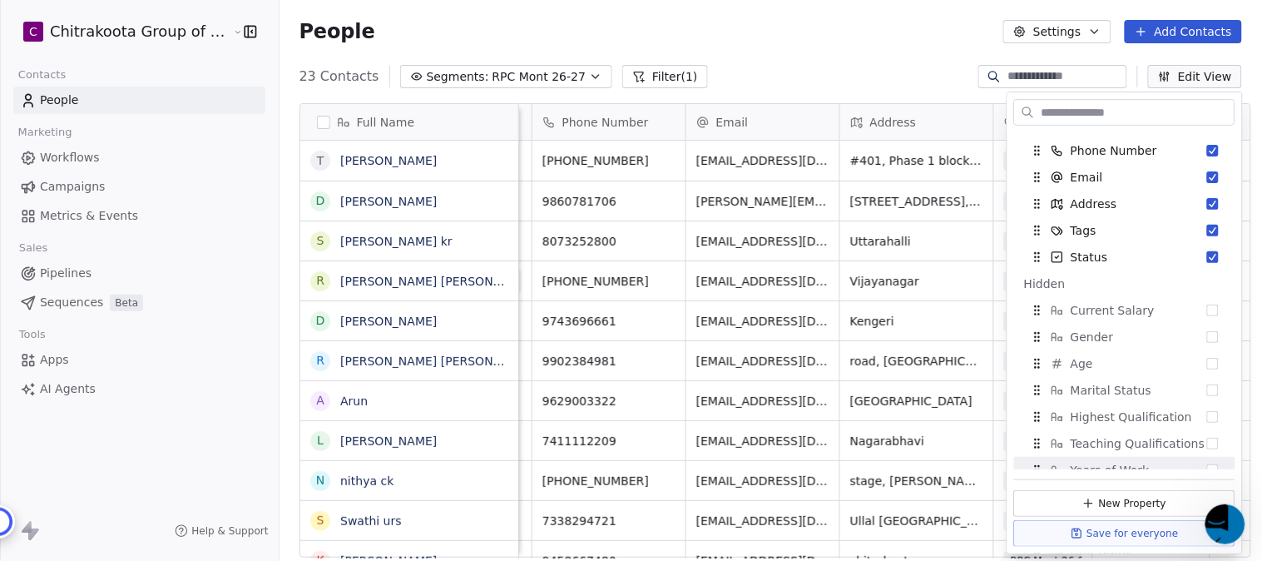
scroll to position [92, 0]
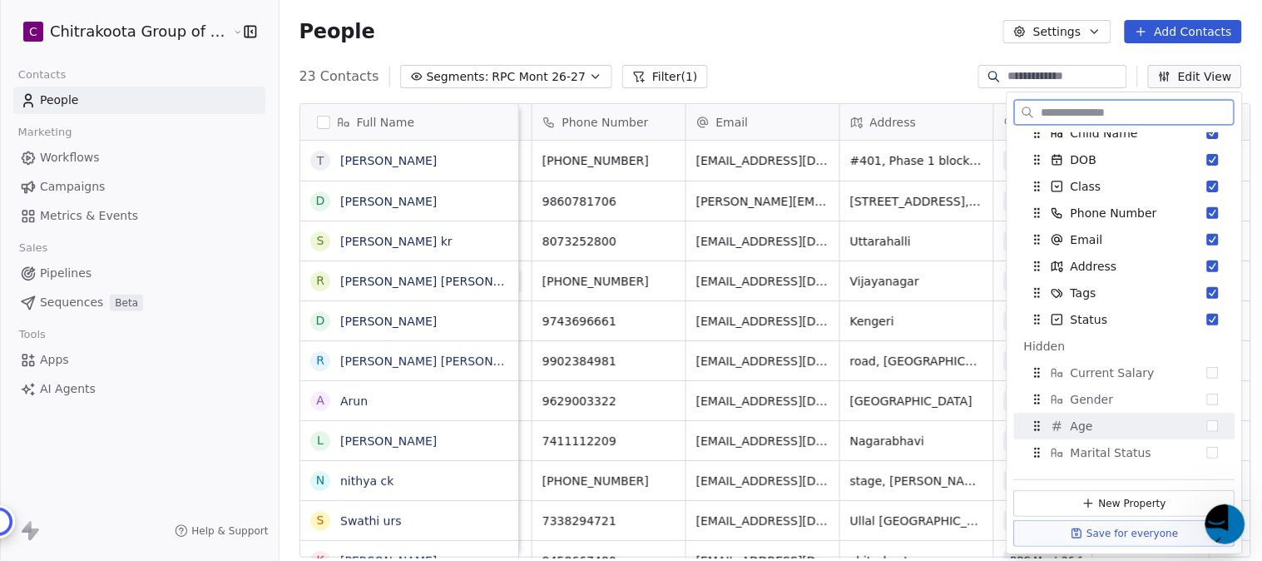
click at [1207, 427] on button "Suggestions" at bounding box center [1213, 426] width 12 height 12
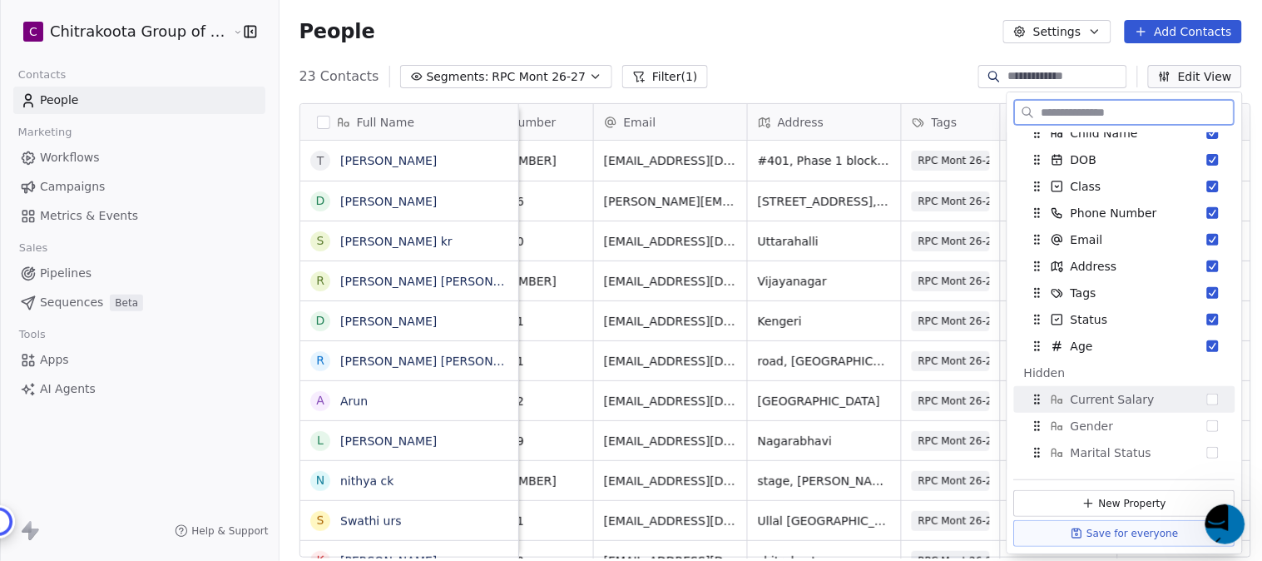
scroll to position [0, 770]
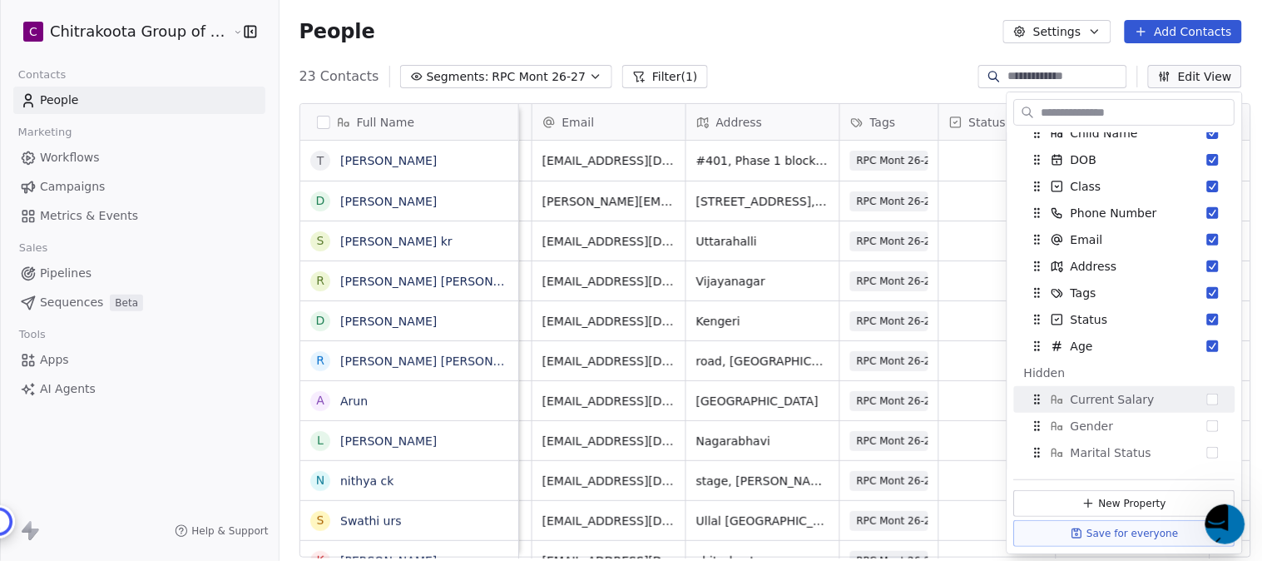
click at [874, 43] on div "People Settings Add Contacts" at bounding box center [771, 31] width 983 height 63
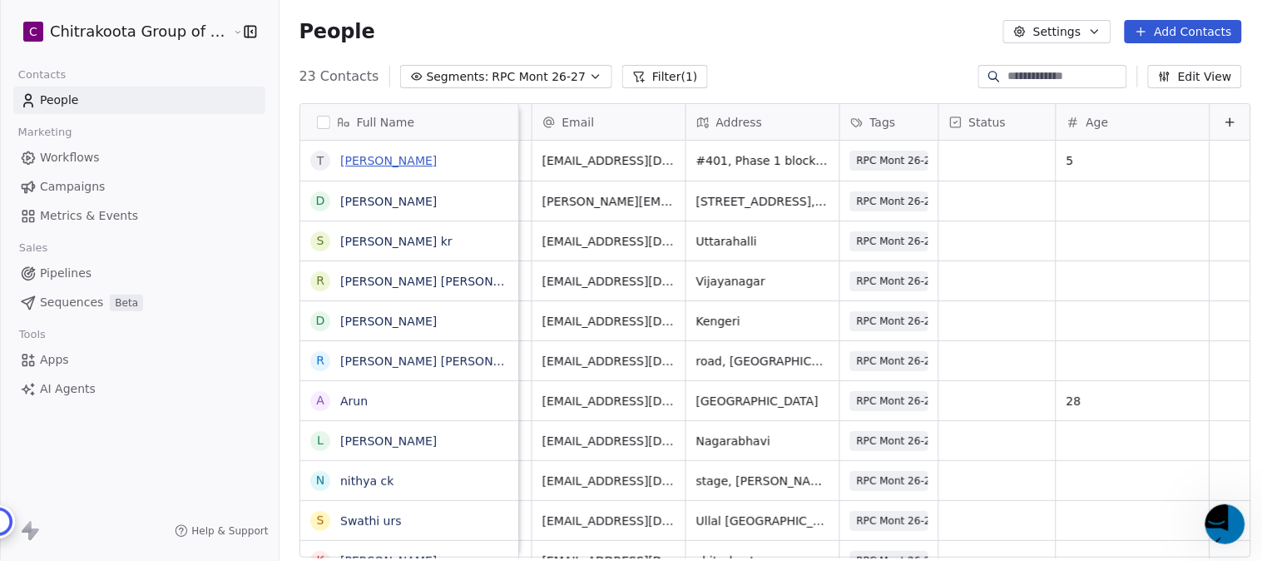
click at [374, 163] on link "Tejashree Dhiraj" at bounding box center [388, 160] width 97 height 13
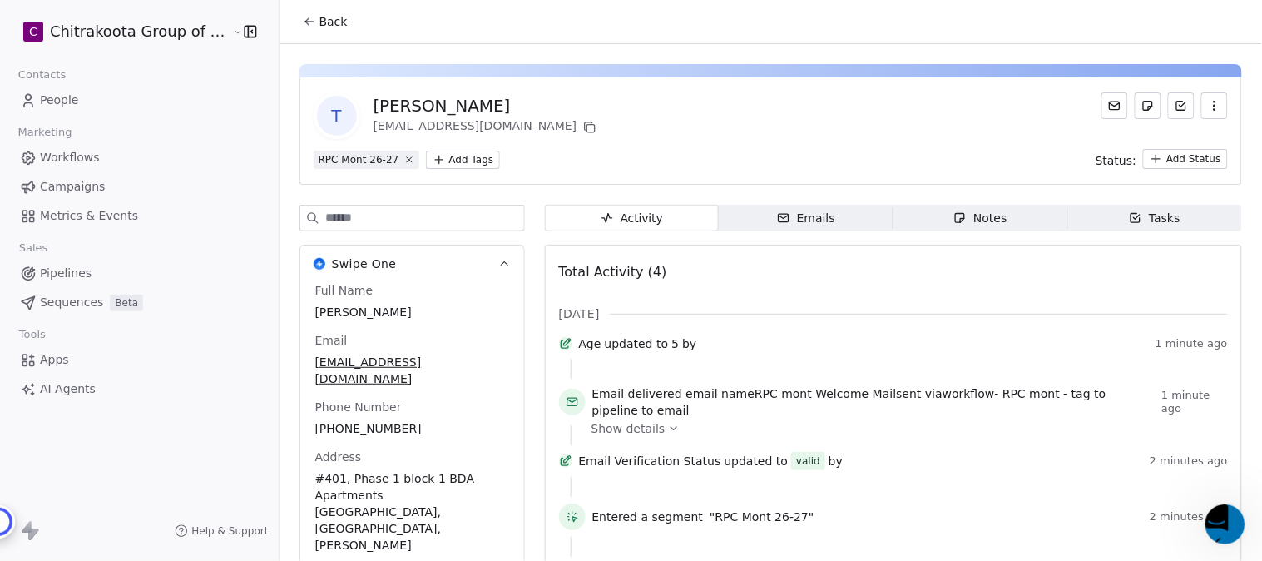
click at [319, 13] on span "Back" at bounding box center [333, 21] width 28 height 17
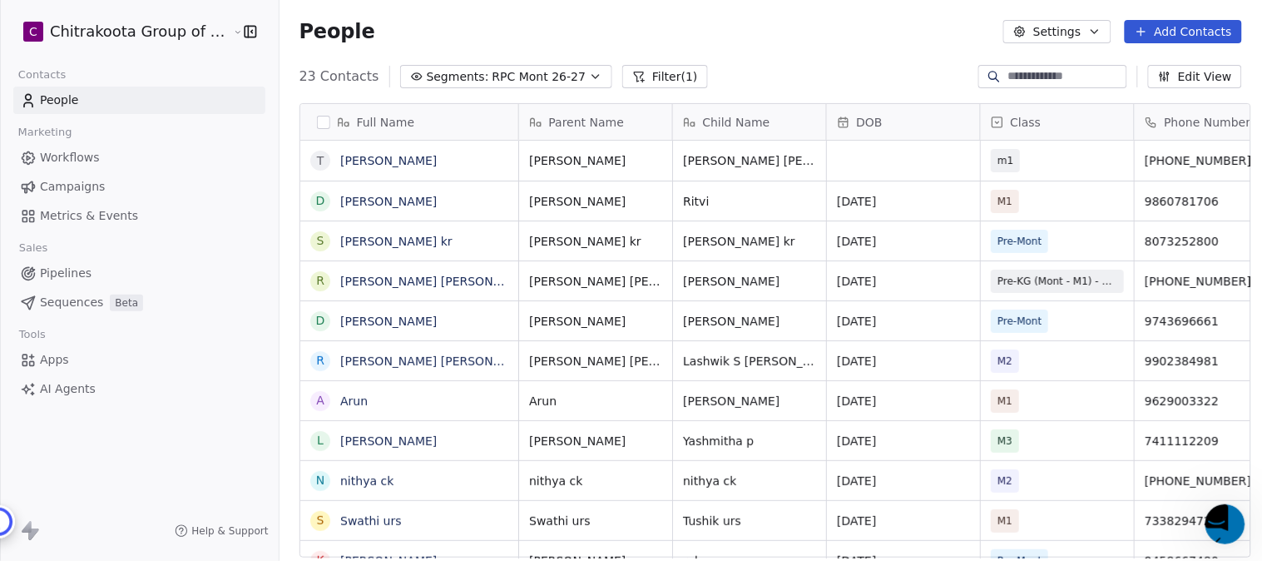
scroll to position [479, 978]
click at [1224, 78] on button "Edit View" at bounding box center [1195, 76] width 94 height 23
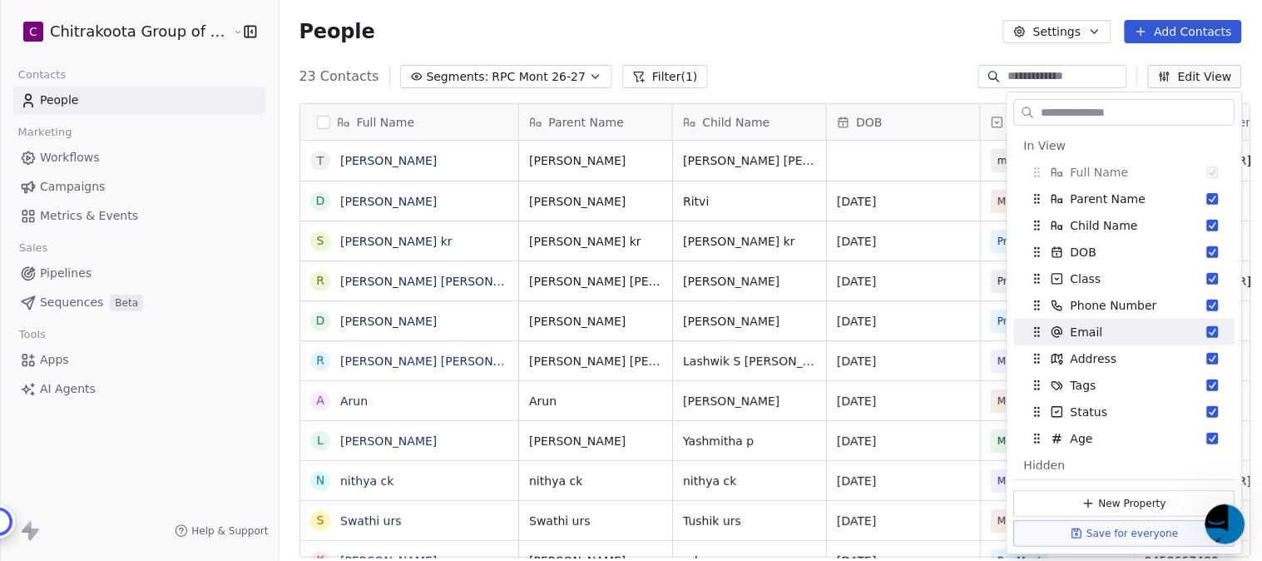
scroll to position [185, 0]
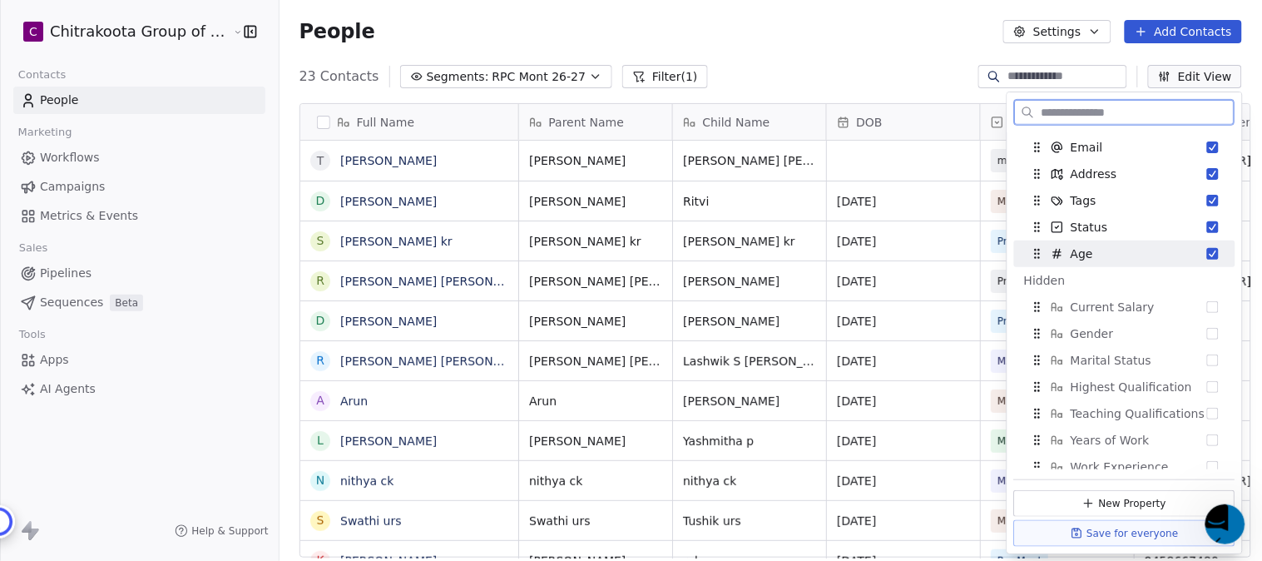
click at [1207, 250] on button "Suggestions" at bounding box center [1213, 254] width 12 height 12
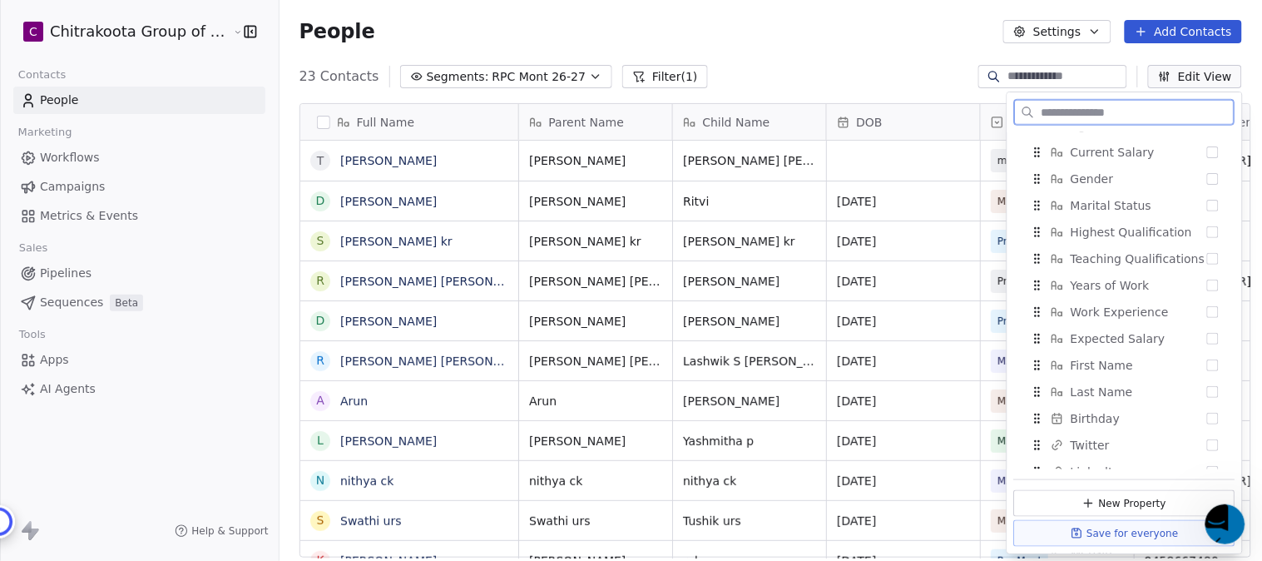
scroll to position [80, 0]
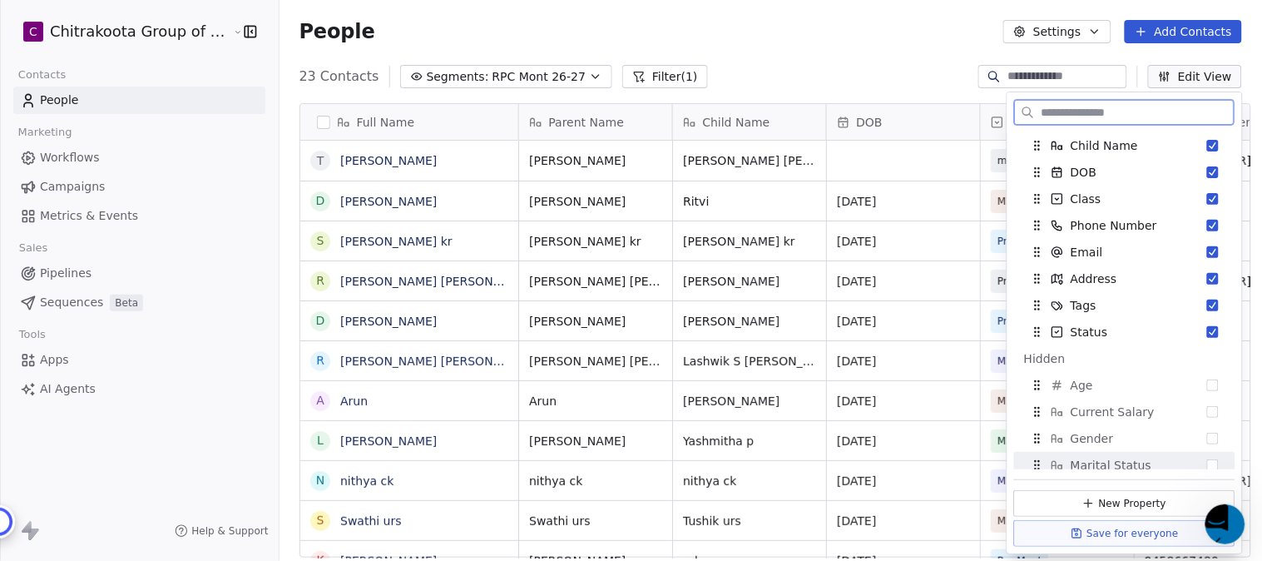
click at [1140, 502] on button "New Property" at bounding box center [1124, 503] width 221 height 27
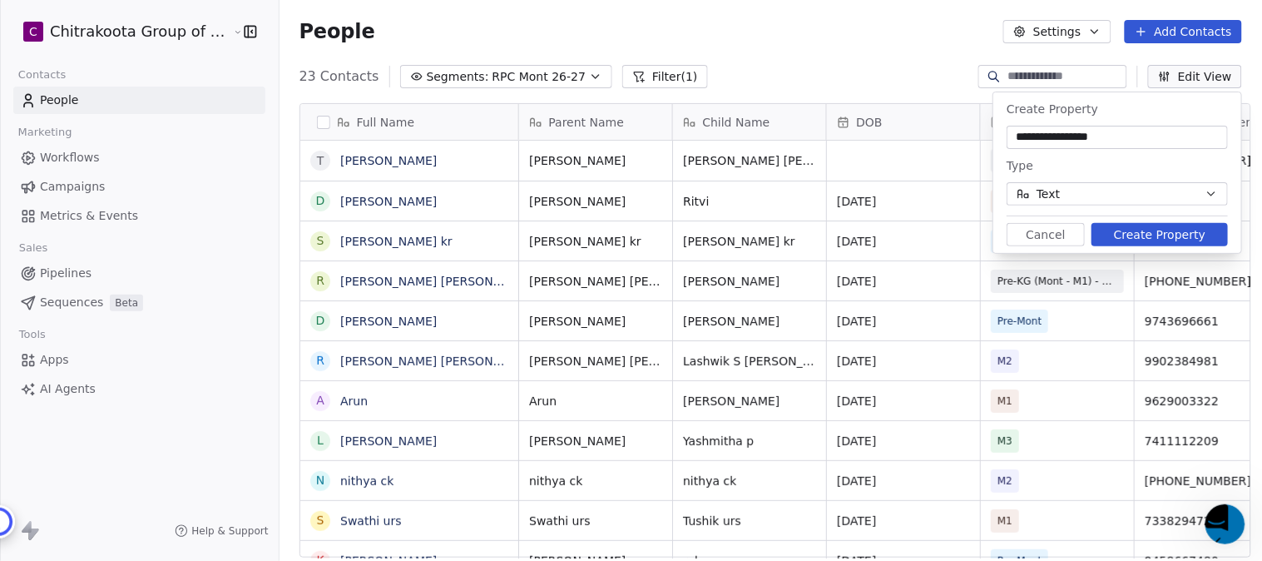
type input "**********"
click at [1203, 187] on button "Text" at bounding box center [1117, 193] width 221 height 23
click at [1211, 192] on html "C Chitrakoota Group of Institutions Contacts People Marketing Workflows Campaig…" at bounding box center [631, 344] width 1262 height 688
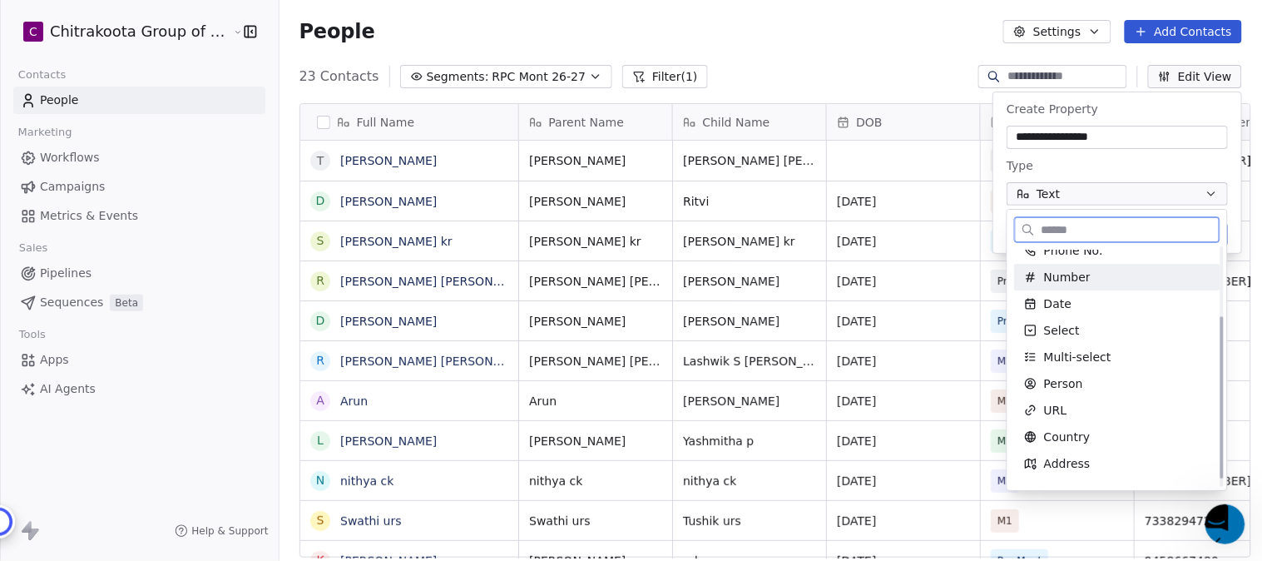
scroll to position [111, 0]
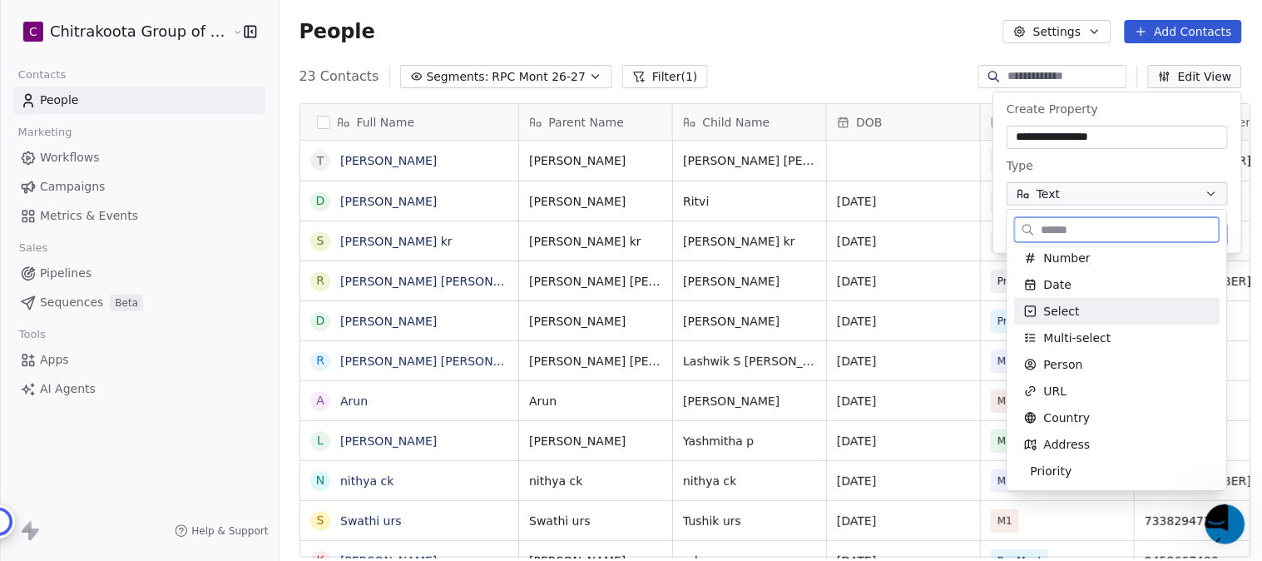
click at [1054, 311] on span "Select" at bounding box center [1062, 311] width 36 height 17
click at [1072, 243] on input at bounding box center [1104, 247] width 188 height 17
click at [1049, 245] on input at bounding box center [1104, 247] width 188 height 17
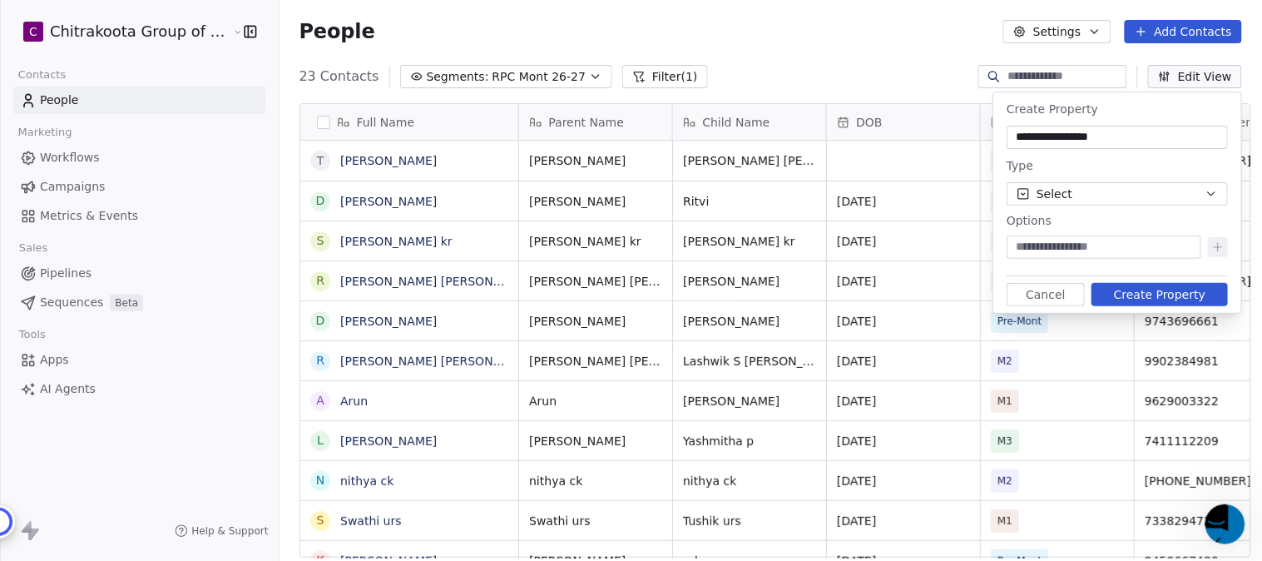
paste input "**********"
type input "**********"
click at [1219, 241] on icon at bounding box center [1217, 246] width 13 height 13
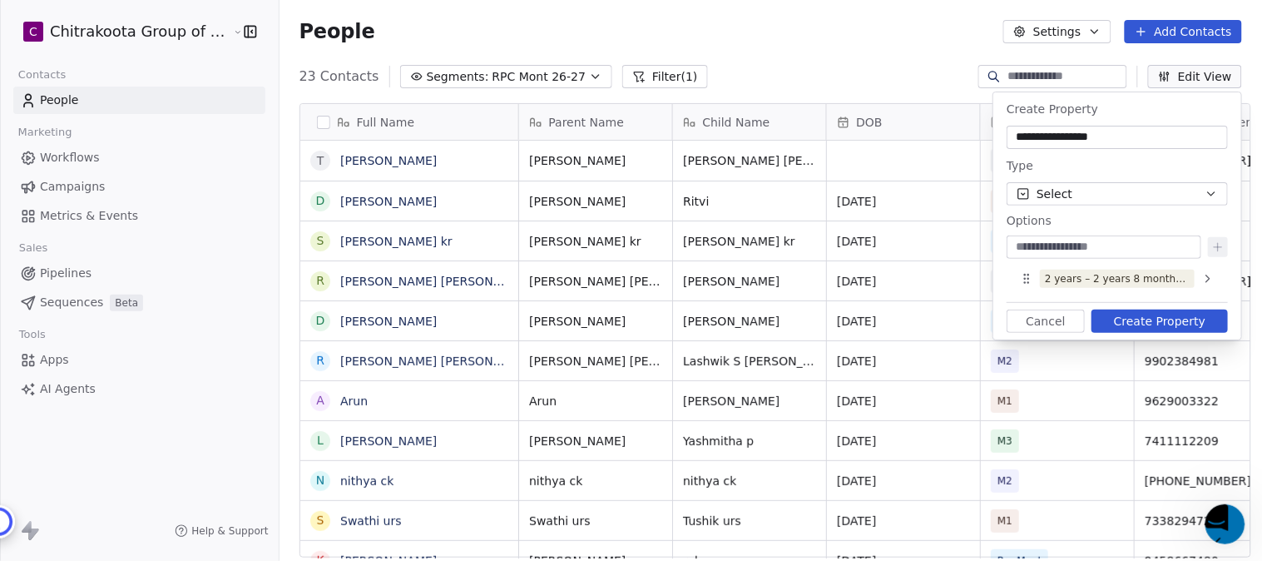
paste input "**********"
type input "**********"
click at [1220, 245] on icon at bounding box center [1217, 246] width 13 height 13
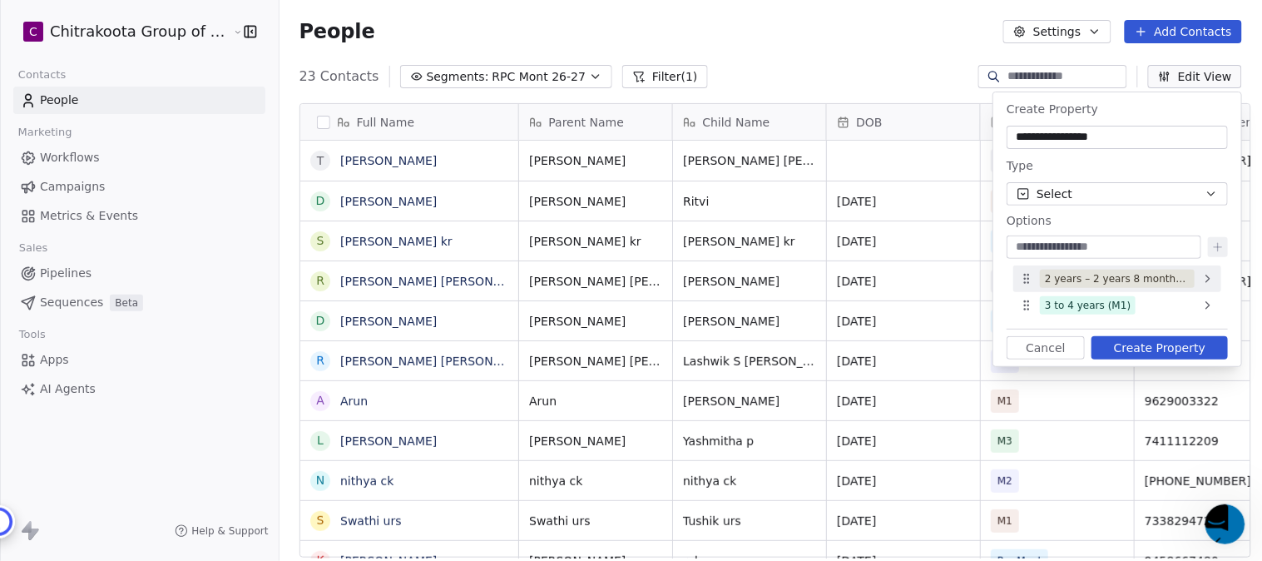
paste input "**********"
type input "**********"
click at [1220, 245] on icon at bounding box center [1217, 246] width 13 height 13
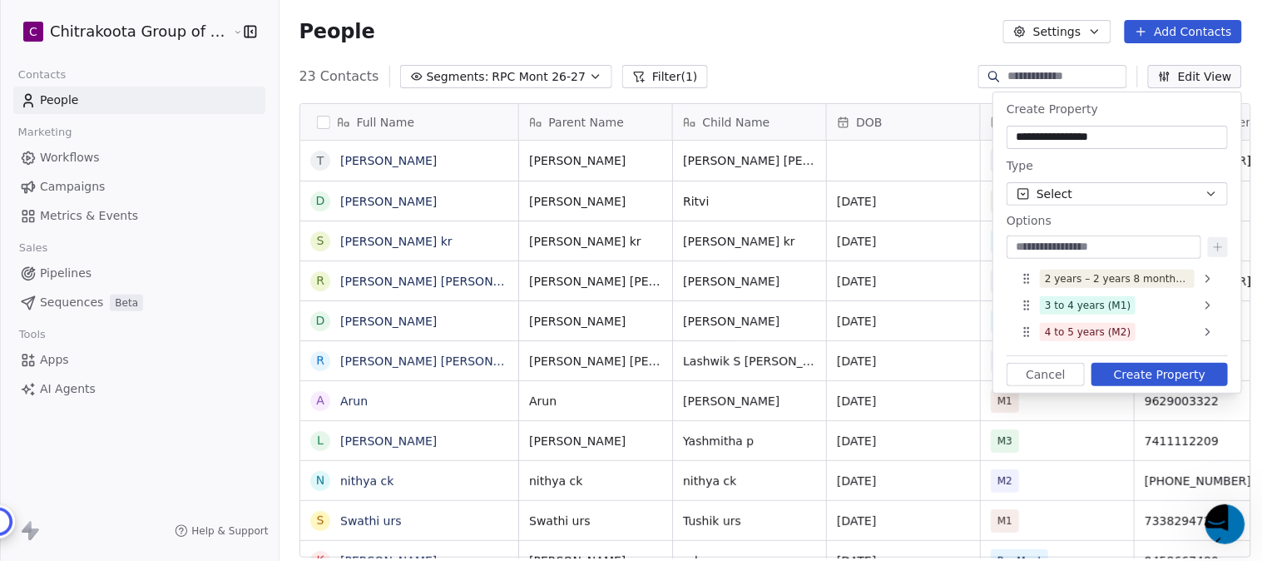
paste input "**********"
type input "**********"
click at [1223, 250] on icon at bounding box center [1217, 246] width 13 height 13
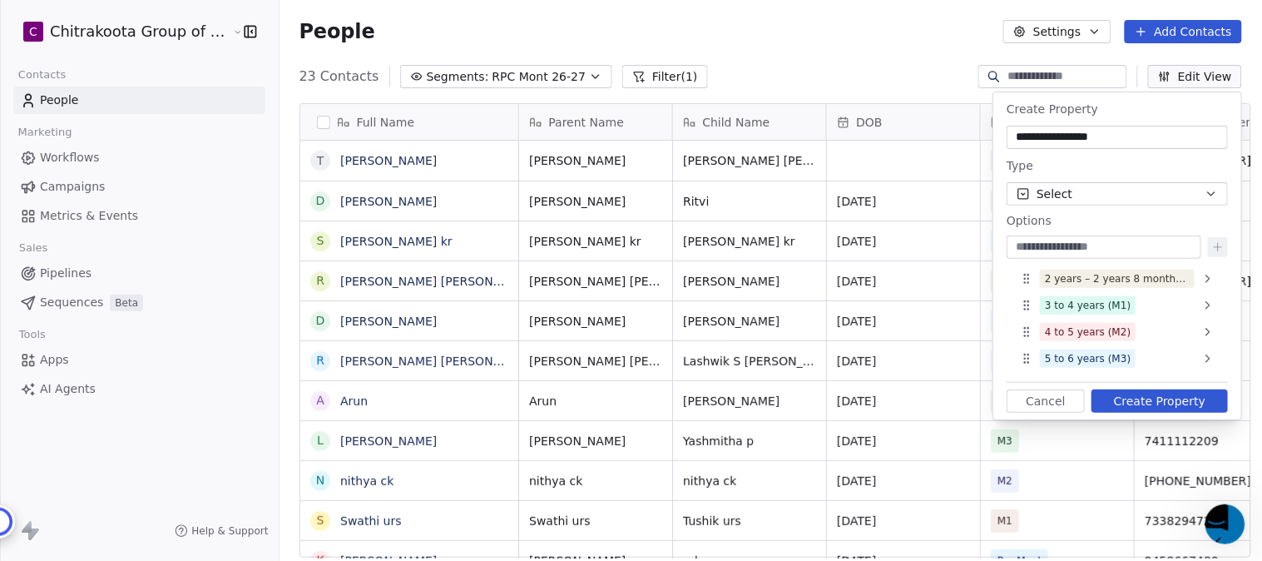
click at [1163, 399] on button "Create Property" at bounding box center [1160, 400] width 136 height 23
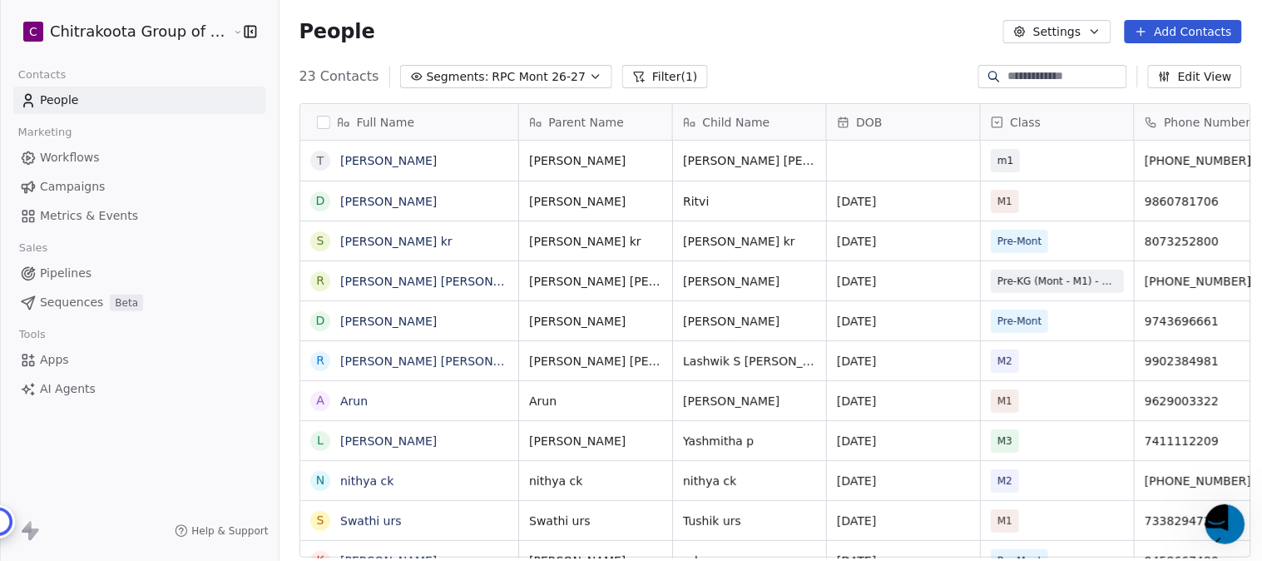
click at [1199, 80] on button "Edit View" at bounding box center [1195, 76] width 94 height 23
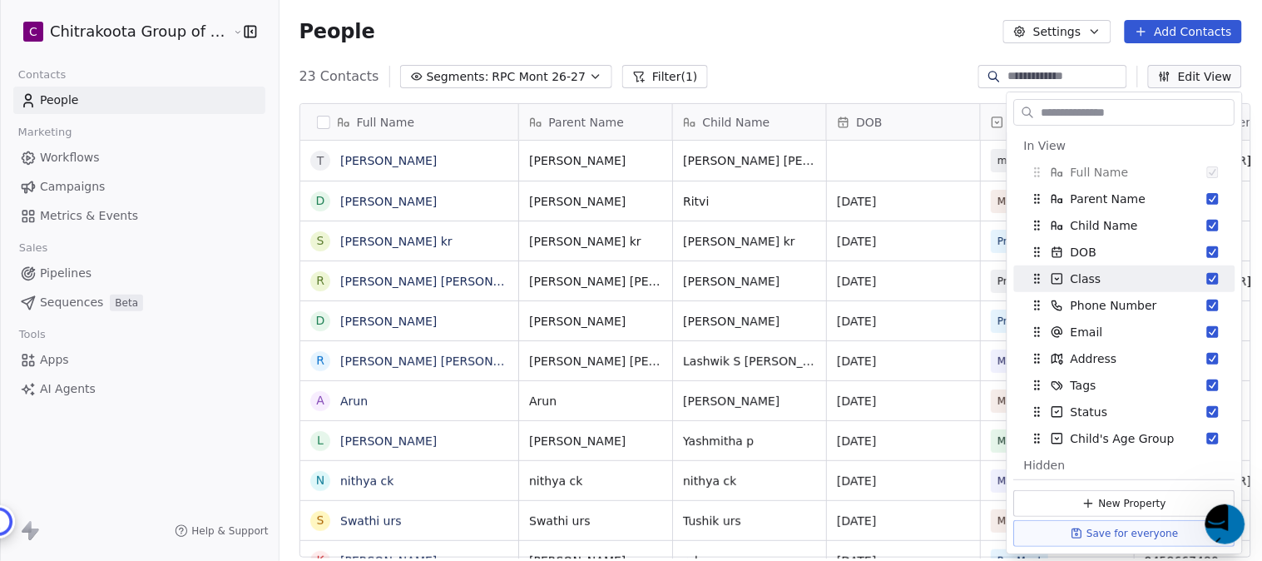
click at [842, 37] on div "People Settings Add Contacts" at bounding box center [771, 31] width 943 height 23
click at [1196, 71] on button "Edit View" at bounding box center [1195, 76] width 94 height 23
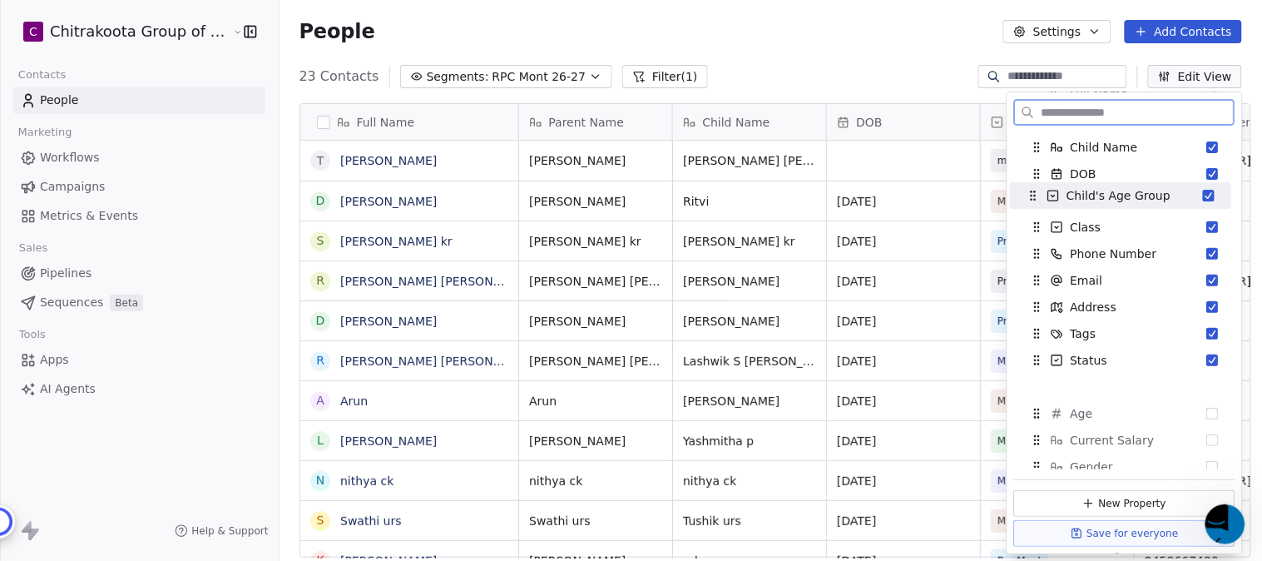
scroll to position [77, 0]
drag, startPoint x: 1038, startPoint y: 347, endPoint x: 1032, endPoint y: 209, distance: 138.3
click at [1032, 209] on icon "Suggestions" at bounding box center [1029, 207] width 13 height 13
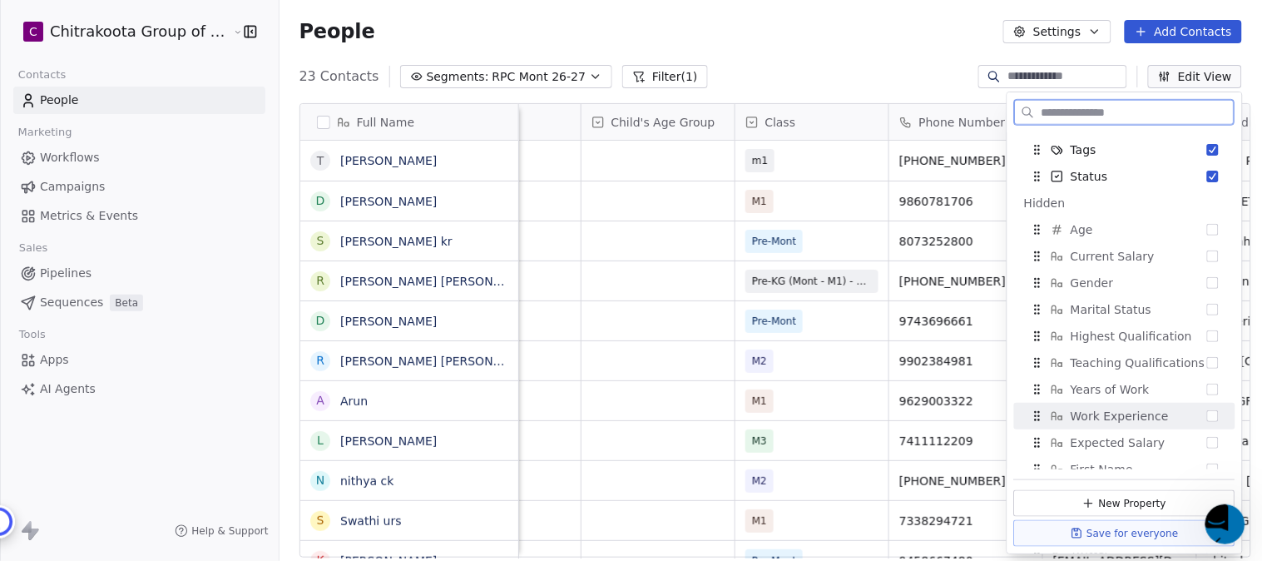
scroll to position [0, 0]
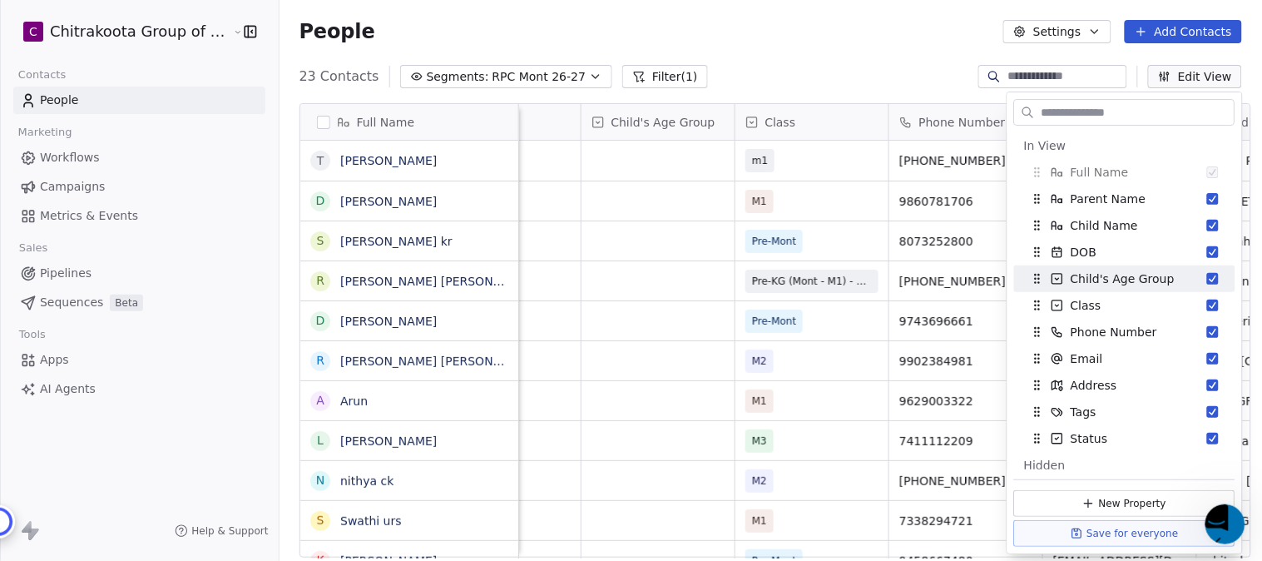
click at [786, 37] on div "People Settings Add Contacts" at bounding box center [771, 31] width 943 height 23
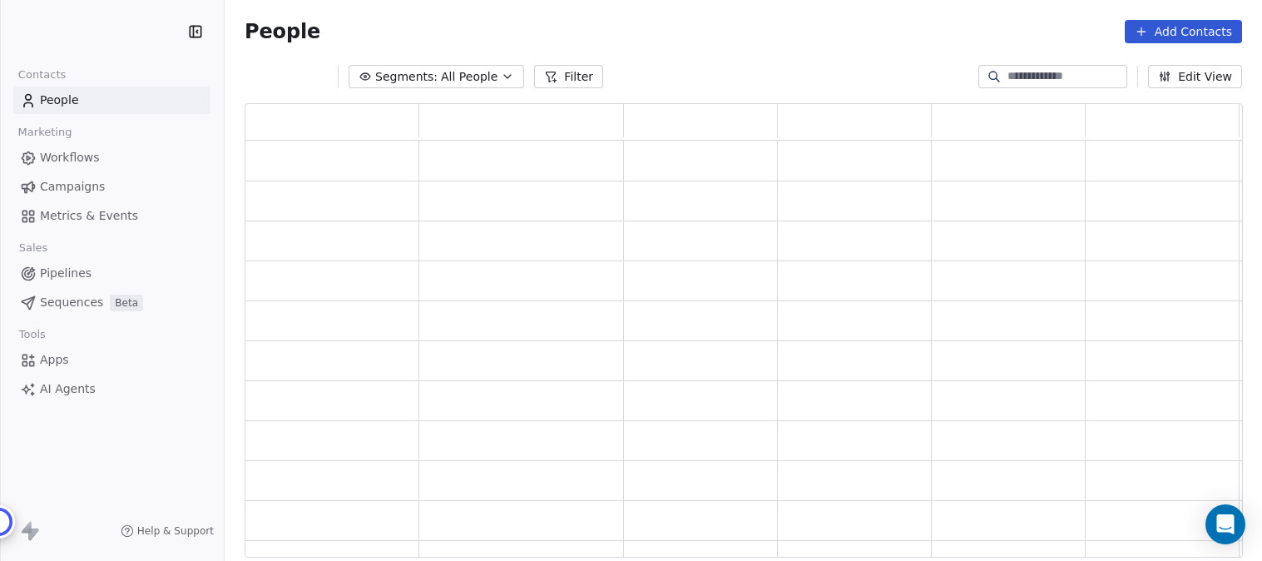
click at [492, 77] on button "Segments: All People" at bounding box center [437, 76] width 176 height 23
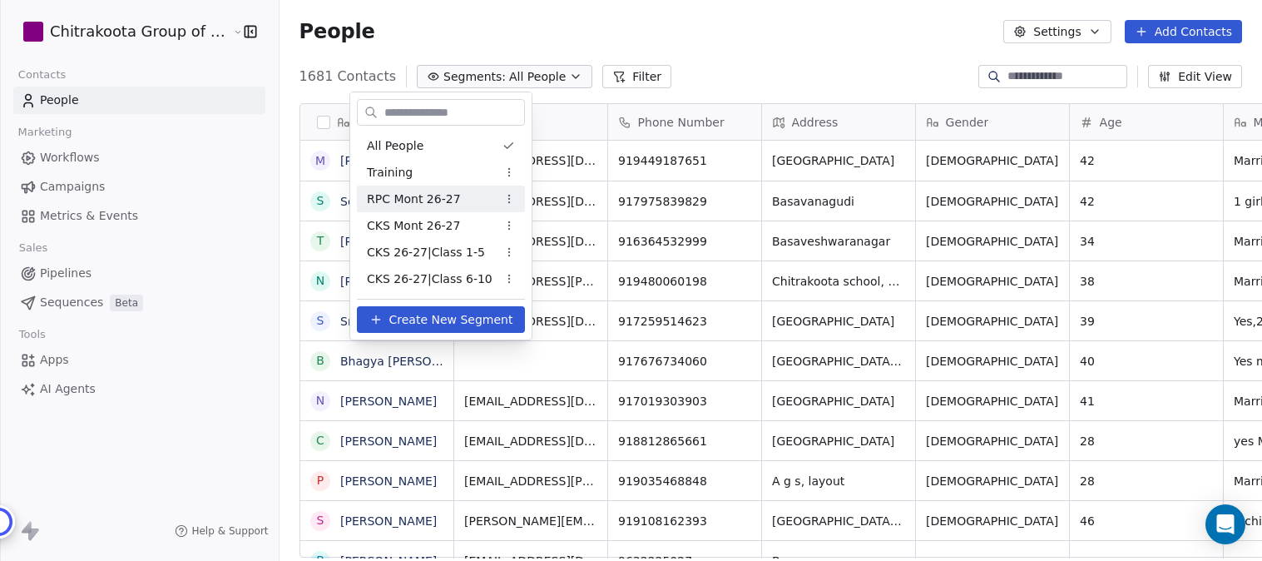
click at [412, 200] on span "RPC Mont 26-27" at bounding box center [414, 199] width 94 height 17
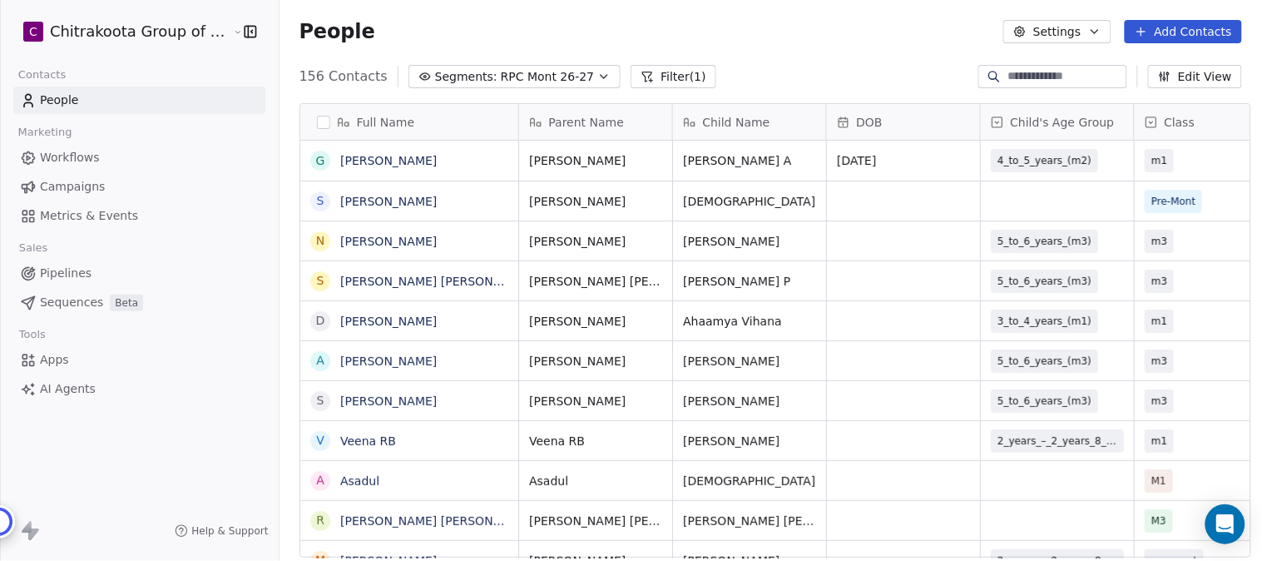
click at [190, 28] on html "C Chitrakoota Group of Institutions Contacts People Marketing Workflows Campaig…" at bounding box center [631, 280] width 1262 height 561
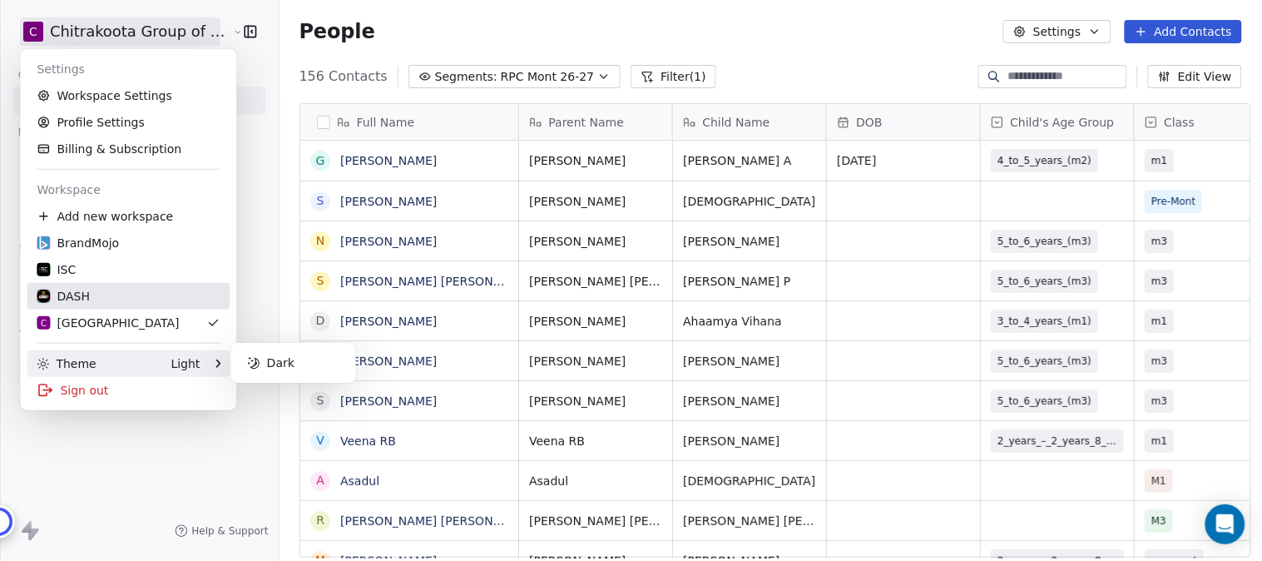
click at [73, 296] on div "DASH" at bounding box center [63, 296] width 53 height 17
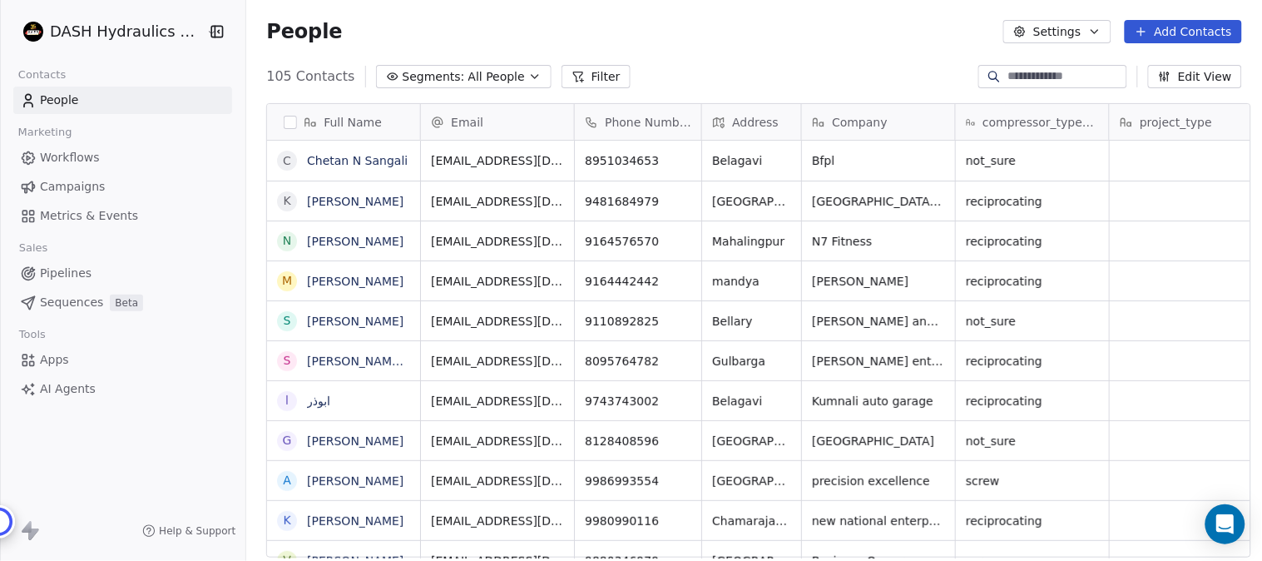
scroll to position [479, 1011]
click at [62, 156] on span "Workflows" at bounding box center [70, 157] width 60 height 17
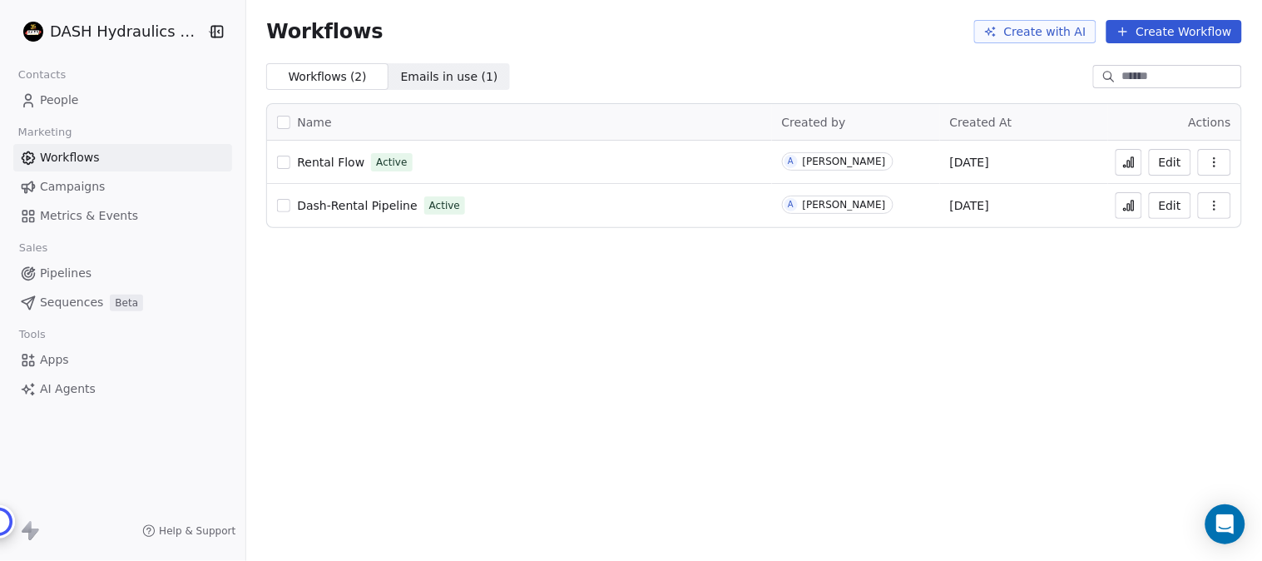
click at [62, 92] on span "People" at bounding box center [59, 100] width 39 height 17
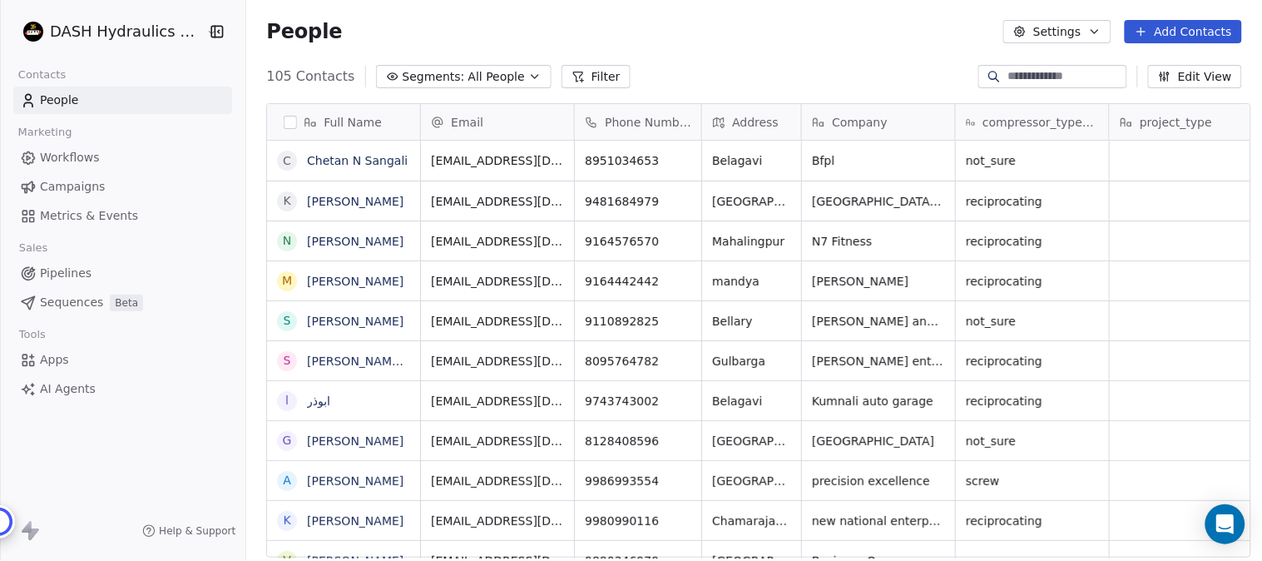
scroll to position [479, 1011]
click at [111, 217] on span "Metrics & Events" at bounding box center [89, 215] width 98 height 17
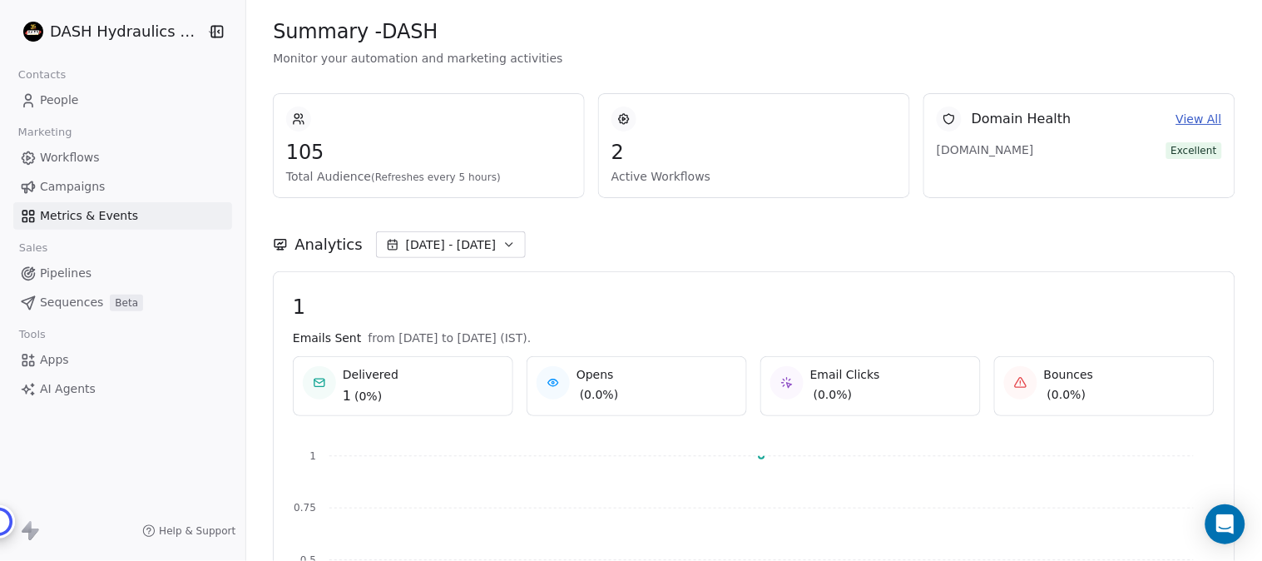
click at [76, 153] on span "Workflows" at bounding box center [70, 157] width 60 height 17
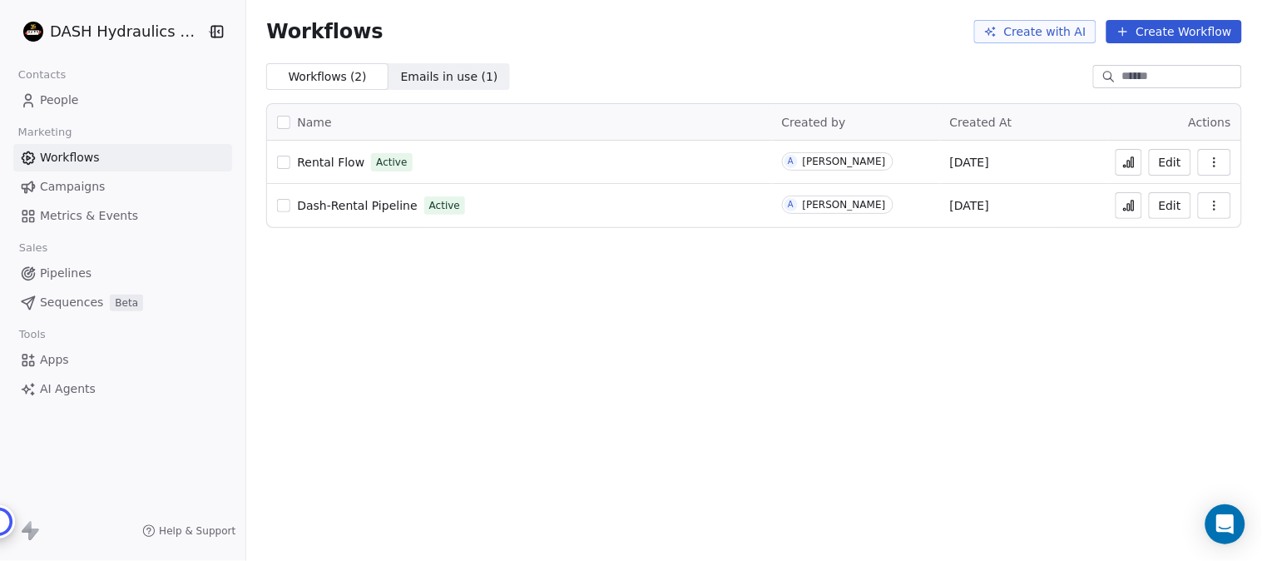
click at [330, 163] on span "Rental Flow" at bounding box center [330, 162] width 67 height 13
click at [136, 33] on html "DASH Hydraulics Pvt. Ltd. Contacts People Marketing Workflows Campaigns Metrics…" at bounding box center [631, 280] width 1262 height 561
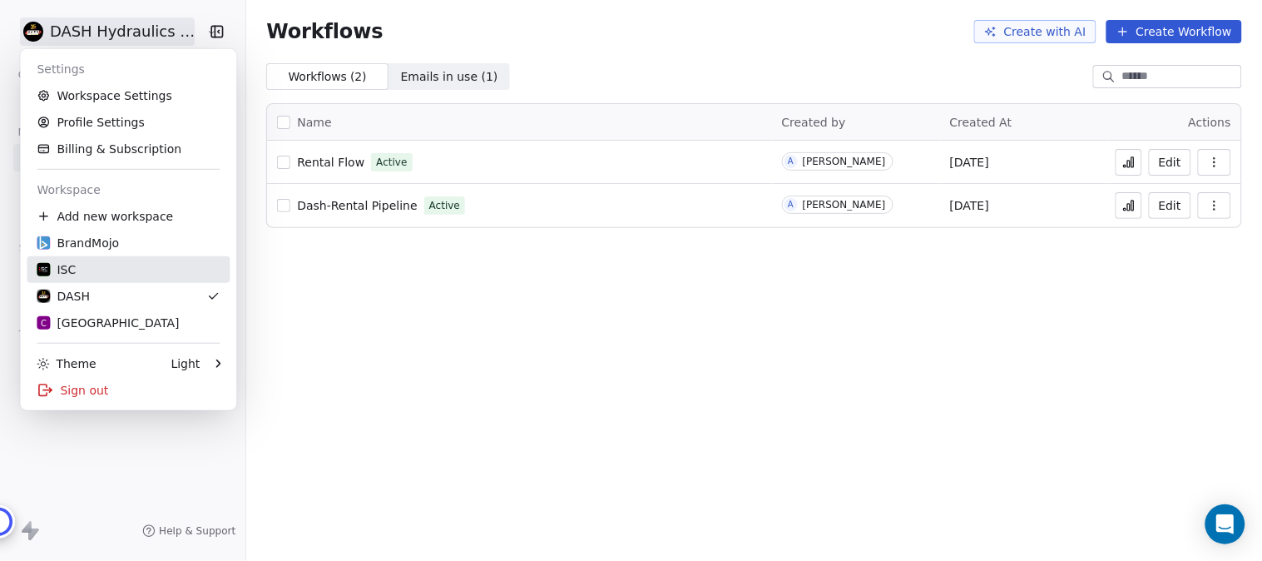
click at [77, 276] on div "ISC" at bounding box center [128, 269] width 183 height 17
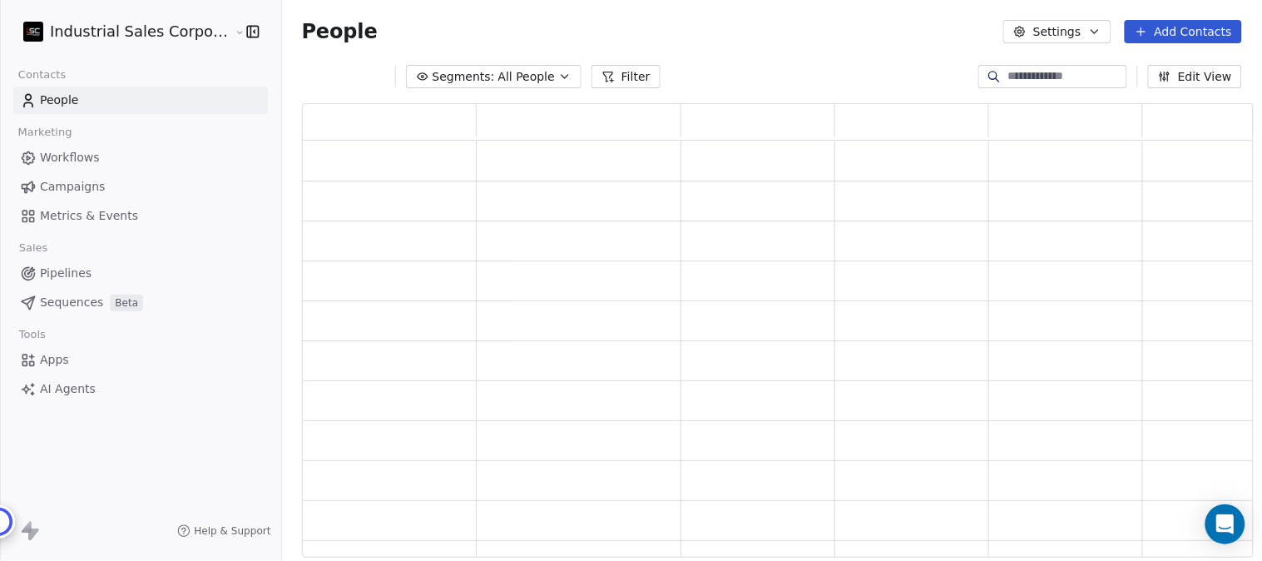
scroll to position [439, 938]
click at [87, 158] on span "Workflows" at bounding box center [70, 157] width 60 height 17
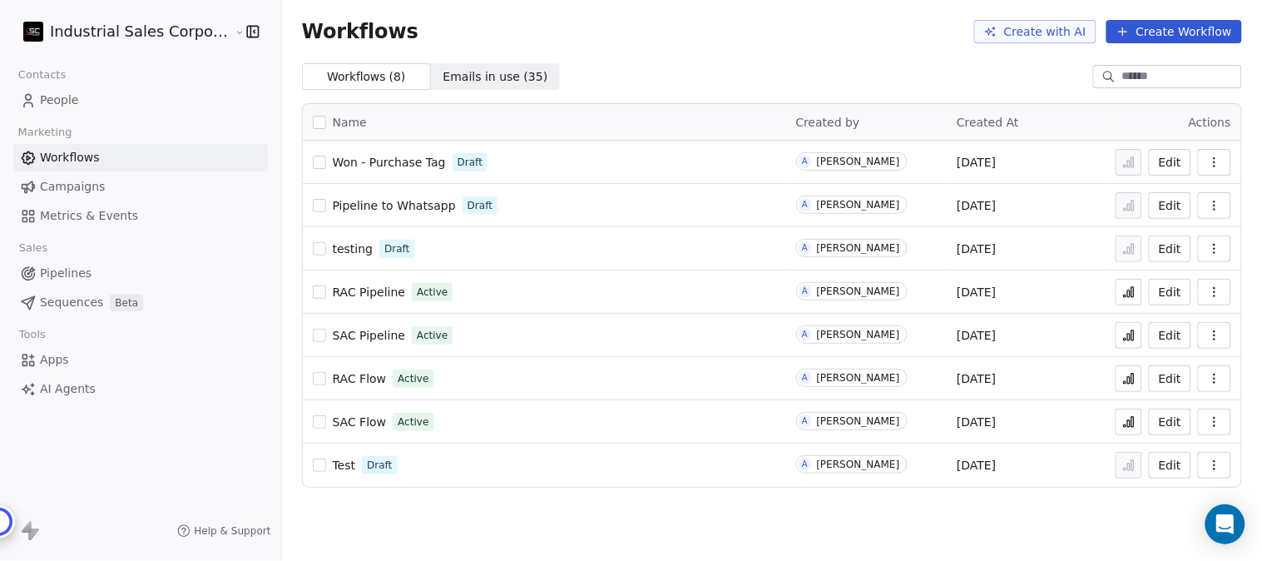
click at [368, 291] on span "RAC Pipeline" at bounding box center [369, 291] width 73 height 13
click at [77, 277] on span "Pipelines" at bounding box center [66, 273] width 52 height 17
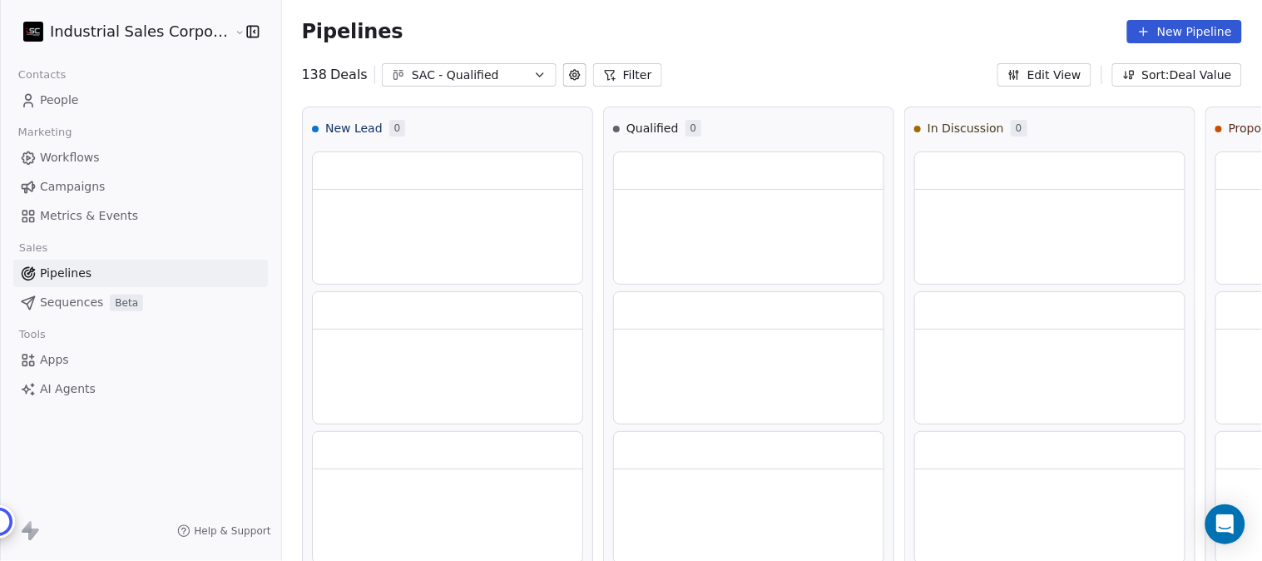
click at [187, 29] on html "Industrial Sales Corporation (ISC) Contacts People Marketing Workflows Campaign…" at bounding box center [631, 280] width 1262 height 561
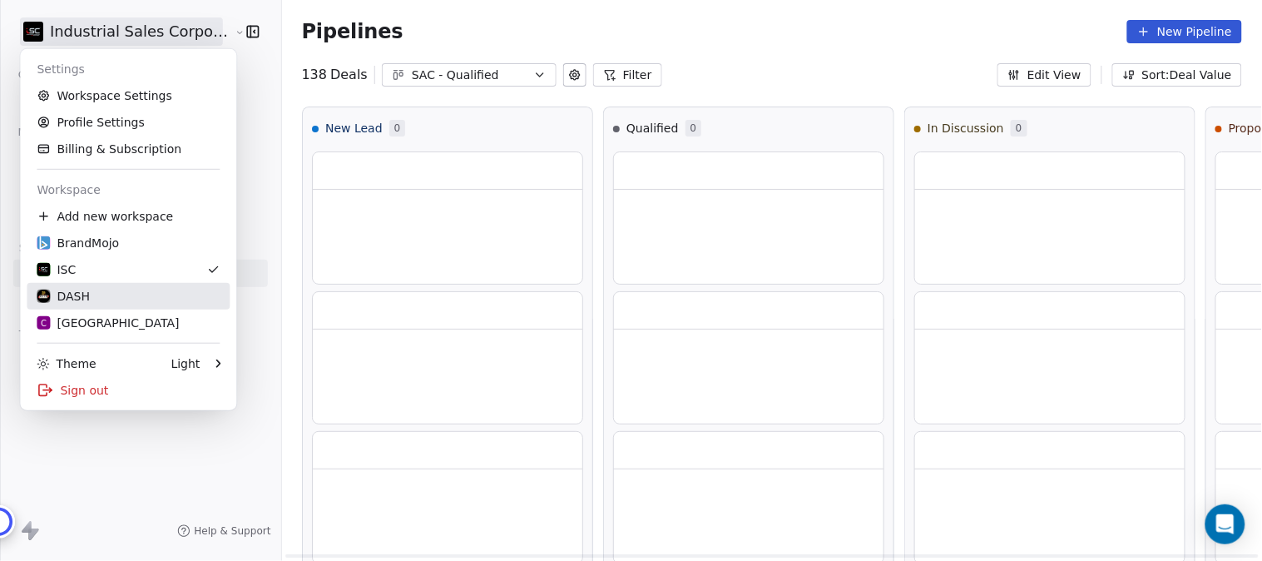
click at [77, 298] on div "DASH" at bounding box center [63, 296] width 53 height 17
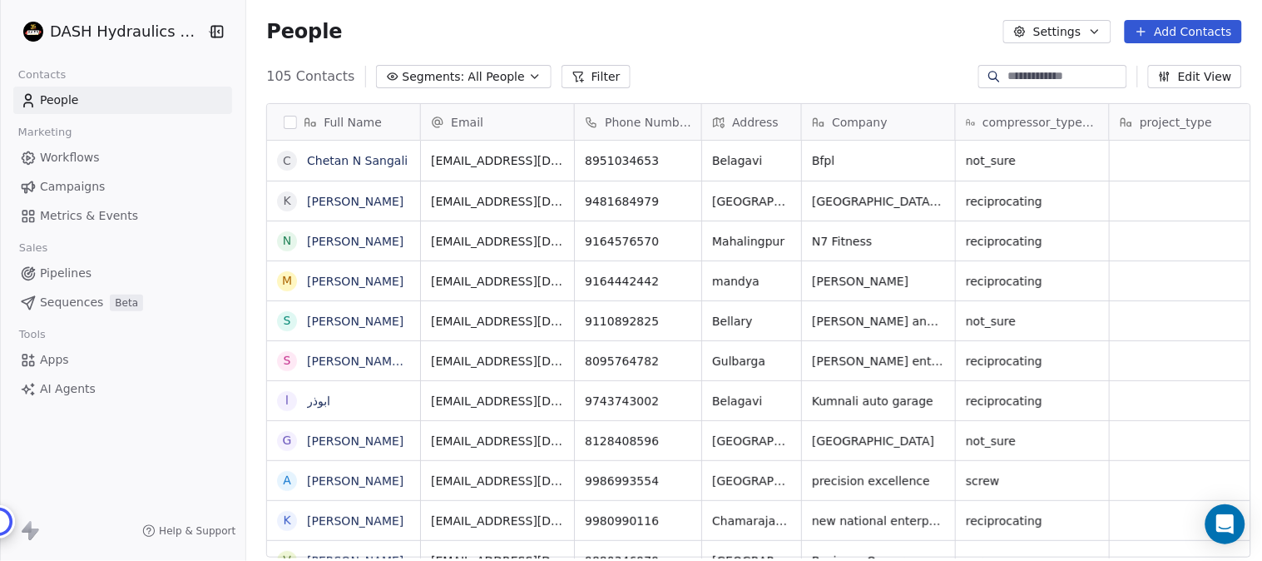
scroll to position [479, 1011]
click at [498, 77] on button "Segments: All People" at bounding box center [464, 76] width 176 height 23
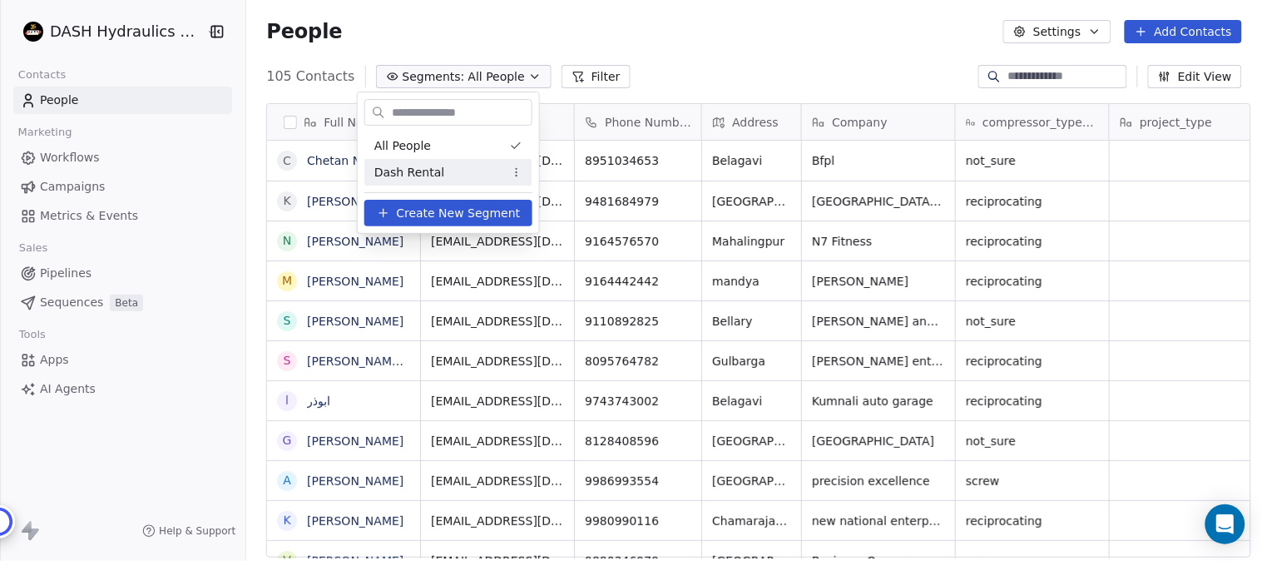
click at [409, 175] on span "Dash Rental" at bounding box center [409, 172] width 71 height 17
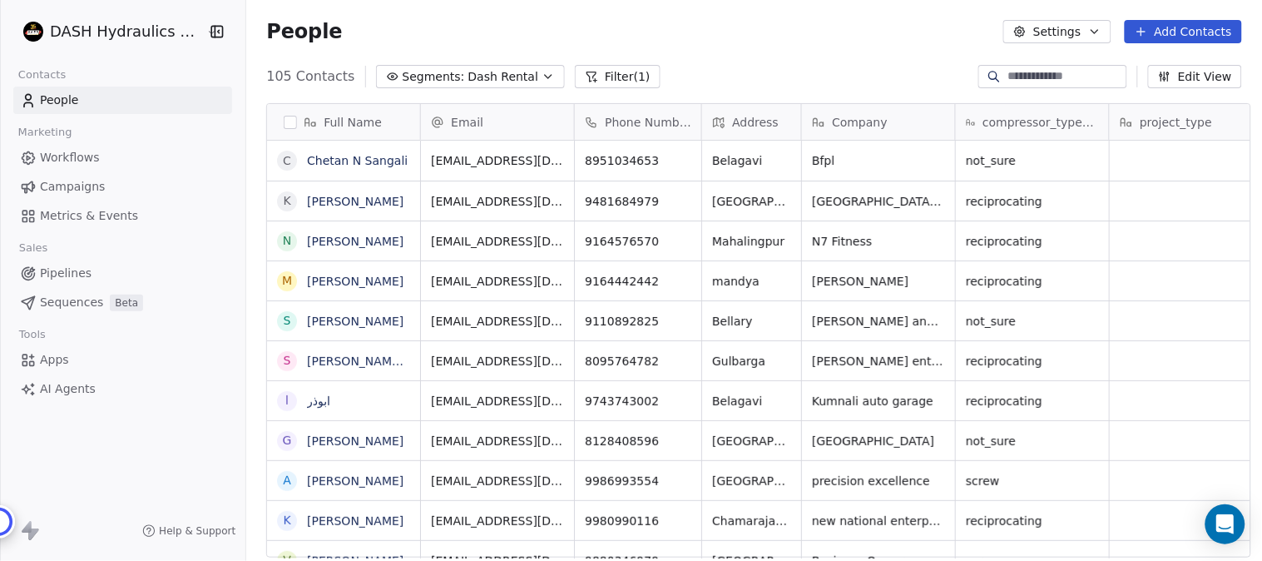
click at [69, 276] on span "Pipelines" at bounding box center [66, 273] width 52 height 17
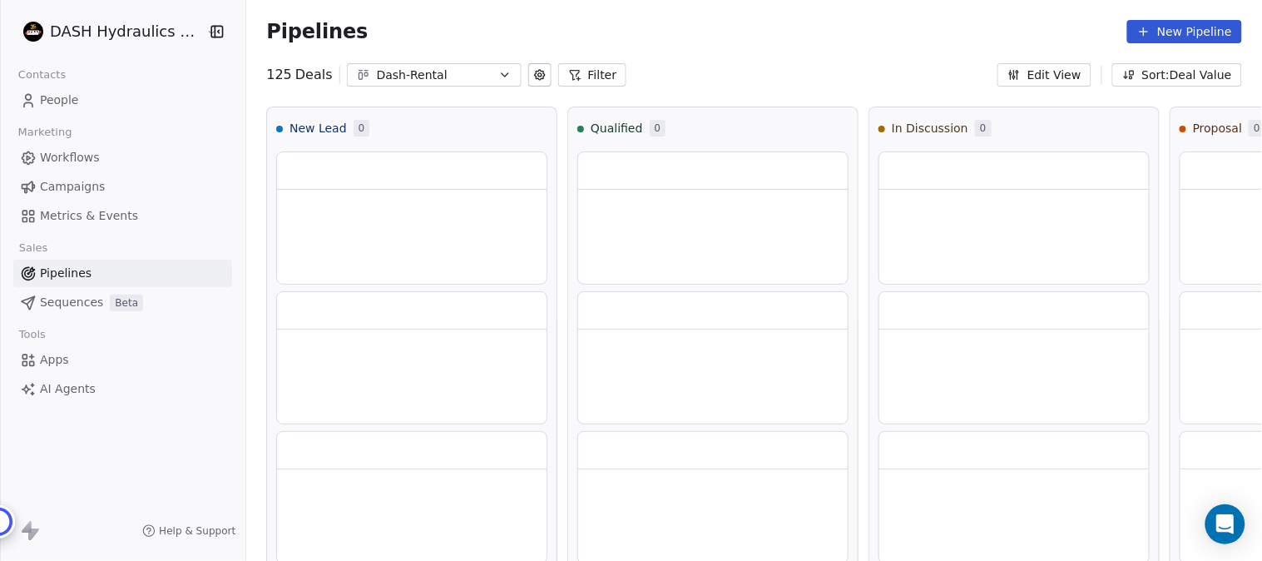
click at [76, 159] on span "Workflows" at bounding box center [70, 157] width 60 height 17
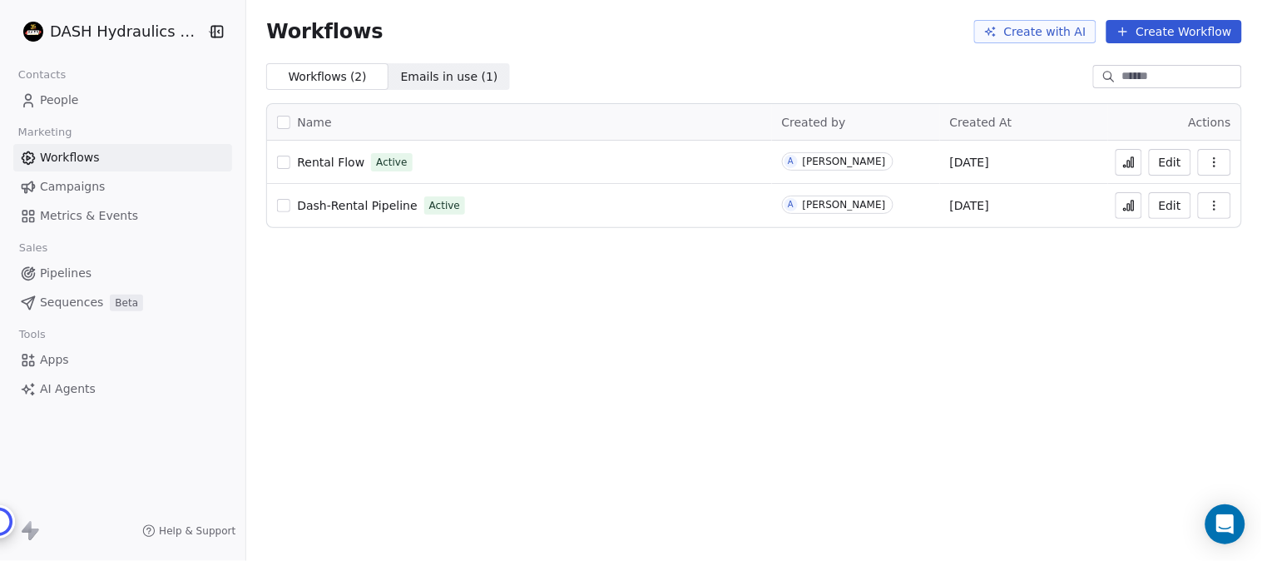
click at [339, 161] on span "Rental Flow" at bounding box center [330, 162] width 67 height 13
